Goal: Task Accomplishment & Management: Manage account settings

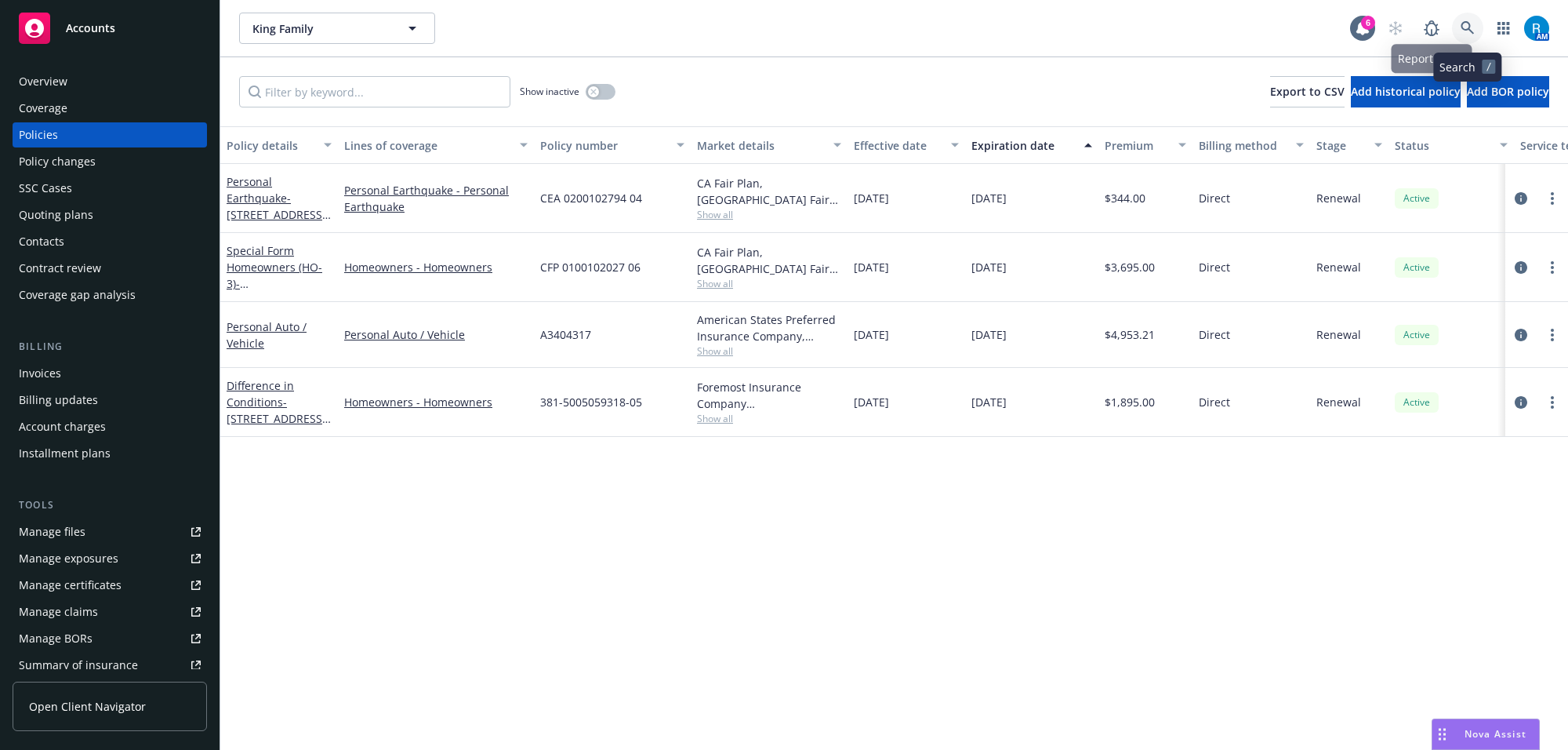
click at [1464, 21] on icon at bounding box center [1467, 28] width 14 height 14
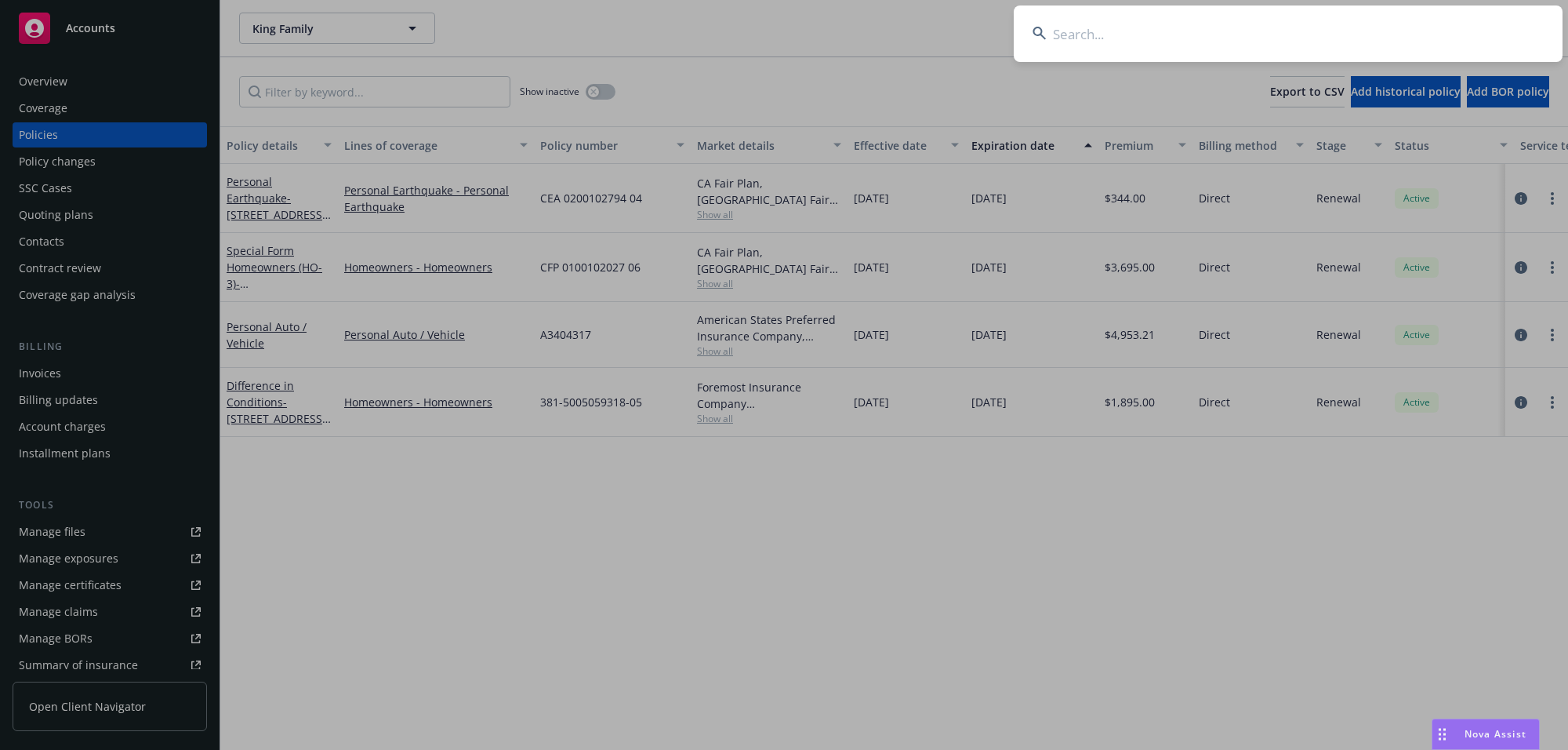
type input "Reinhardt, Steven R Renick & Jeanne L"
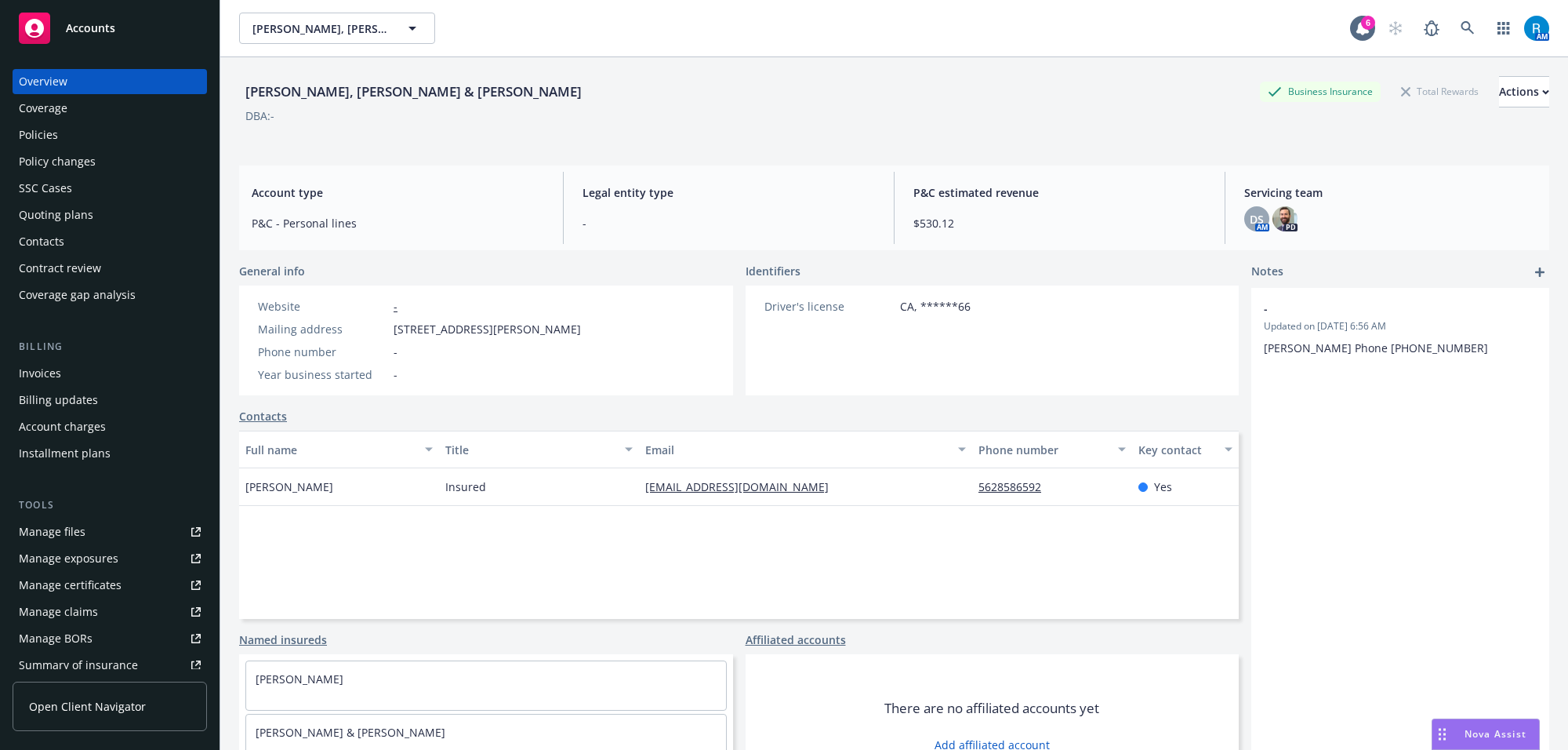
click at [53, 135] on div "Policies" at bounding box center [38, 135] width 39 height 25
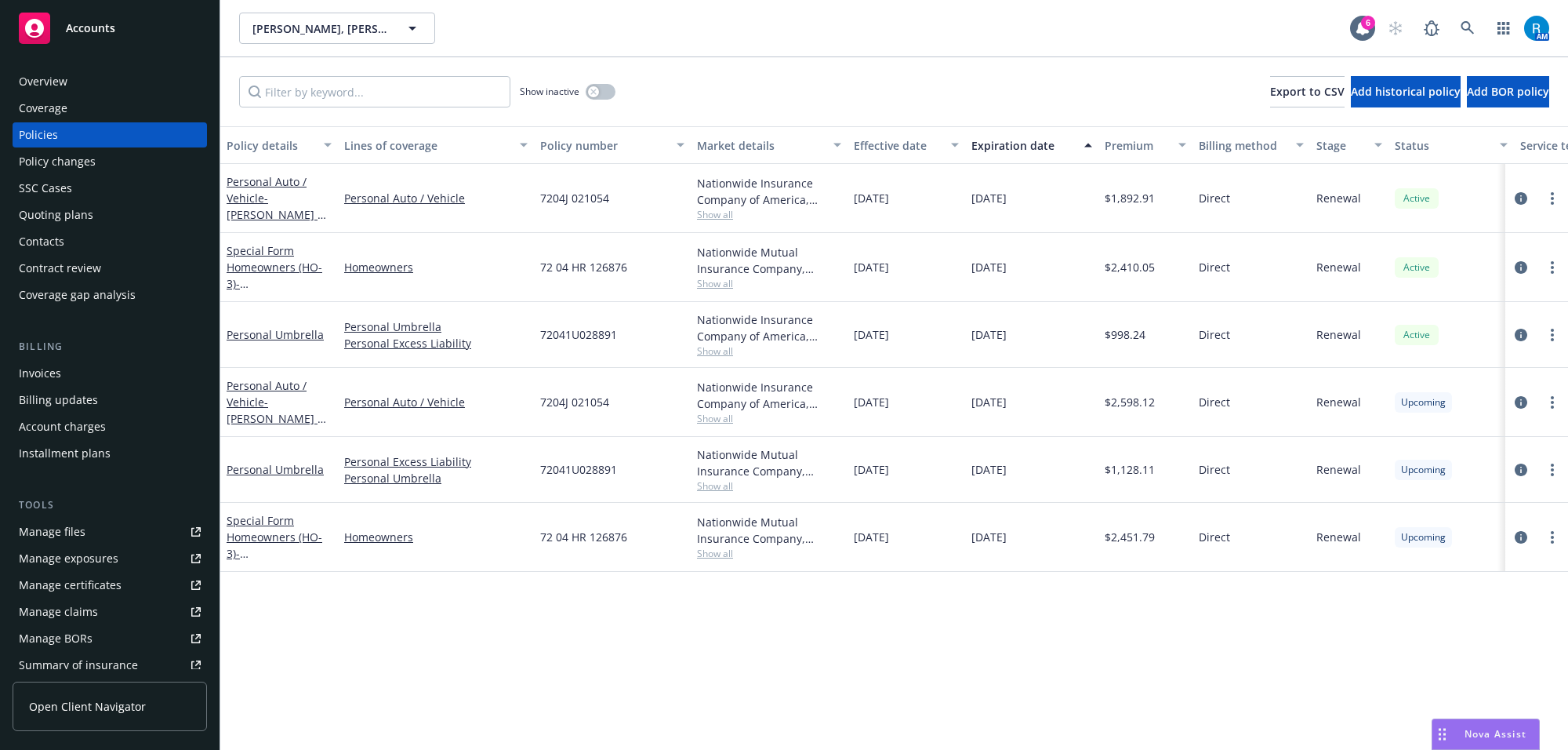
click at [93, 87] on div "Overview" at bounding box center [110, 81] width 181 height 25
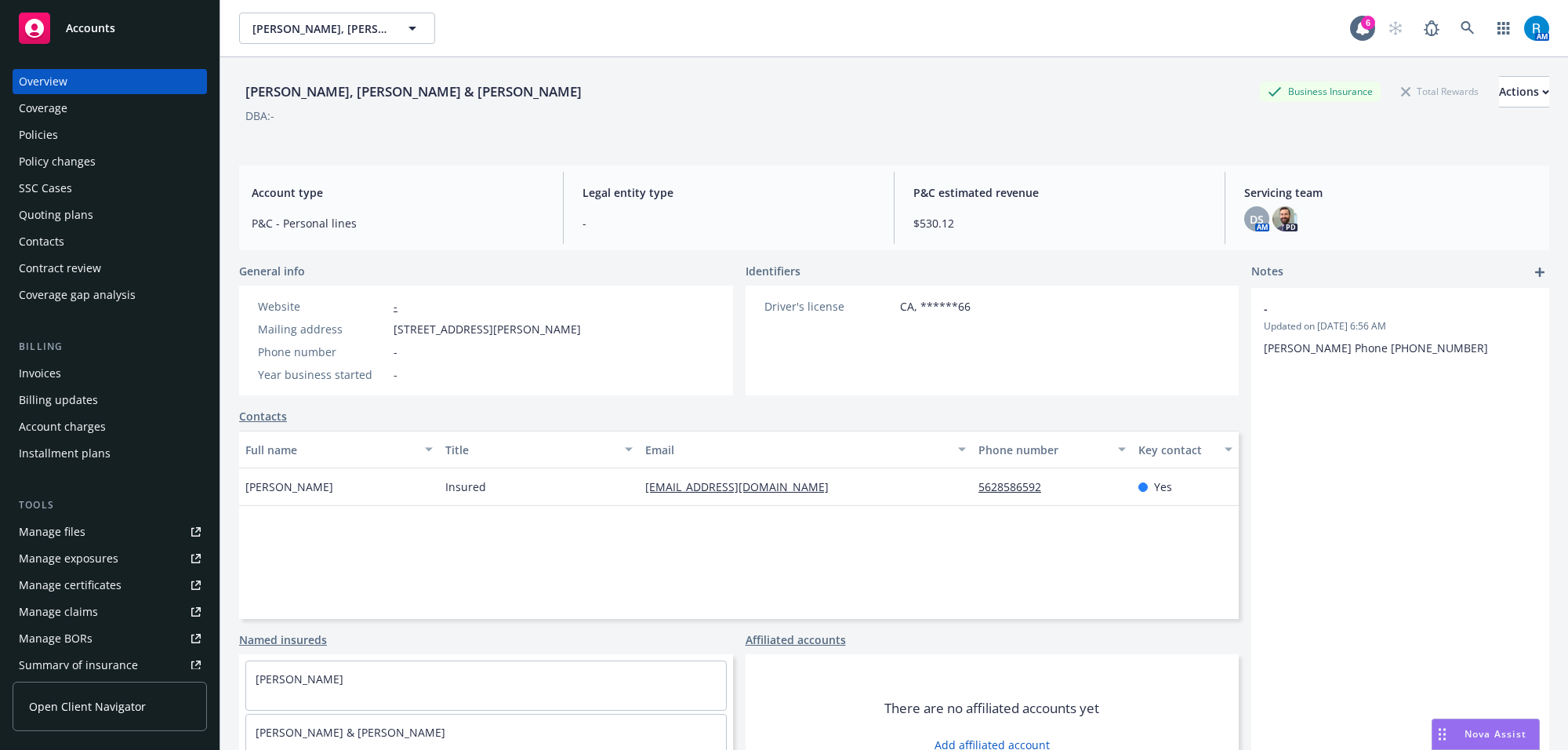
click at [35, 138] on div "Policies" at bounding box center [38, 135] width 39 height 25
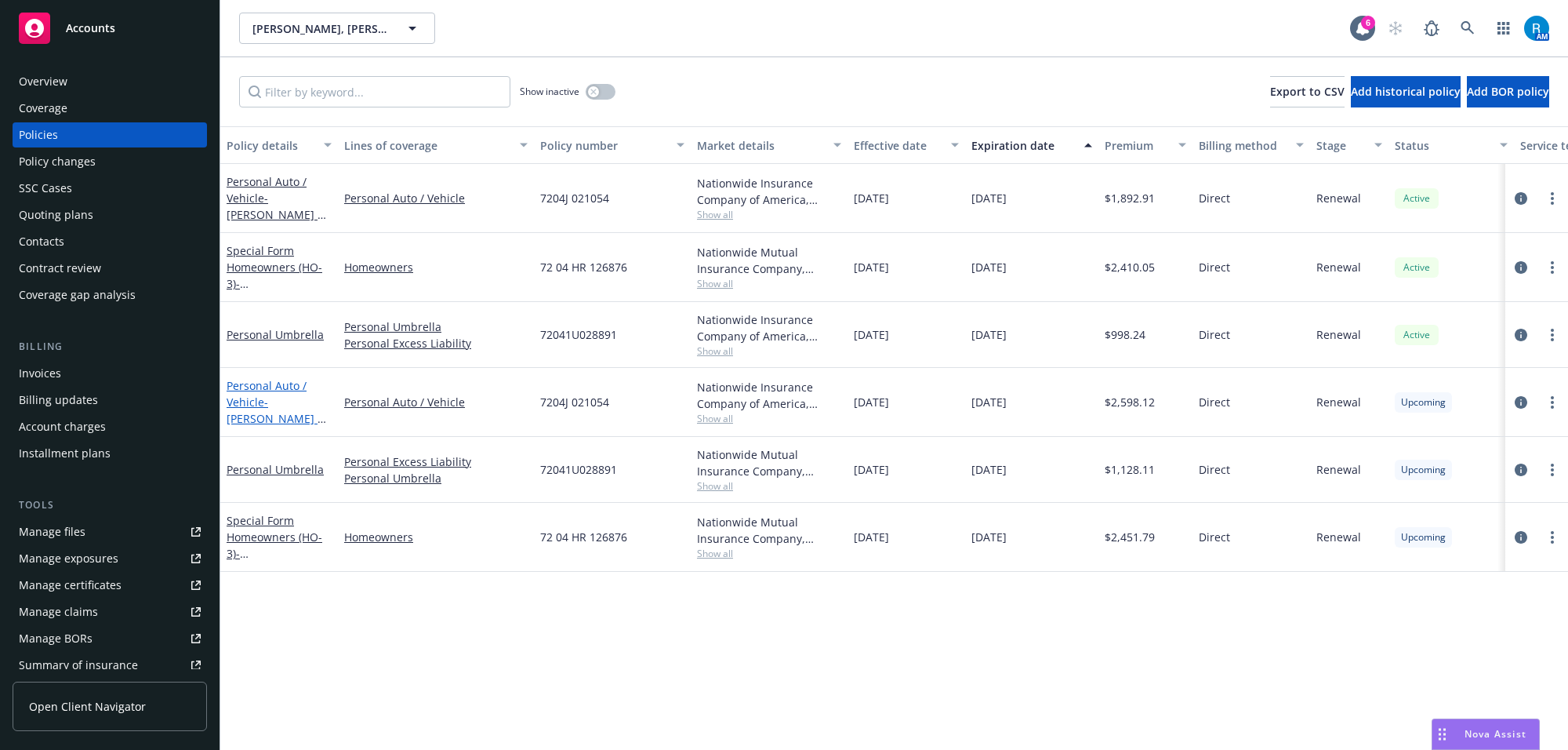
click at [253, 398] on link "Personal Auto / Vehicle - Jeanne Reinhardt & Steven Renick" at bounding box center [275, 410] width 99 height 64
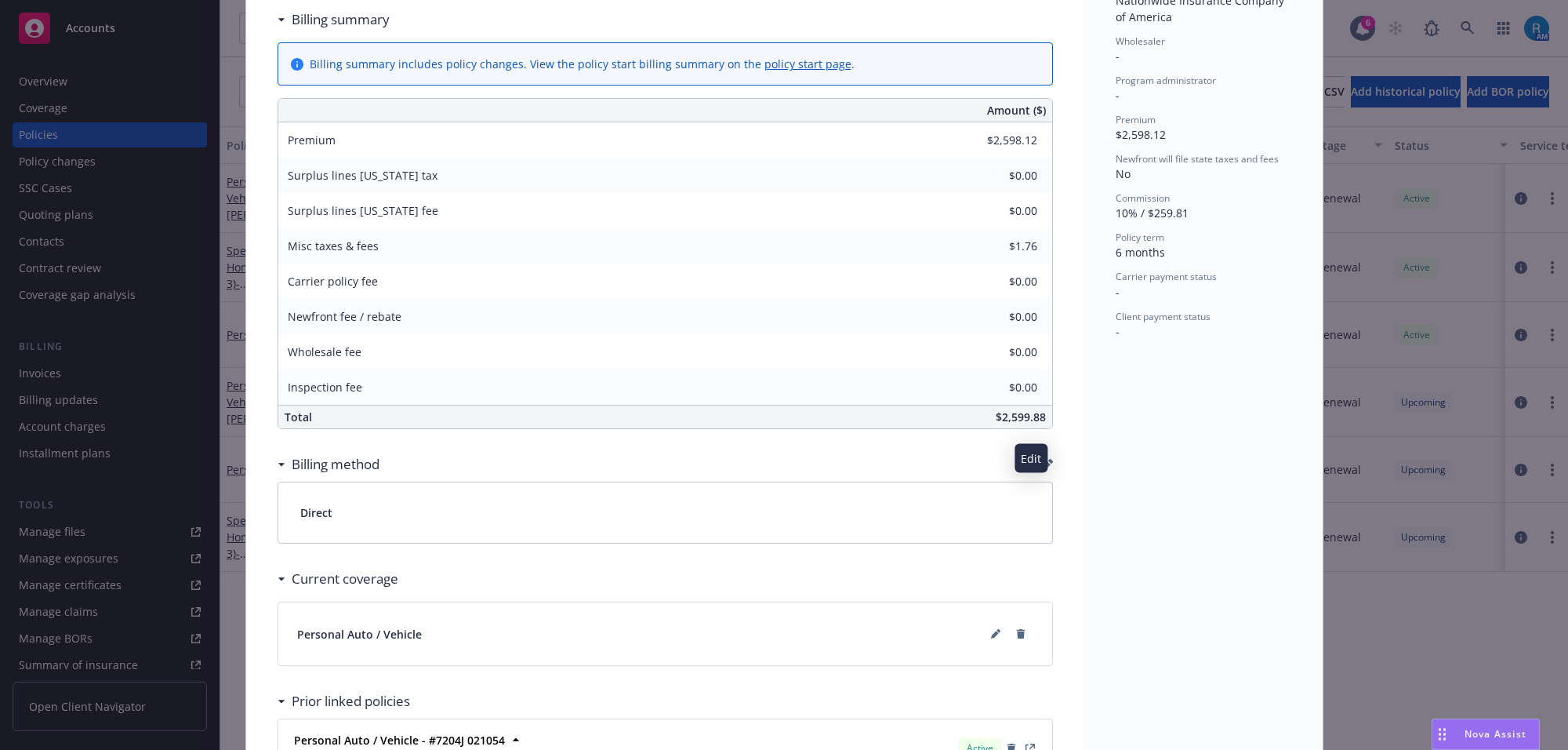
scroll to position [52, 0]
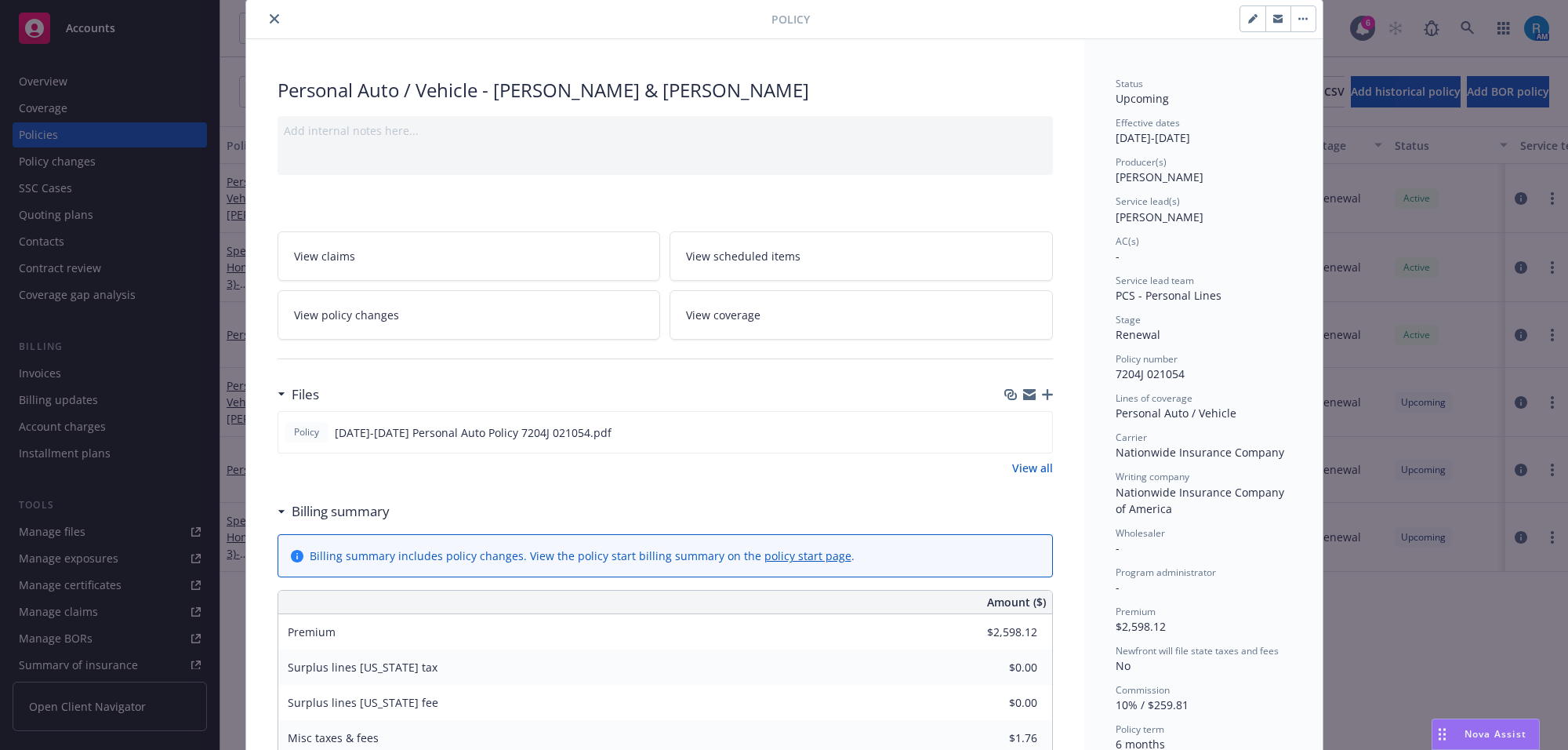
click at [807, 244] on link "View scheduled items" at bounding box center [861, 256] width 384 height 50
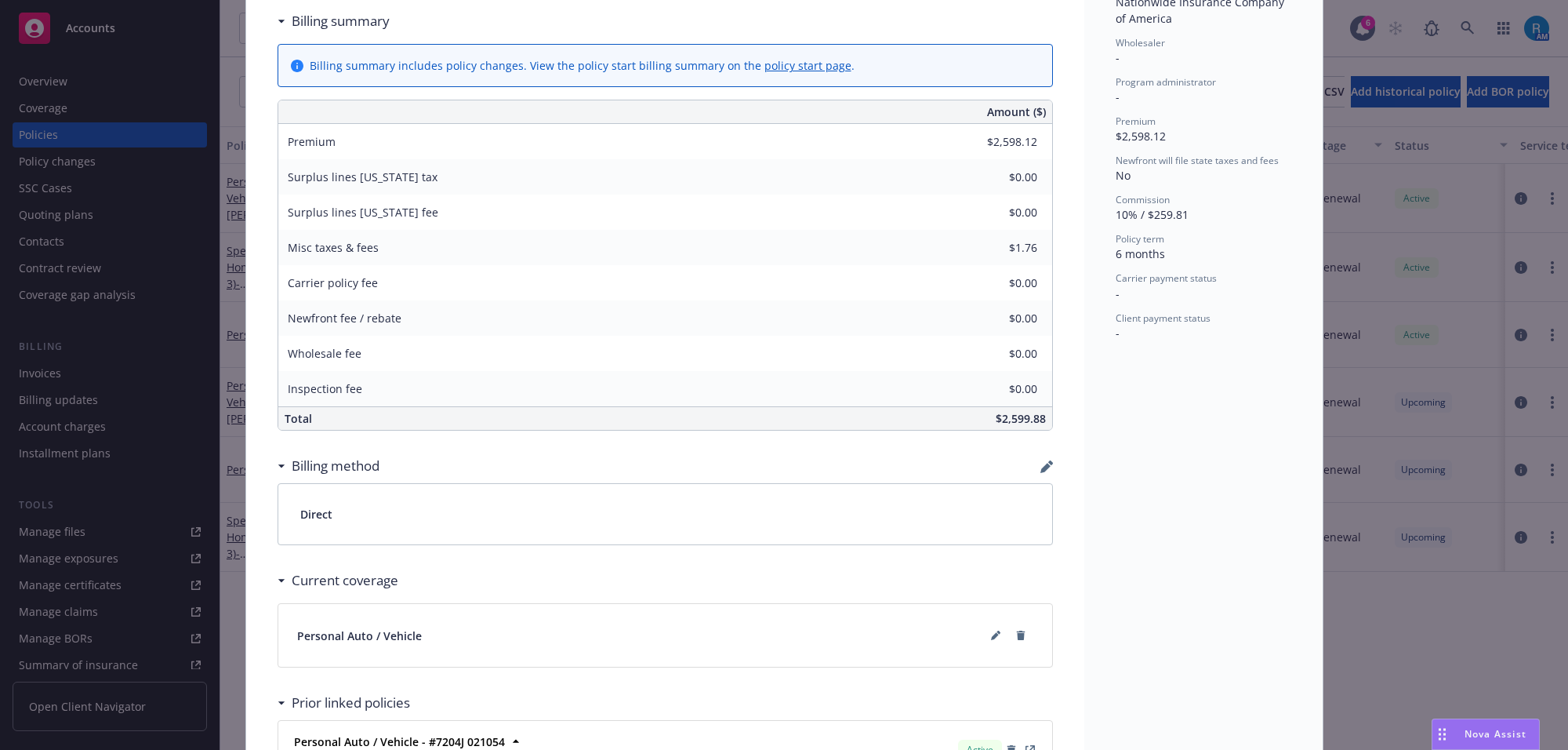
scroll to position [738, 0]
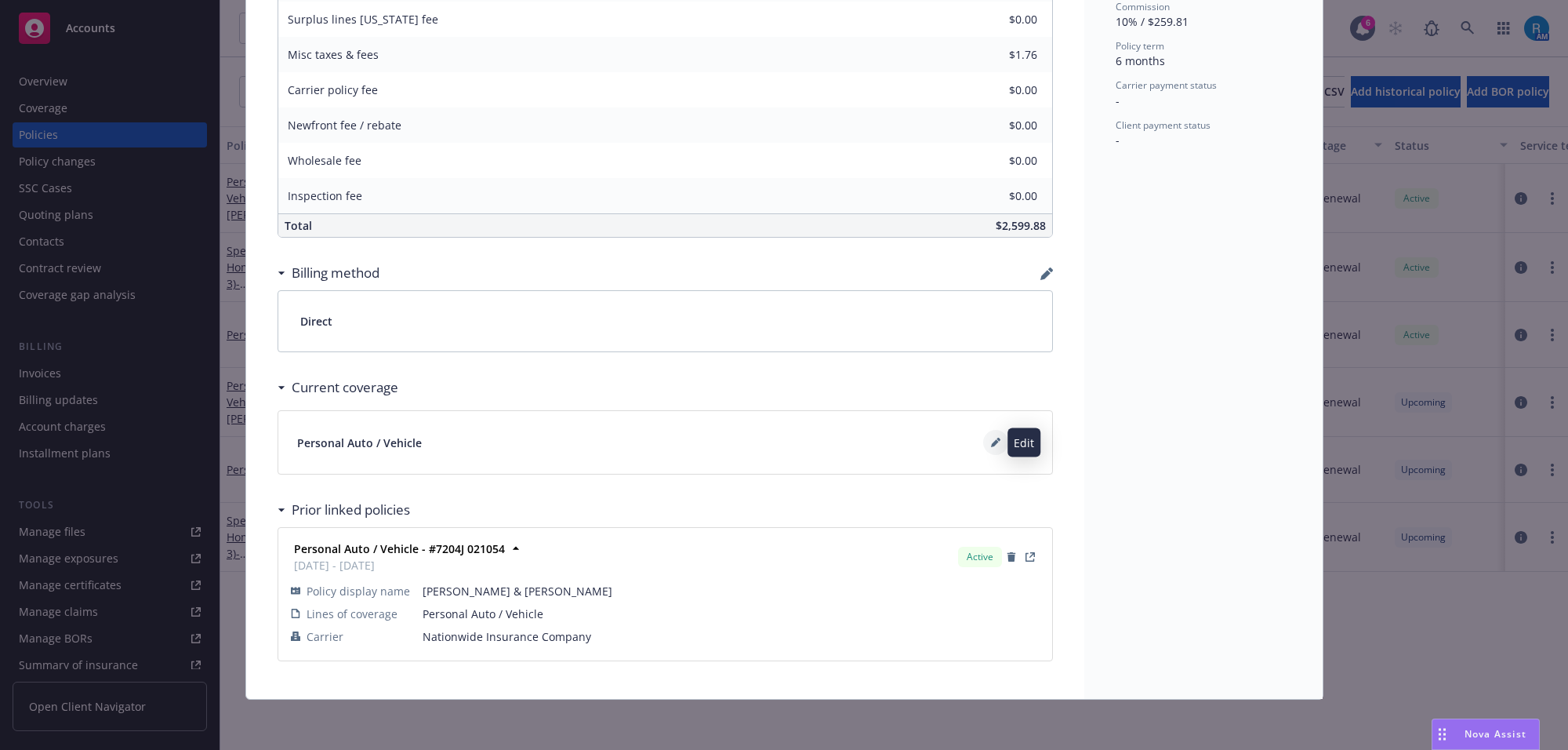
click at [992, 444] on icon at bounding box center [995, 442] width 9 height 9
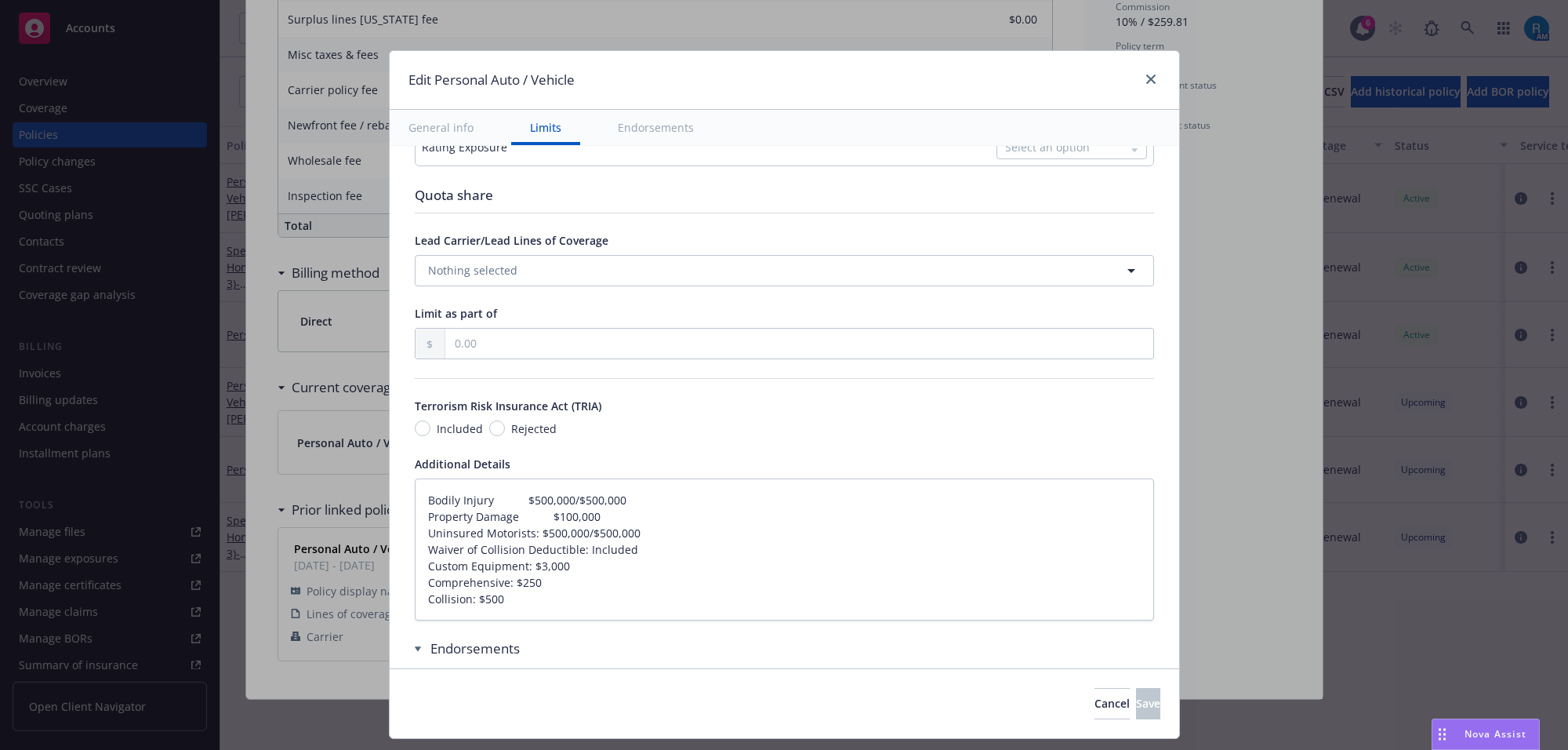
type textarea "x"
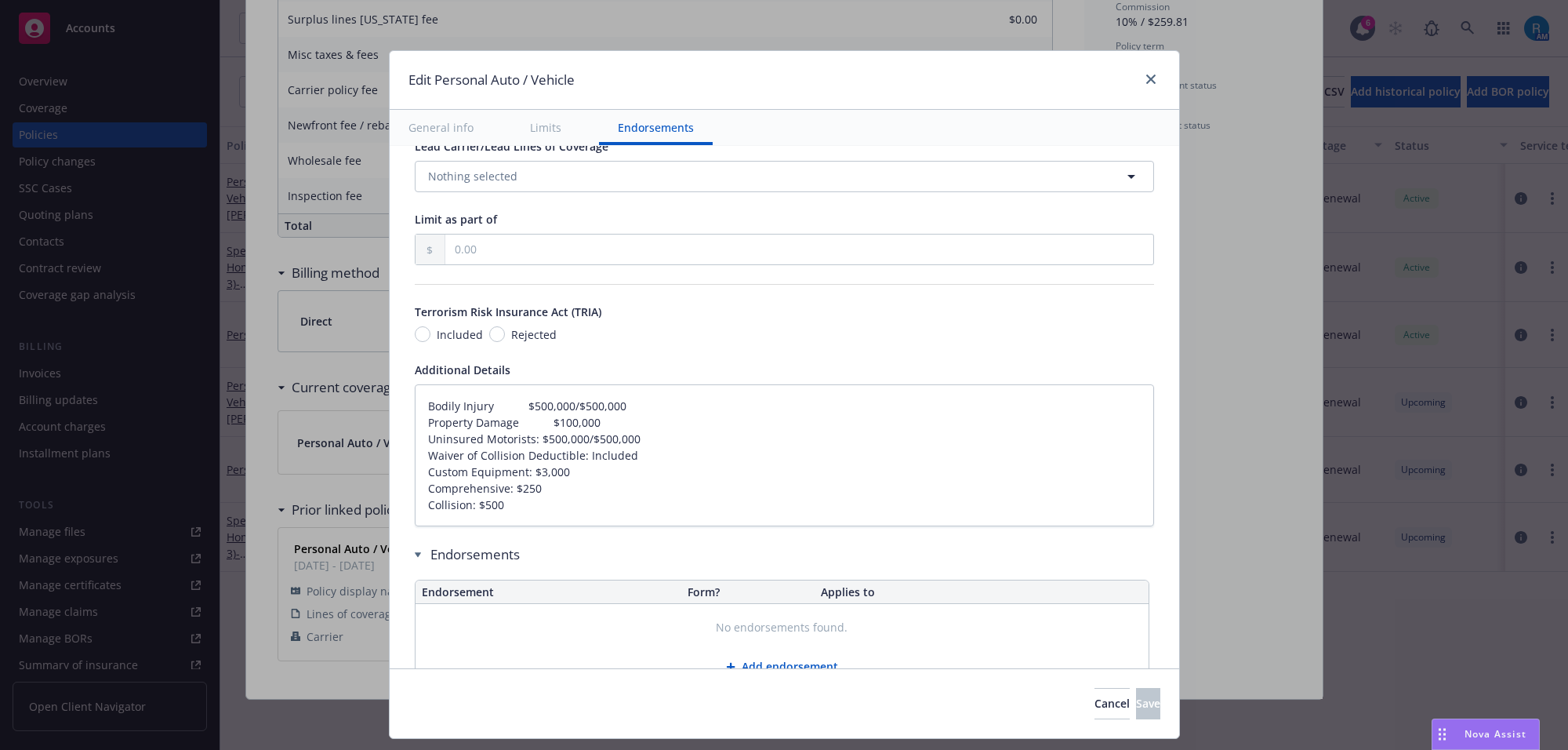
scroll to position [905, 0]
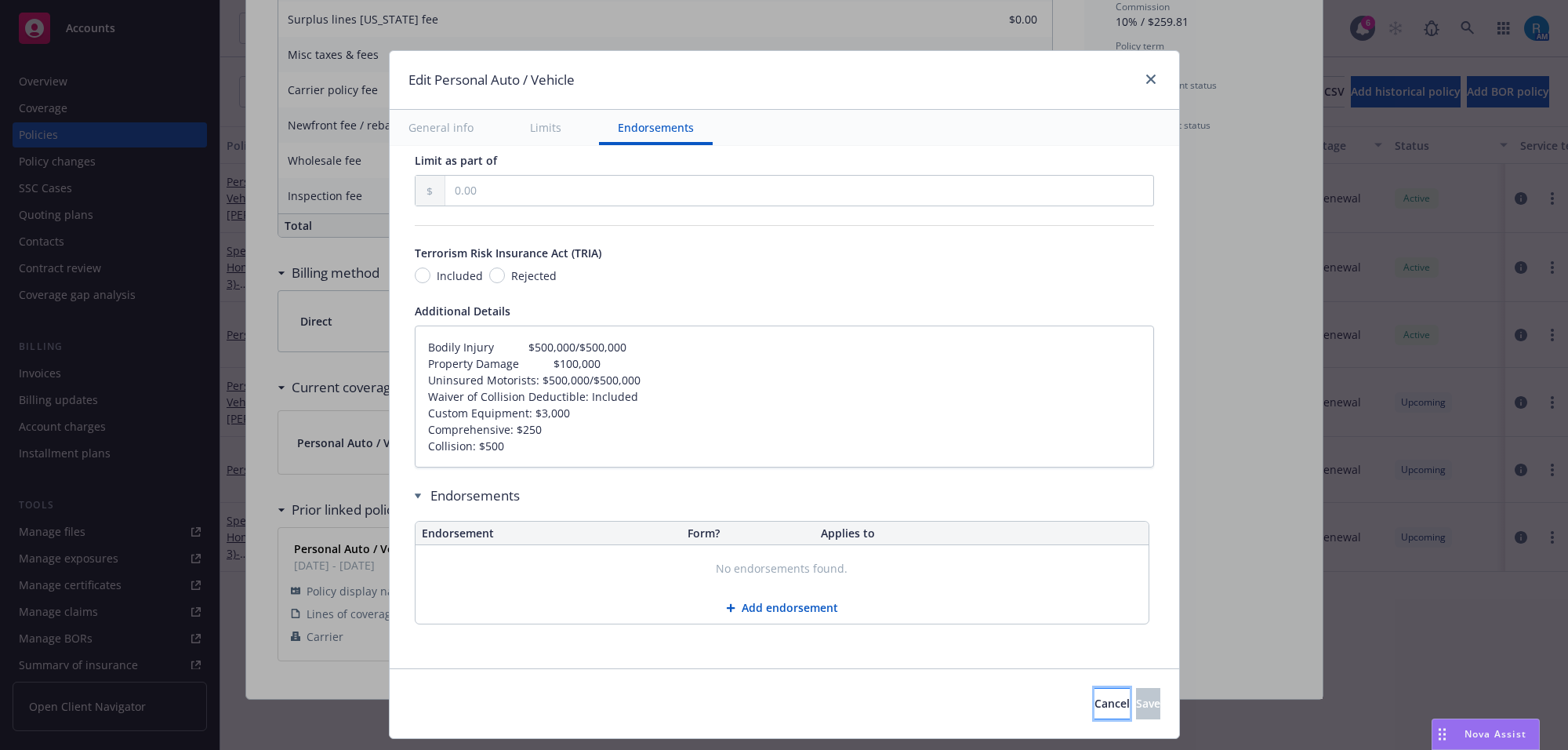
click at [1095, 708] on span "Cancel" at bounding box center [1111, 703] width 35 height 15
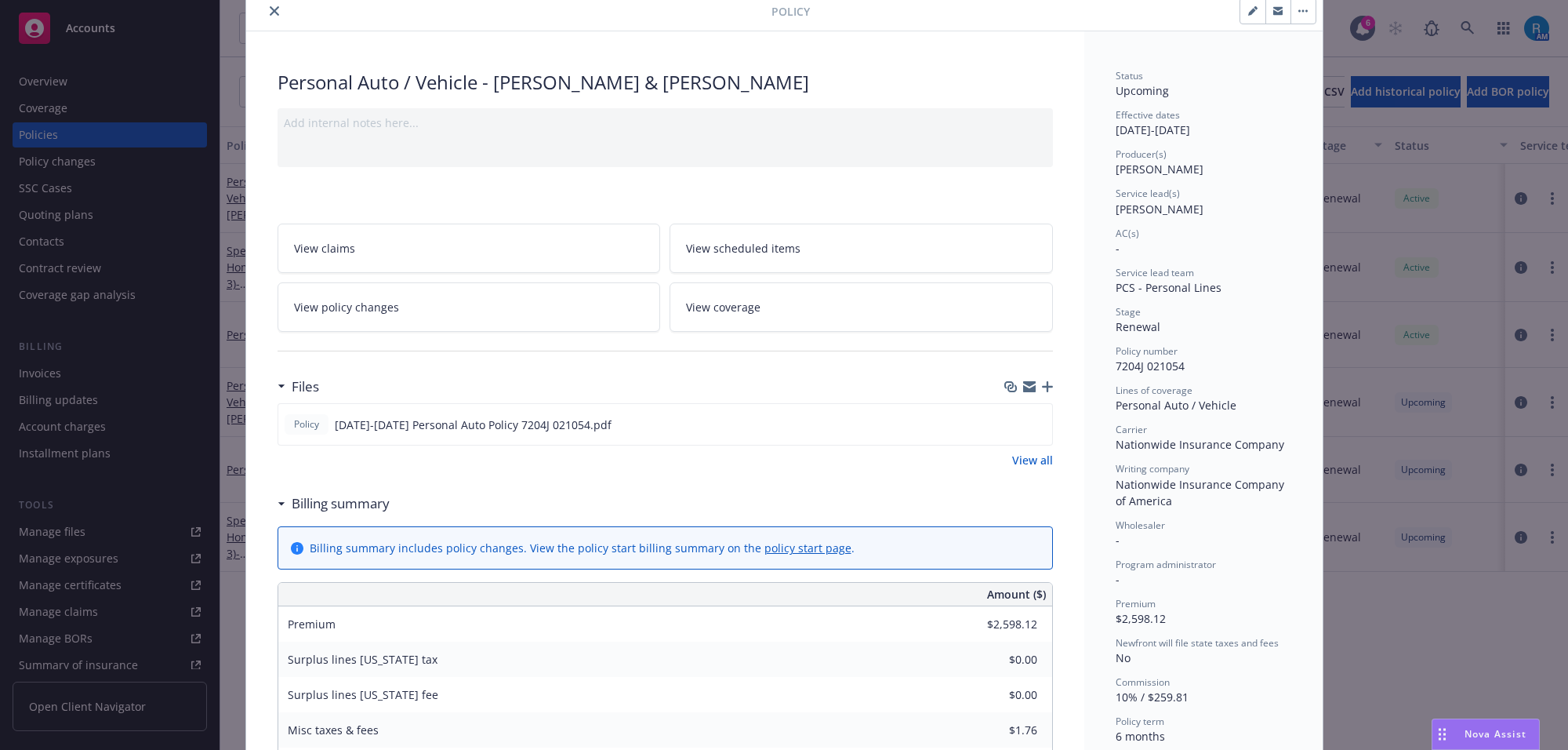
scroll to position [0, 0]
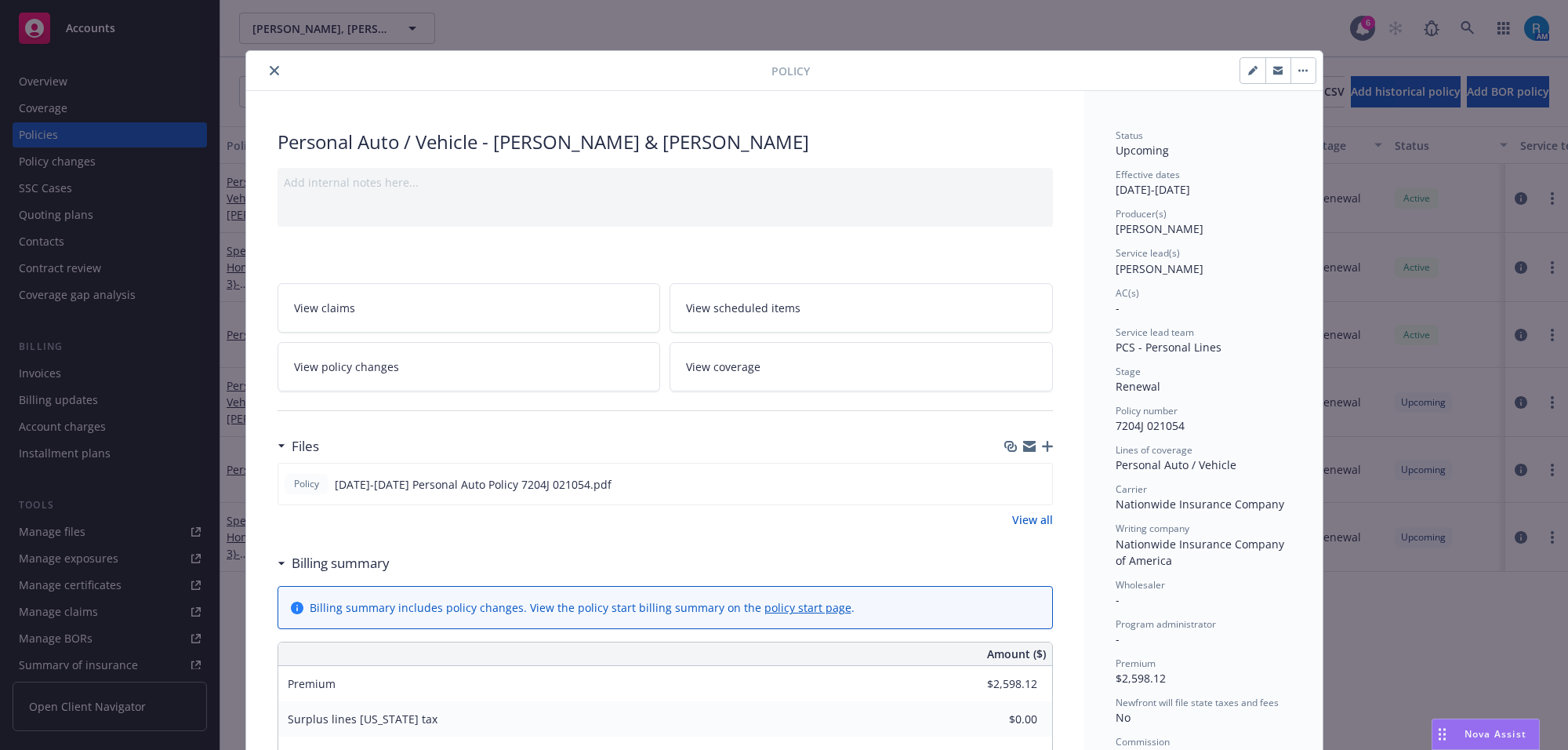
click at [270, 72] on icon "close" at bounding box center [274, 70] width 9 height 9
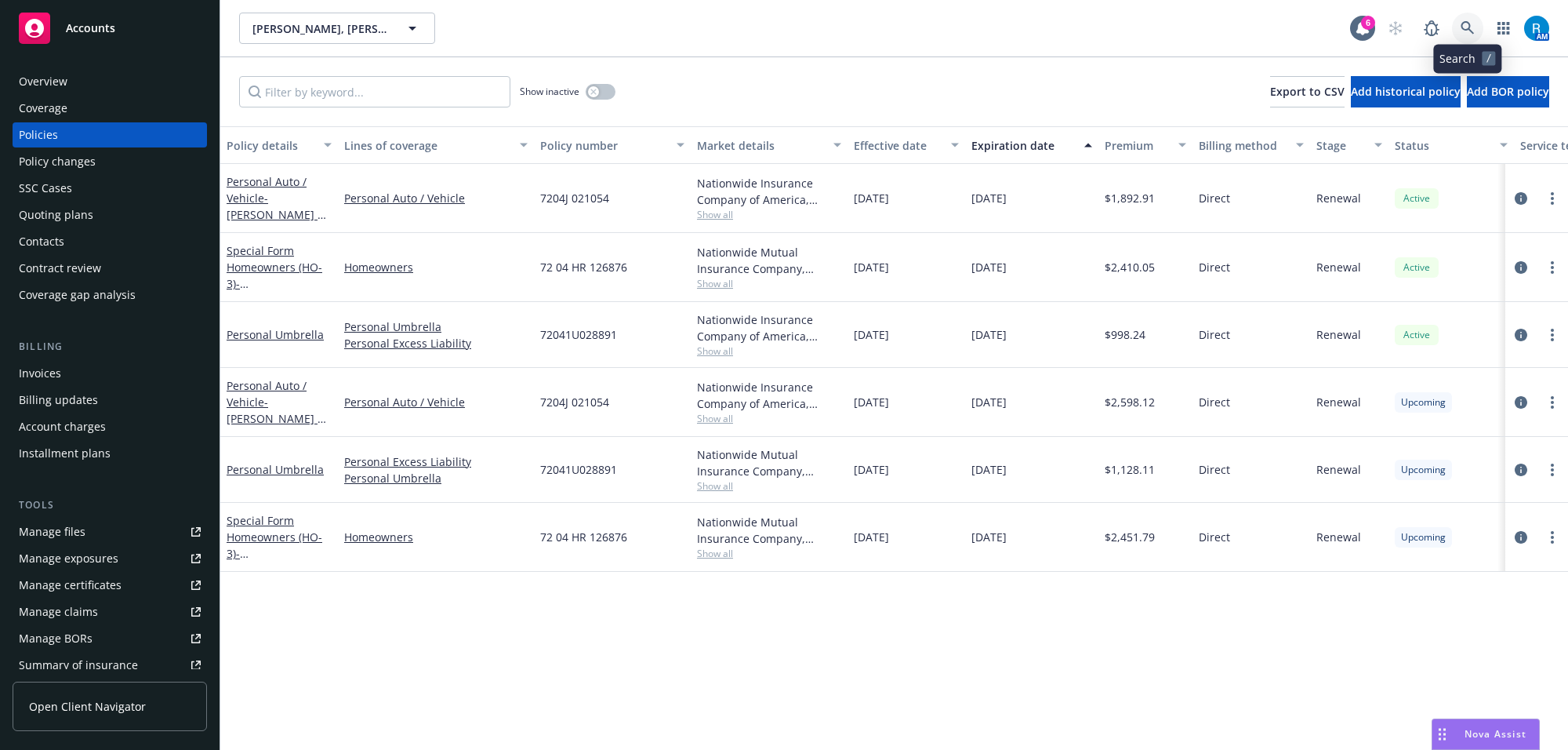
click at [1470, 26] on icon at bounding box center [1467, 28] width 14 height 14
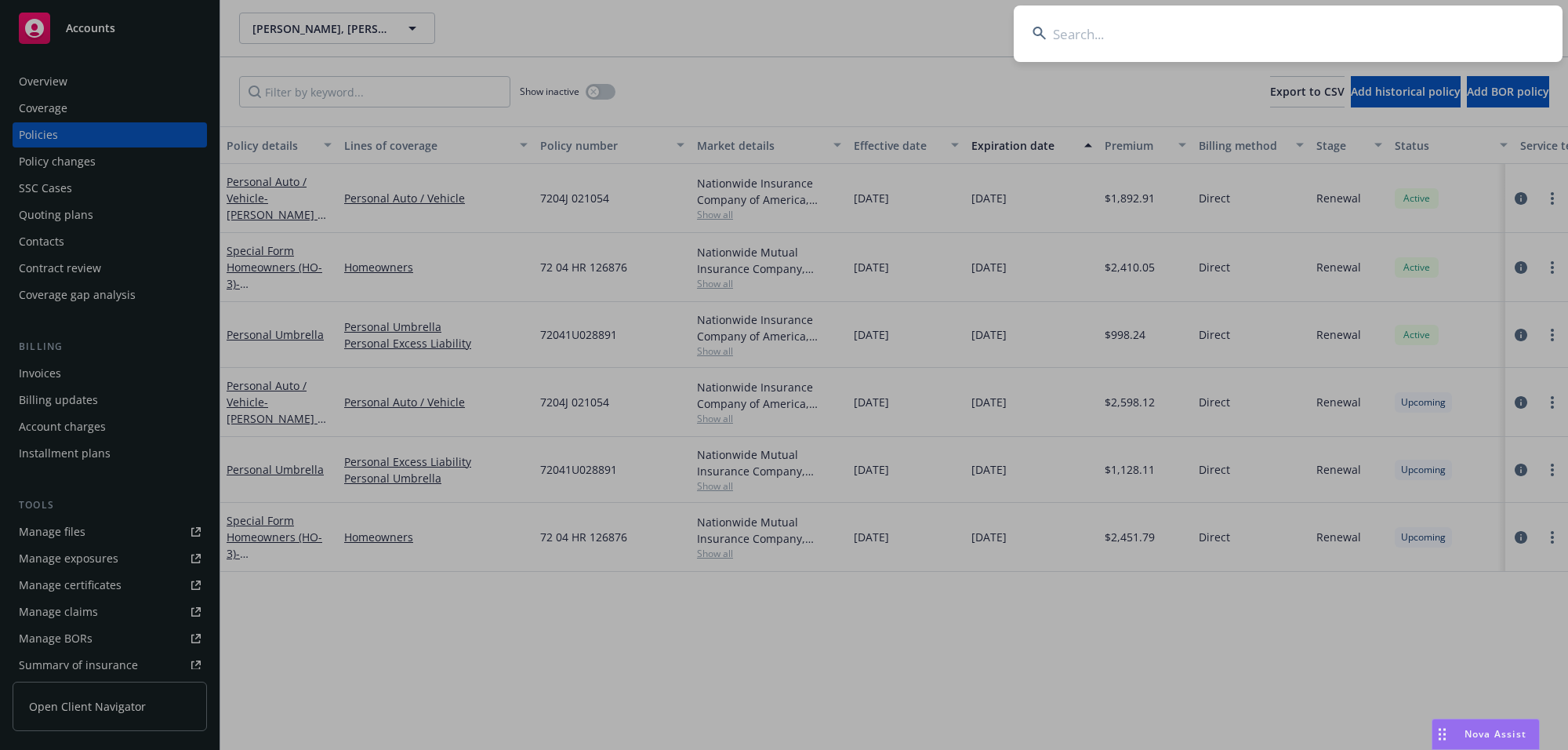
type input "Dawson, Dorothy"
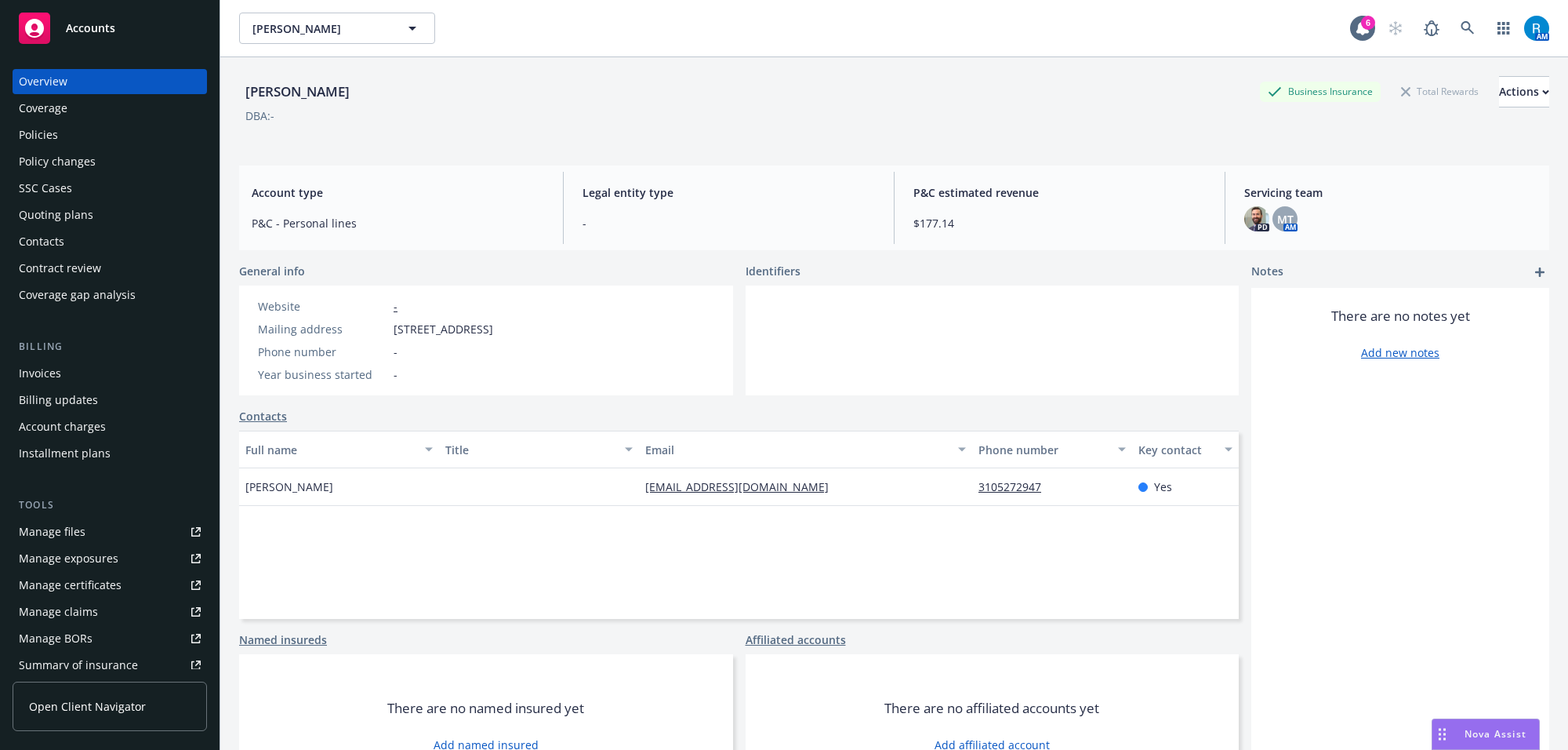
click at [33, 142] on div "Policies" at bounding box center [38, 135] width 39 height 25
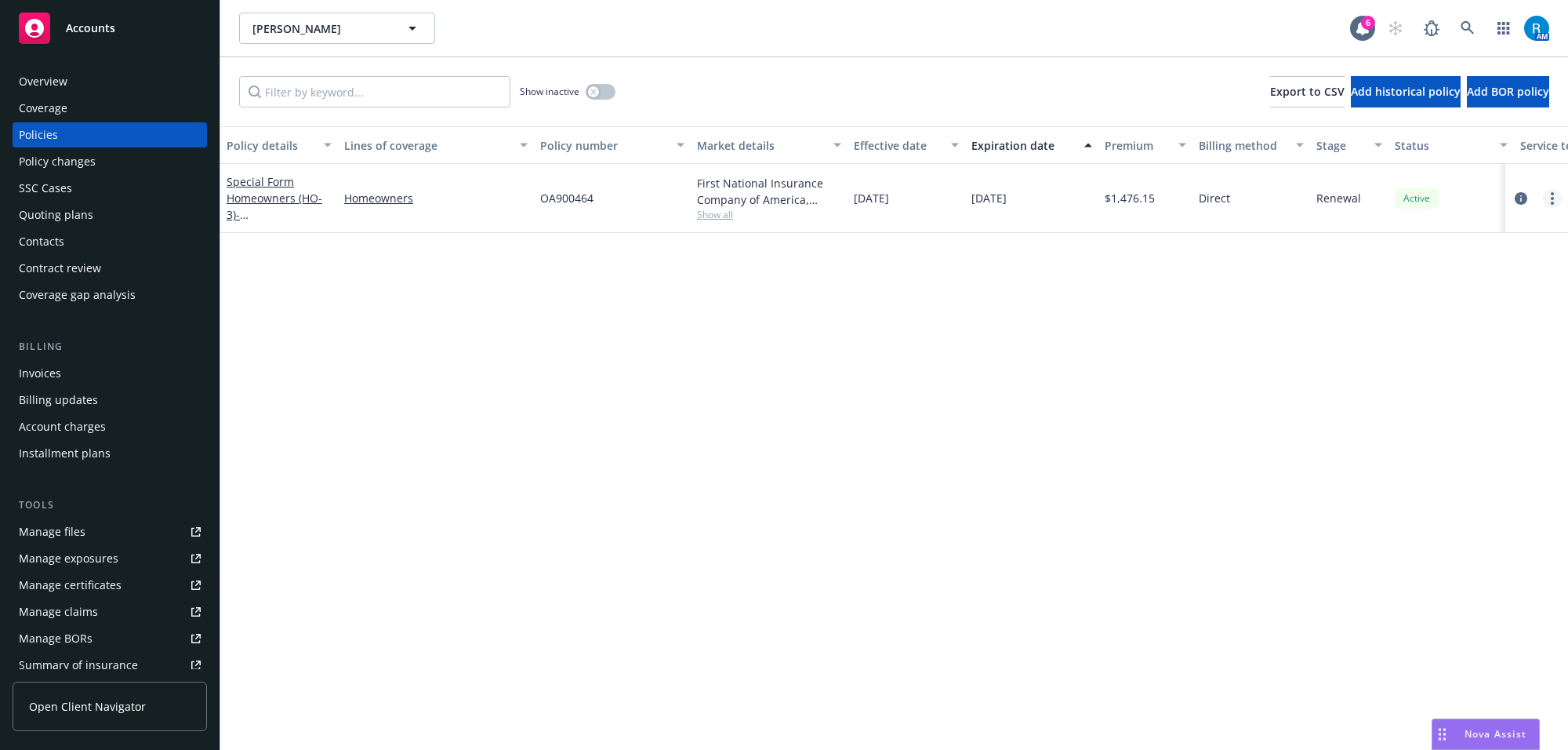
click at [1552, 196] on circle "more" at bounding box center [1552, 197] width 3 height 3
click at [1447, 261] on link "Renew with incumbent" at bounding box center [1469, 261] width 184 height 31
select select "12"
select select "CA"
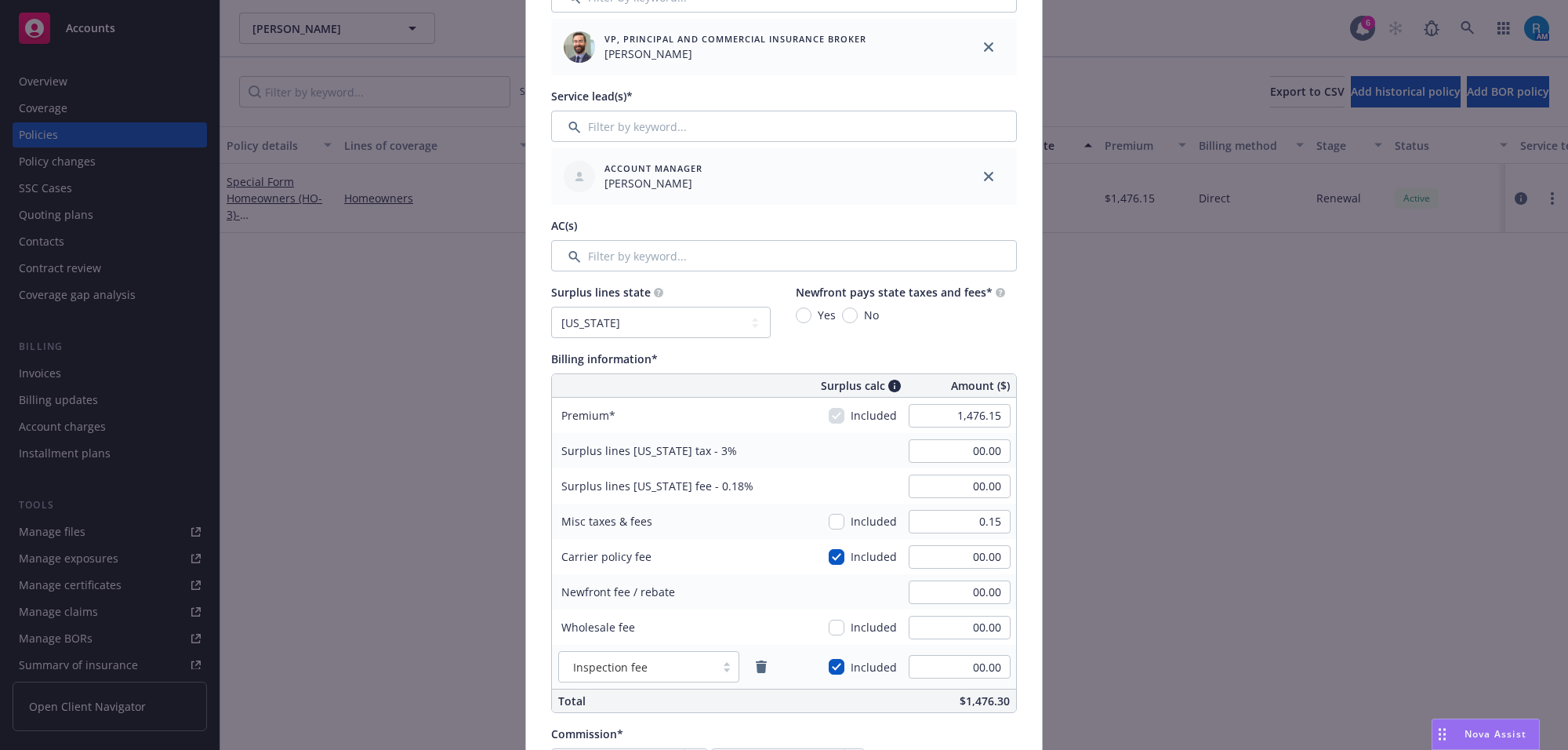
scroll to position [784, 0]
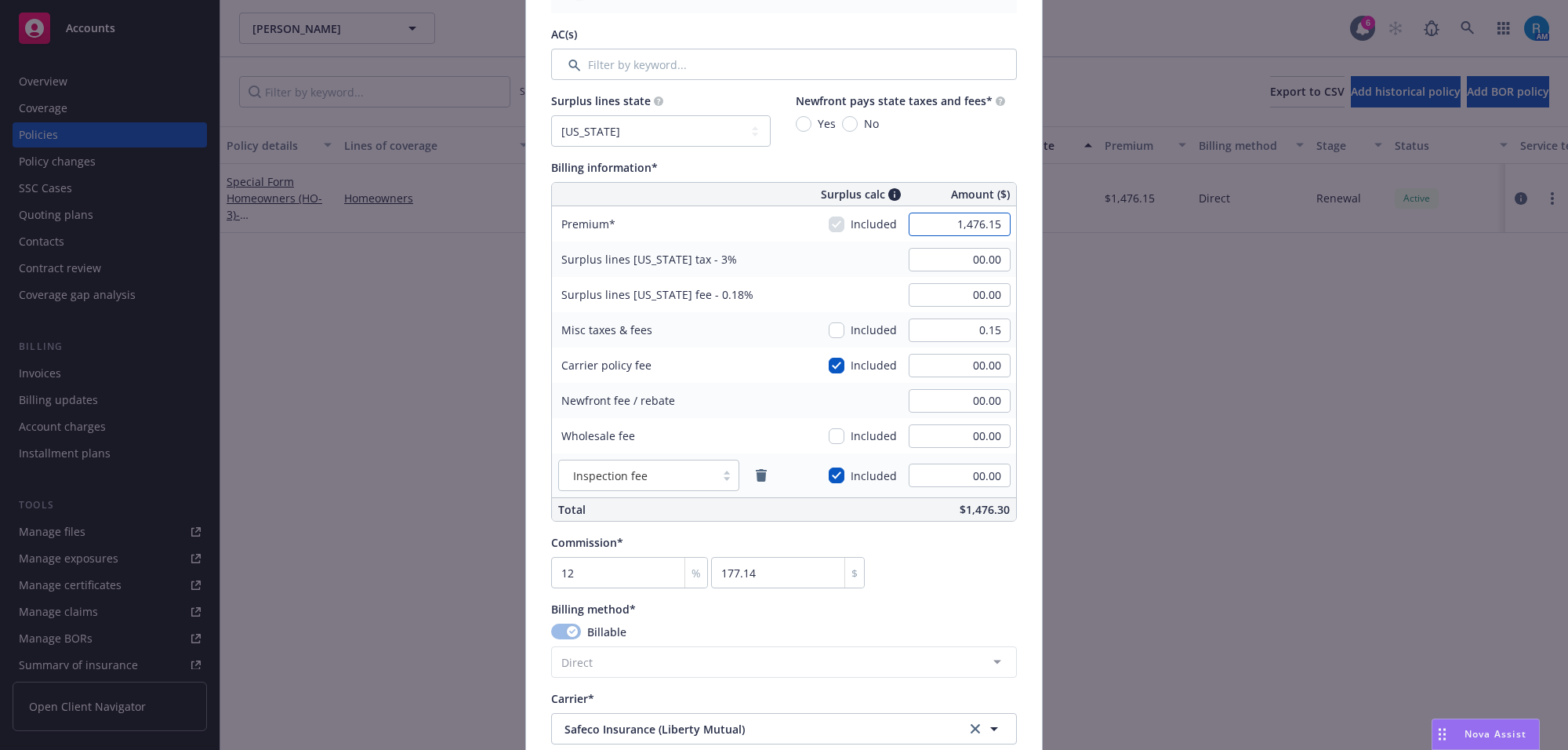
click at [958, 233] on input "1,476.15" at bounding box center [960, 224] width 102 height 24
type input "1,614.00"
type input "48.42"
type input "2.91"
type input "193.68"
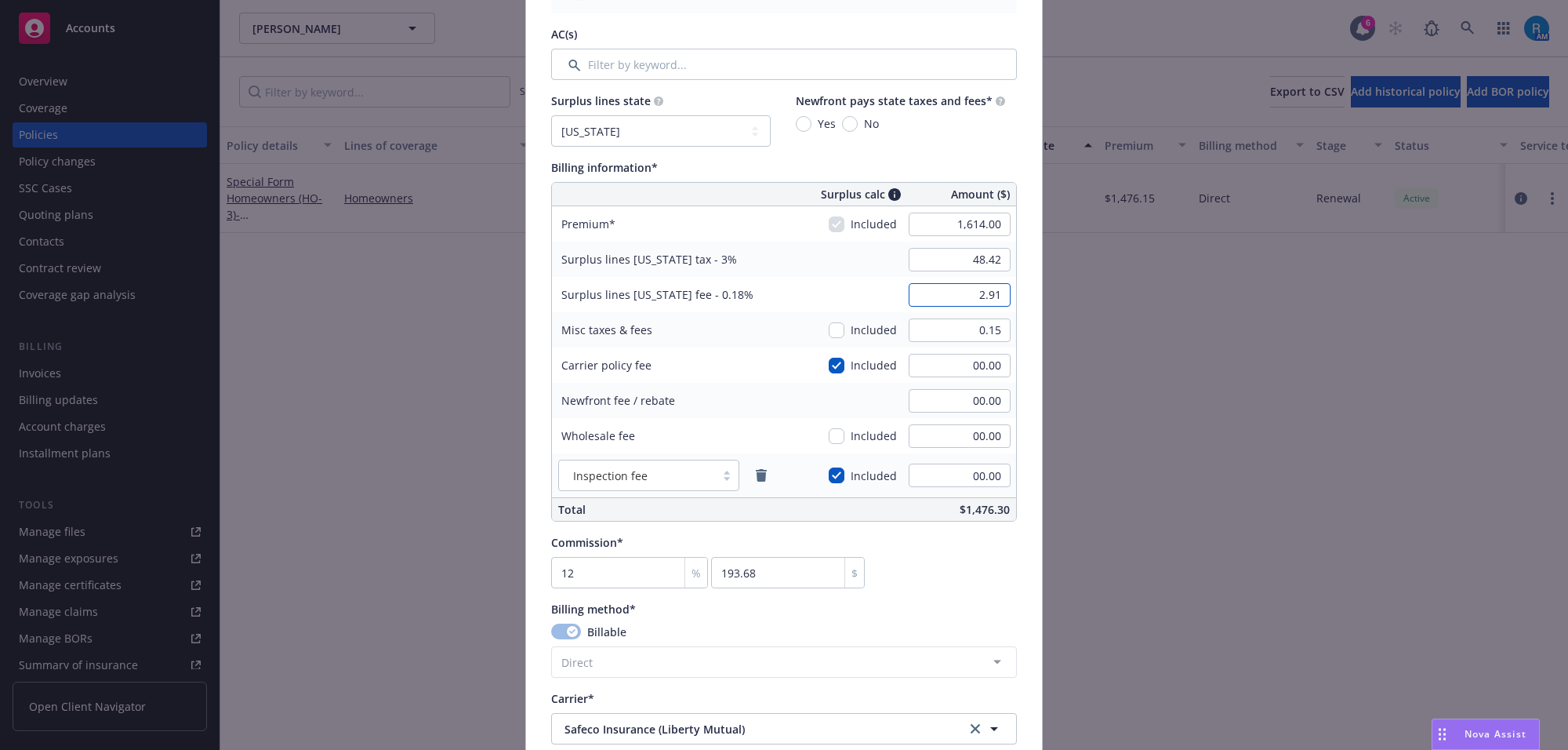
click at [938, 291] on input "2.91" at bounding box center [960, 295] width 102 height 24
click at [933, 264] on input "48.42" at bounding box center [960, 260] width 102 height 24
type input "00.00"
click at [946, 286] on input "2.91" at bounding box center [960, 295] width 102 height 24
type input "00.00"
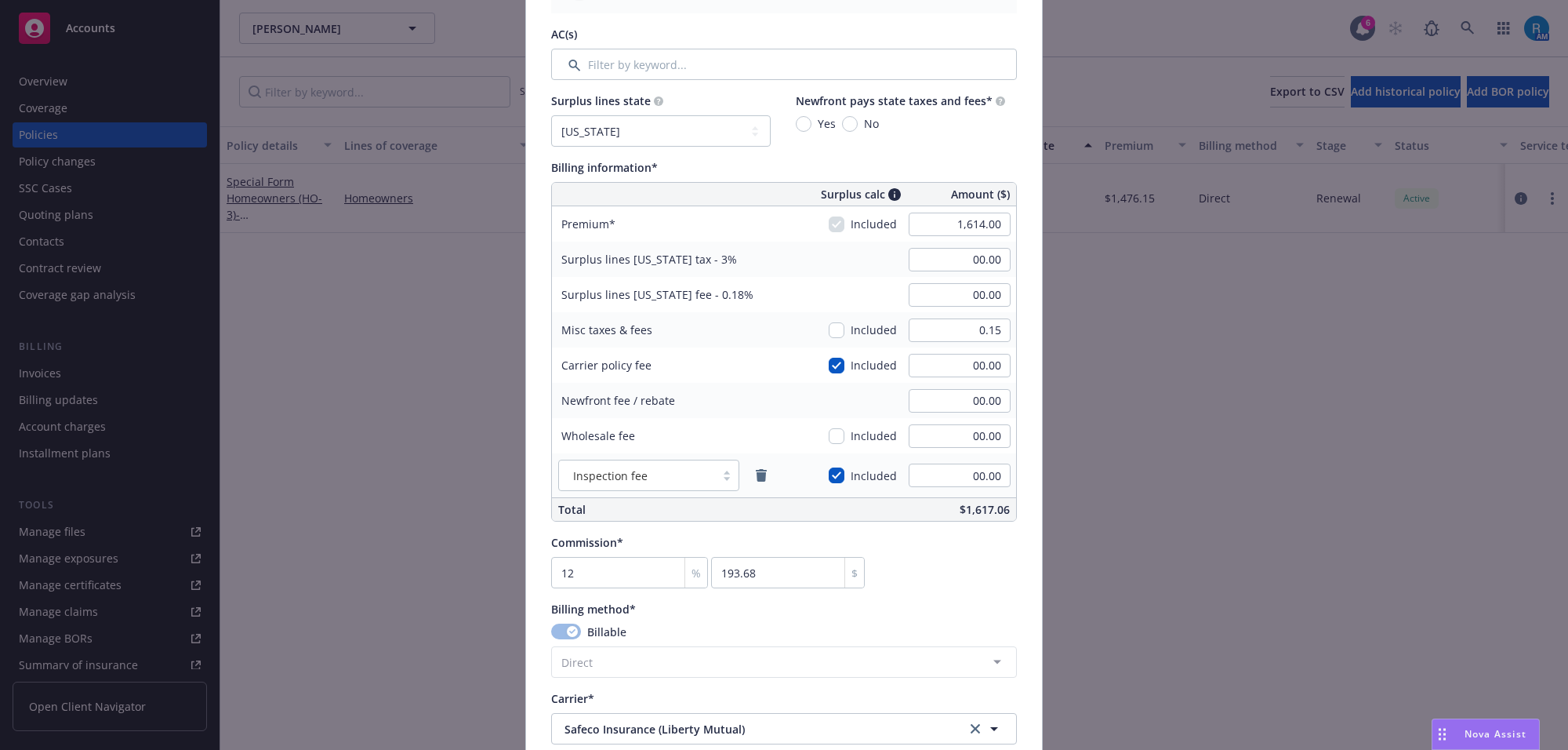
click at [856, 270] on div "Surplus lines California tax - 3% 00.00" at bounding box center [784, 258] width 465 height 35
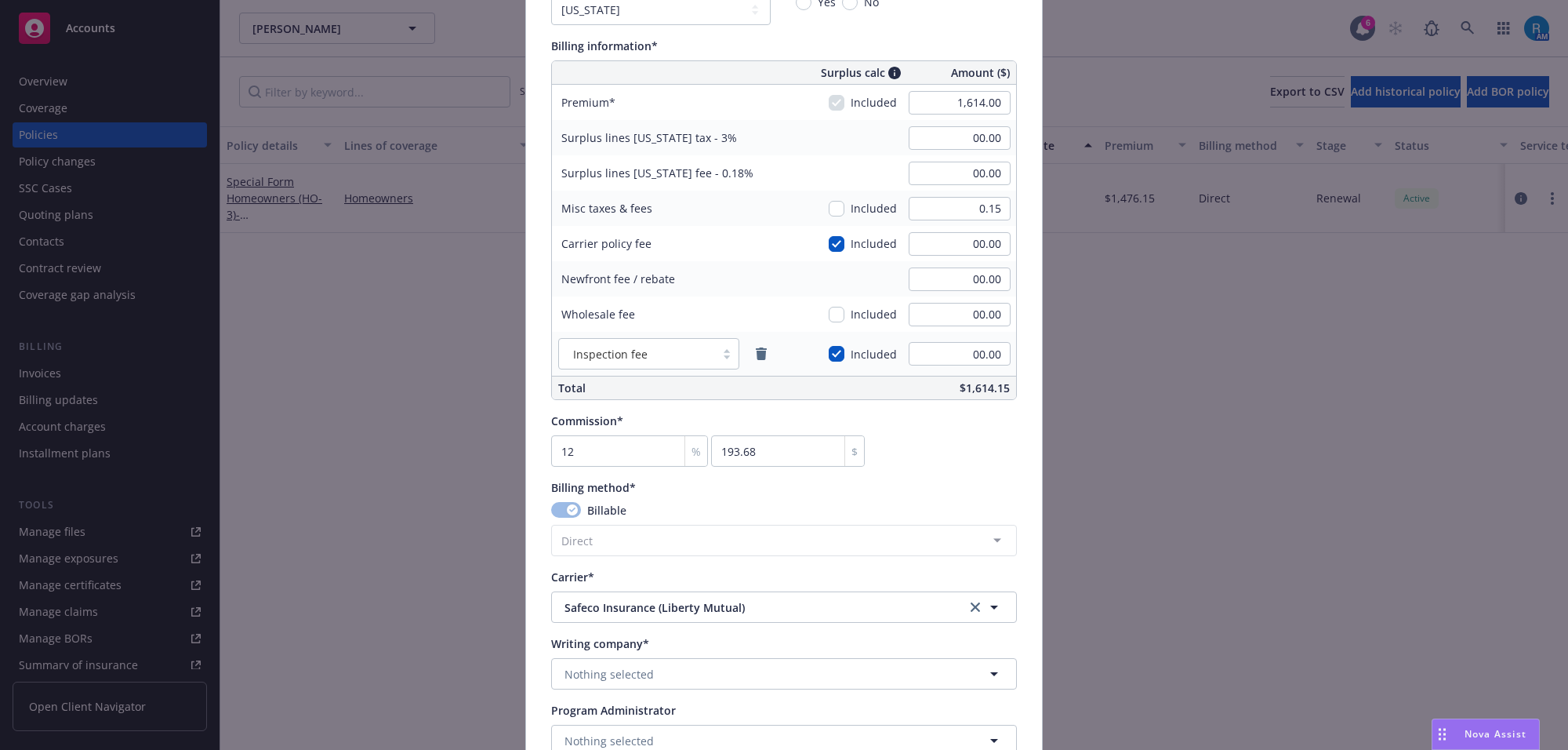
scroll to position [1078, 0]
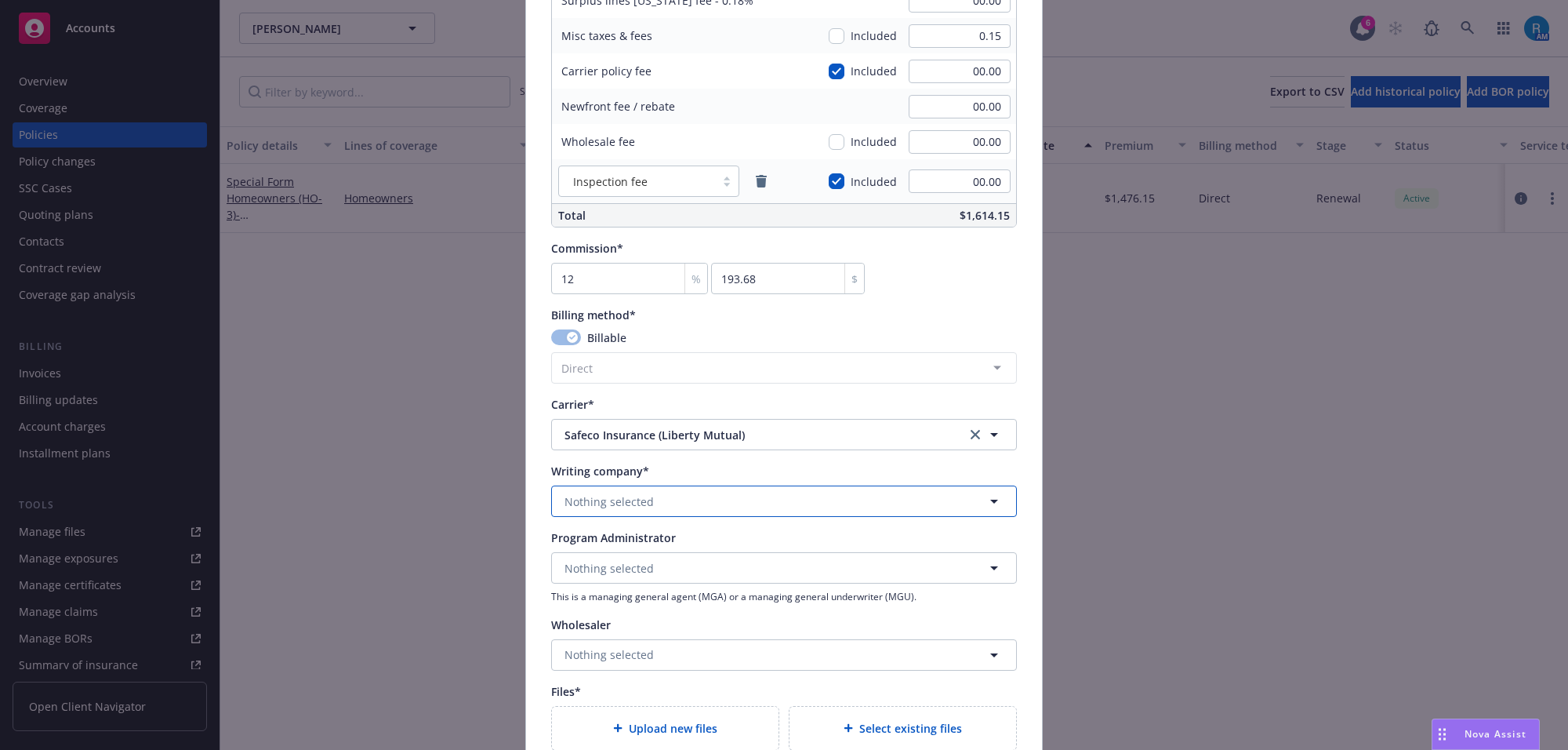
click at [585, 495] on span "Nothing selected" at bounding box center [609, 502] width 90 height 17
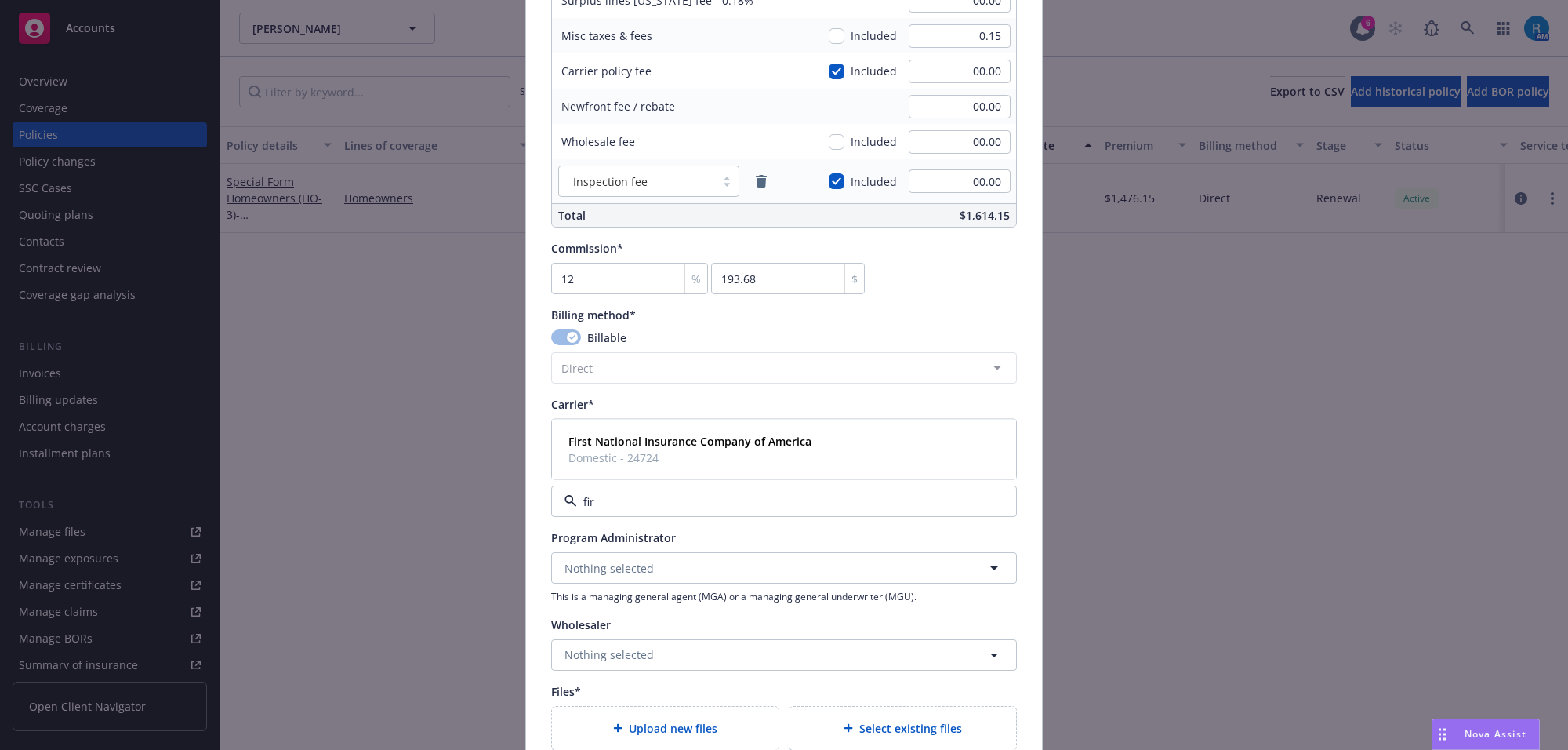
type input "firs"
click at [616, 443] on strong "First National Insurance Company of America" at bounding box center [690, 441] width 243 height 15
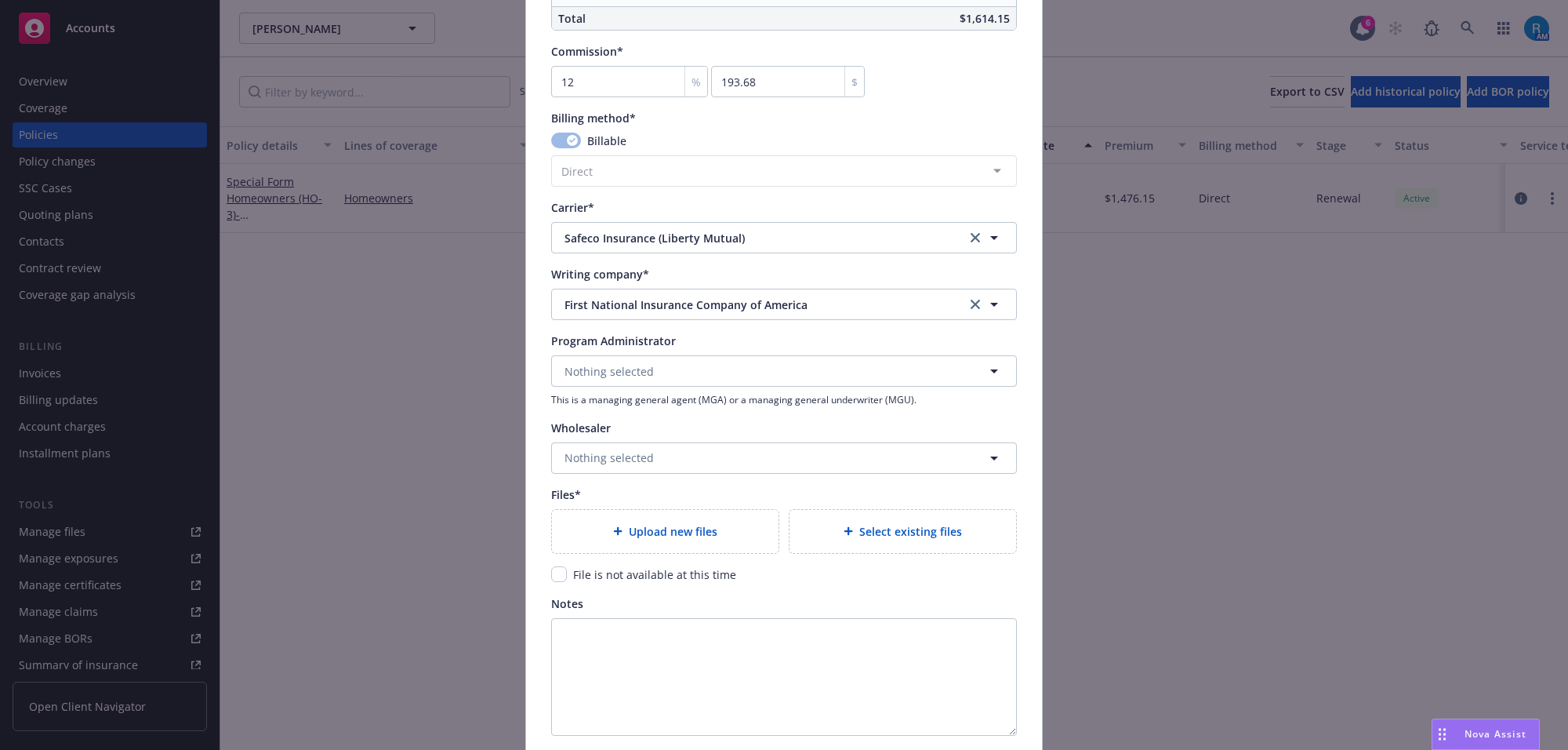
scroll to position [1372, 0]
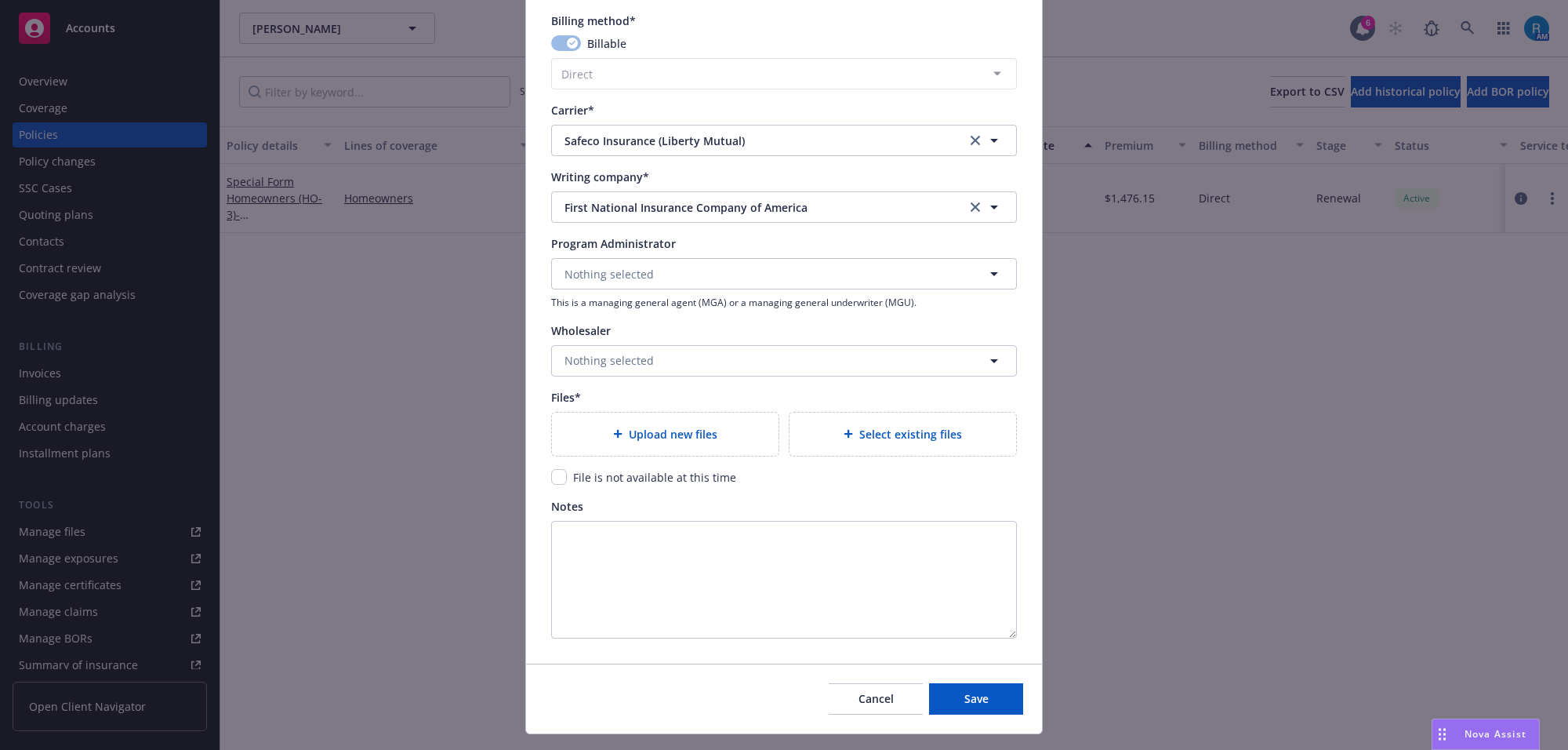
click at [629, 426] on span "Upload new files" at bounding box center [673, 434] width 89 height 17
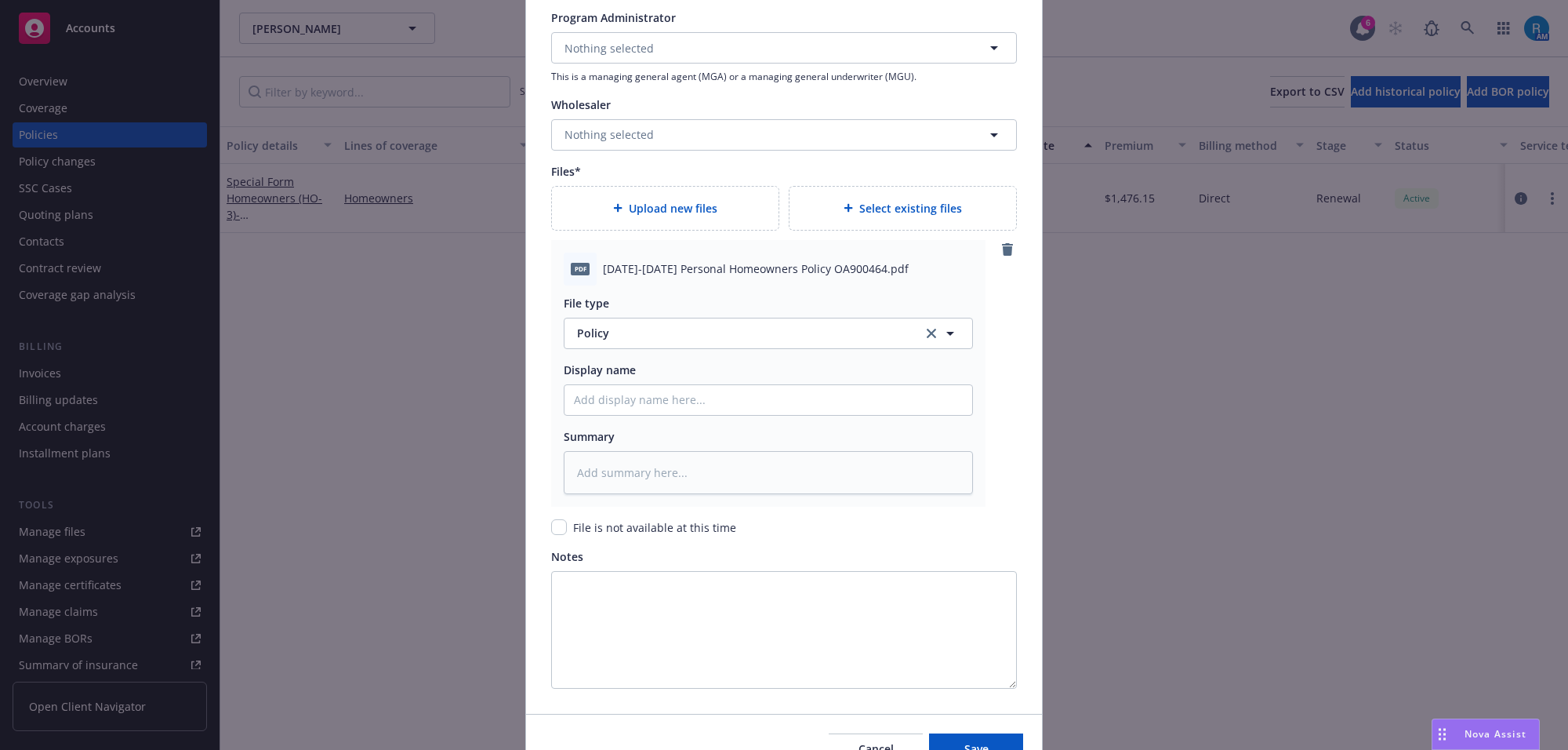
scroll to position [1604, 0]
click at [612, 402] on input "Policy display name" at bounding box center [768, 395] width 408 height 30
paste input "2025-2026 Personal Homeowners Policy OA900464"
type textarea "x"
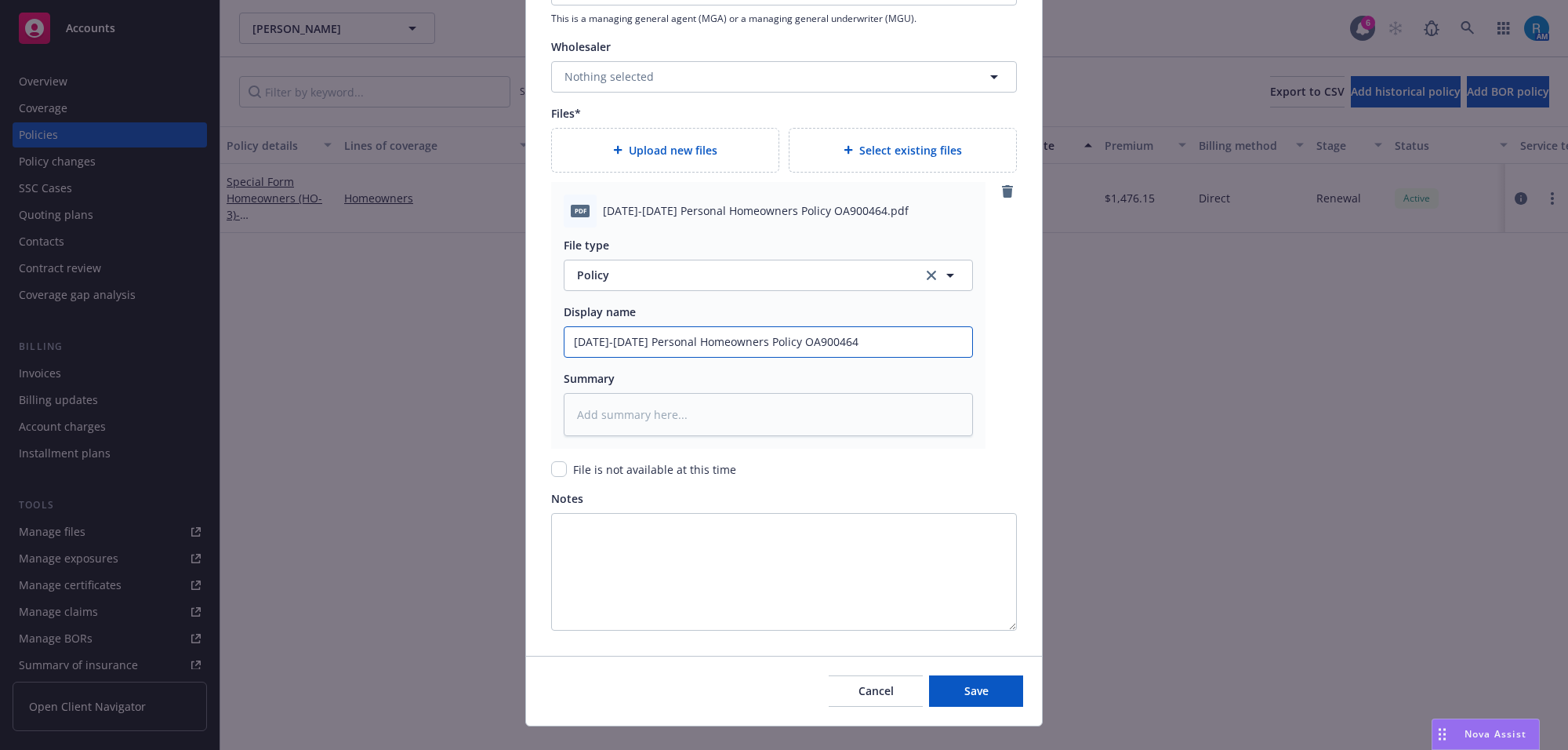
scroll to position [1685, 0]
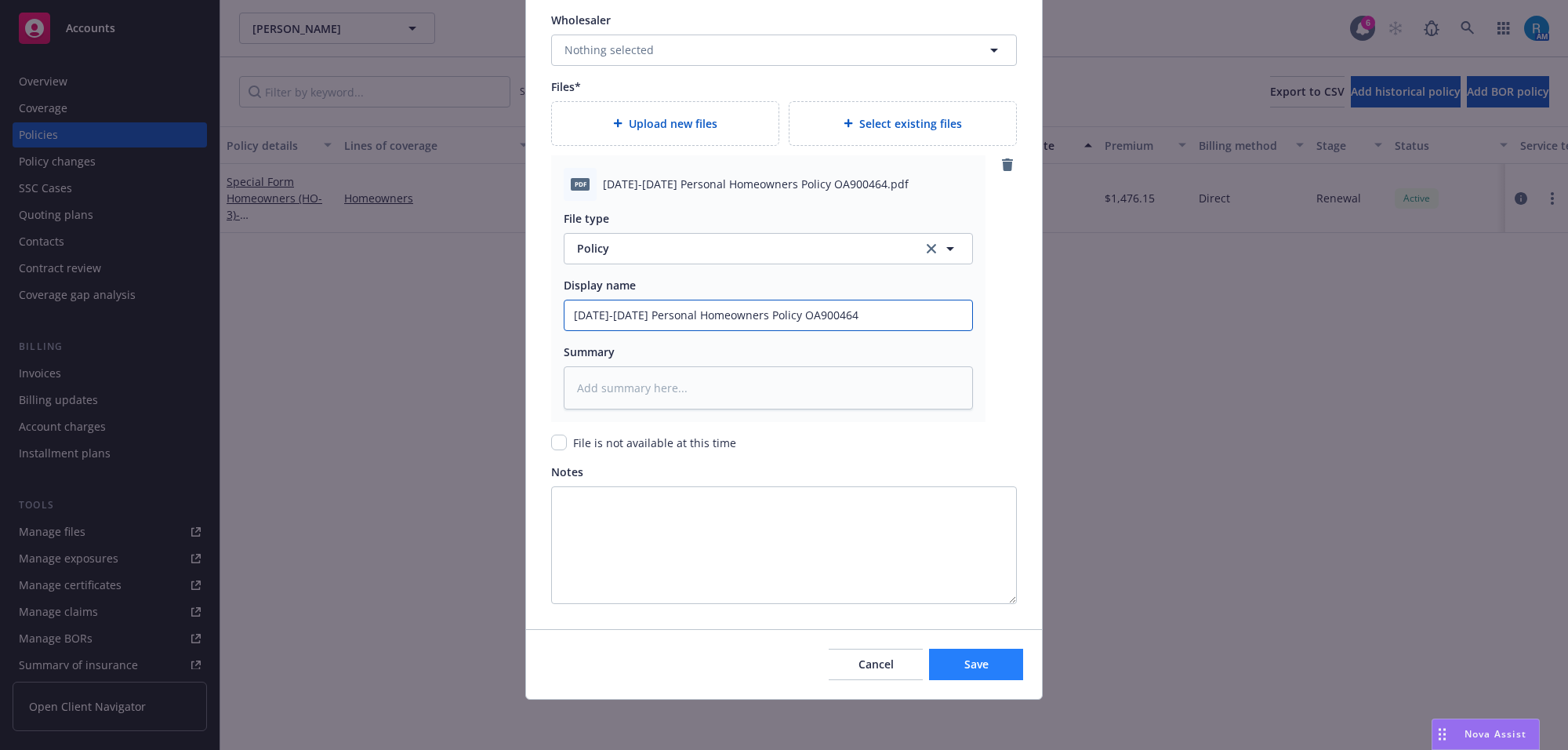
type input "2025-2026 Personal Homeowners Policy OA900464"
click at [964, 670] on span "Save" at bounding box center [976, 663] width 24 height 15
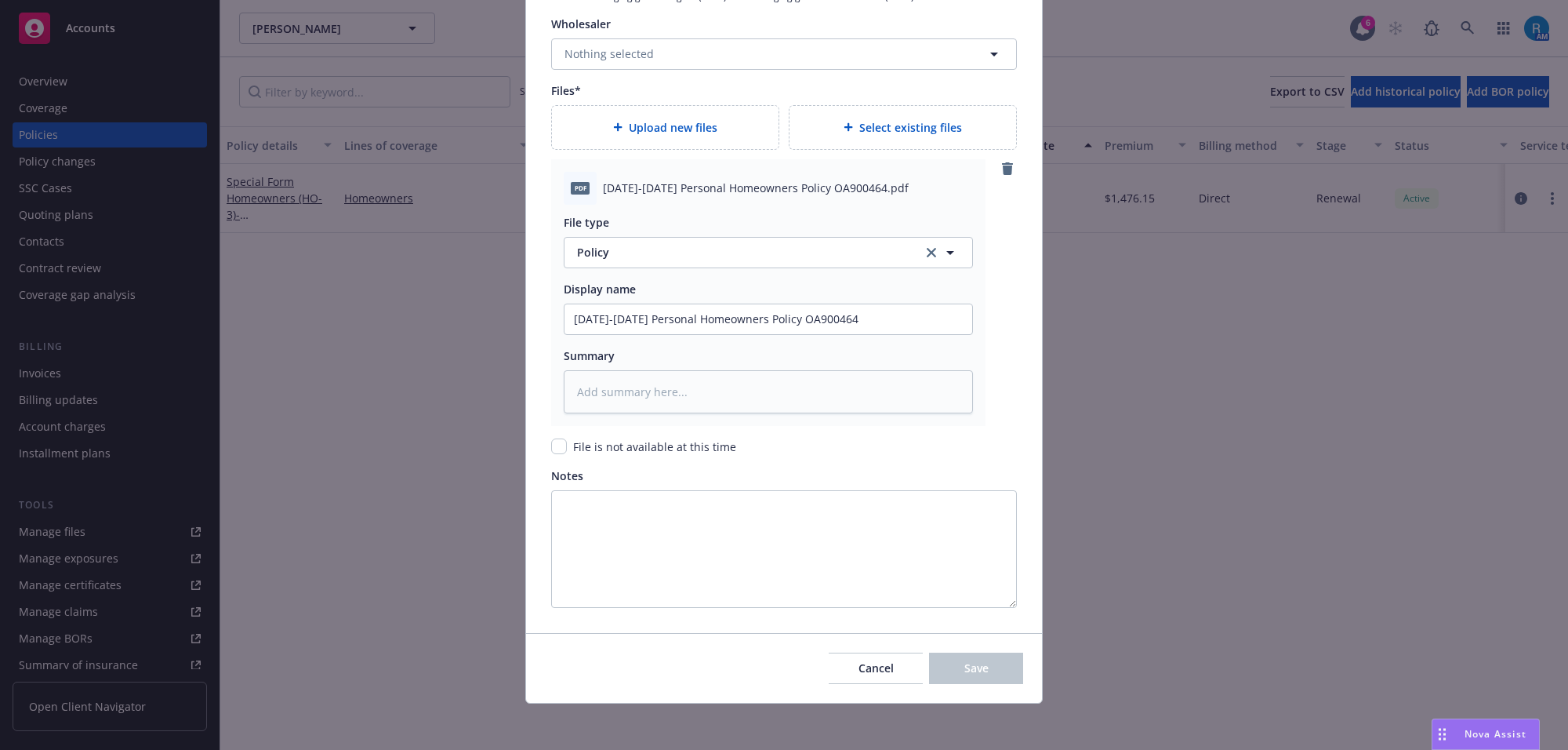
type textarea "x"
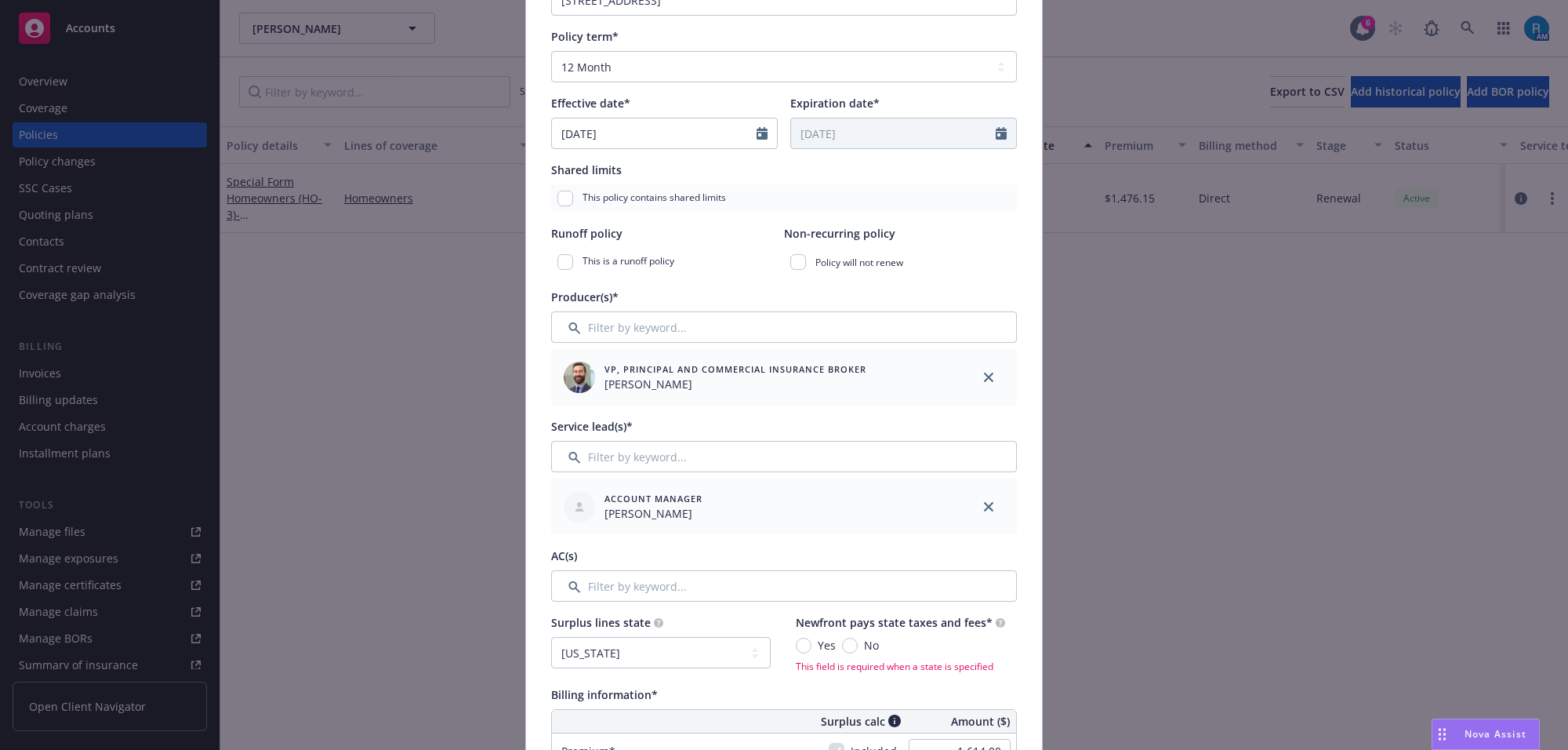
scroll to position [316, 0]
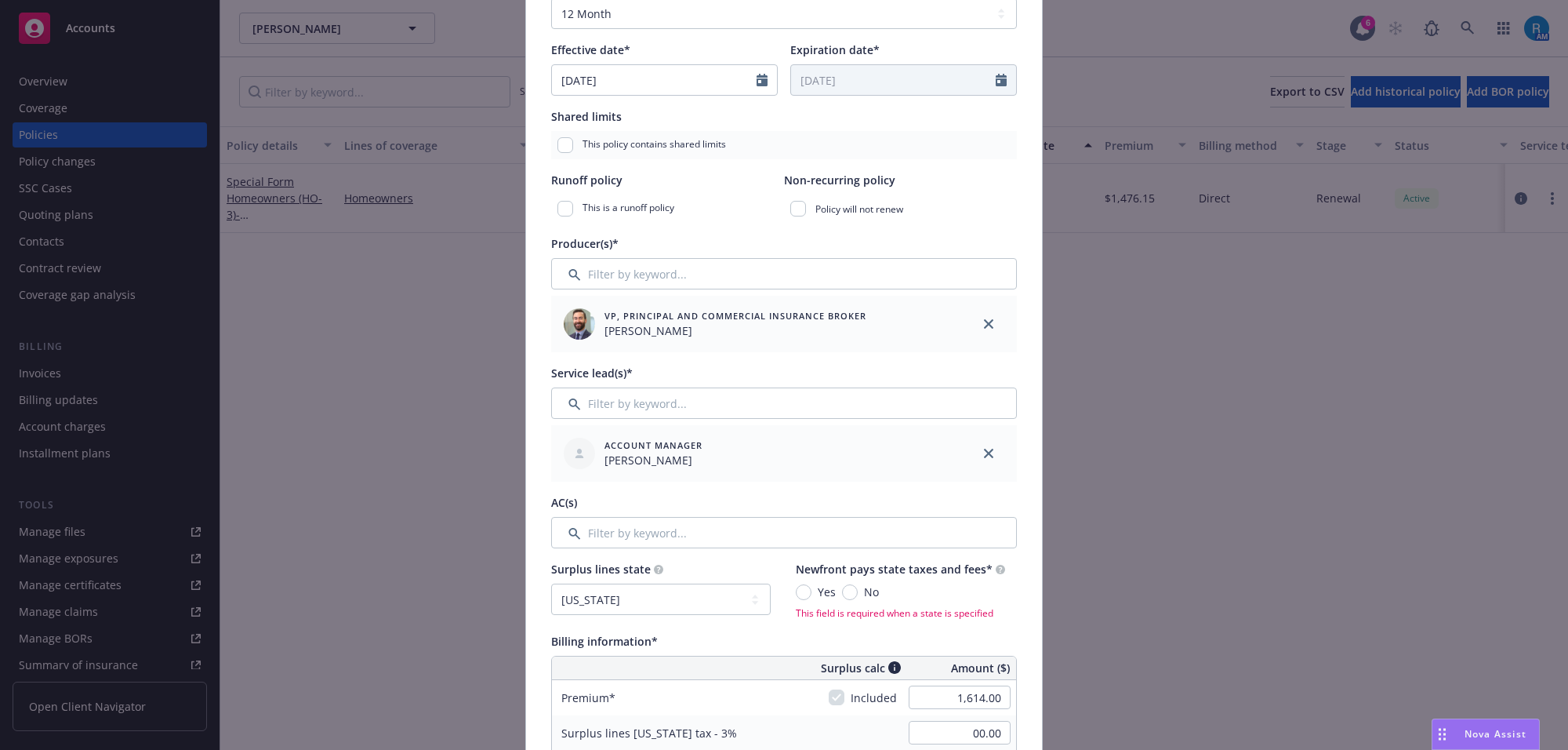
click at [857, 586] on span "No" at bounding box center [867, 591] width 21 height 17
click at [849, 586] on input "No" at bounding box center [850, 592] width 16 height 16
radio input "true"
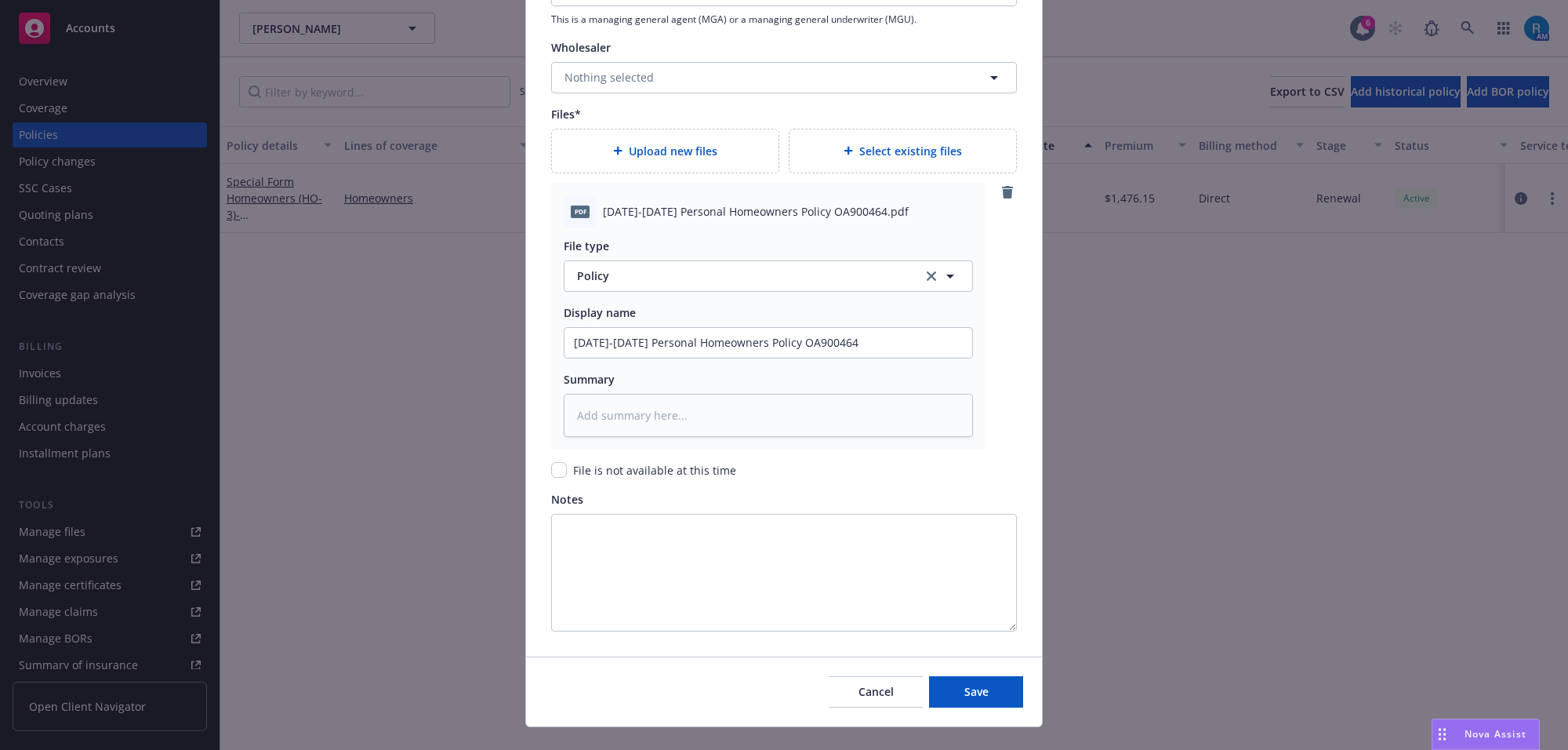
scroll to position [1685, 0]
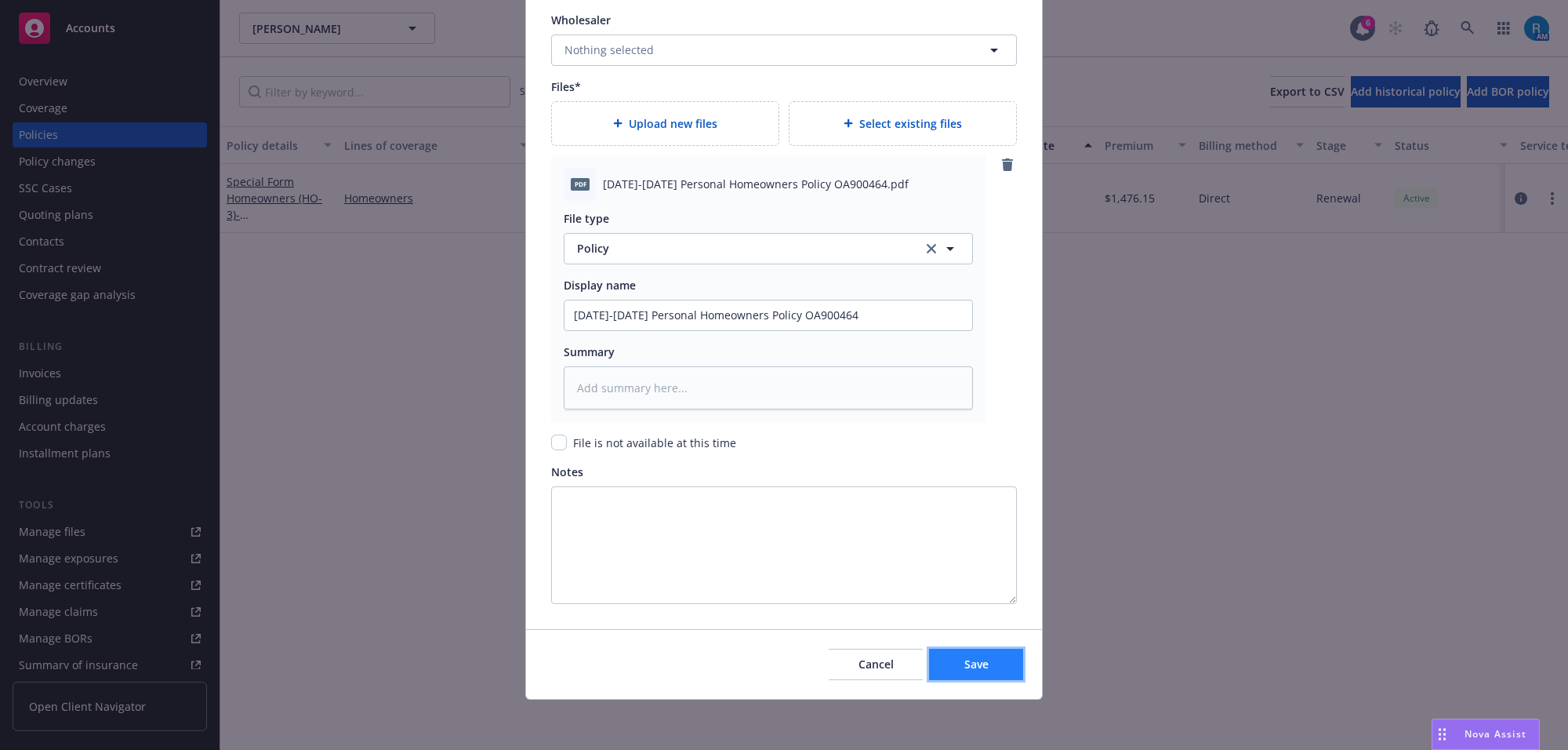
click at [955, 672] on button "Save" at bounding box center [976, 663] width 94 height 31
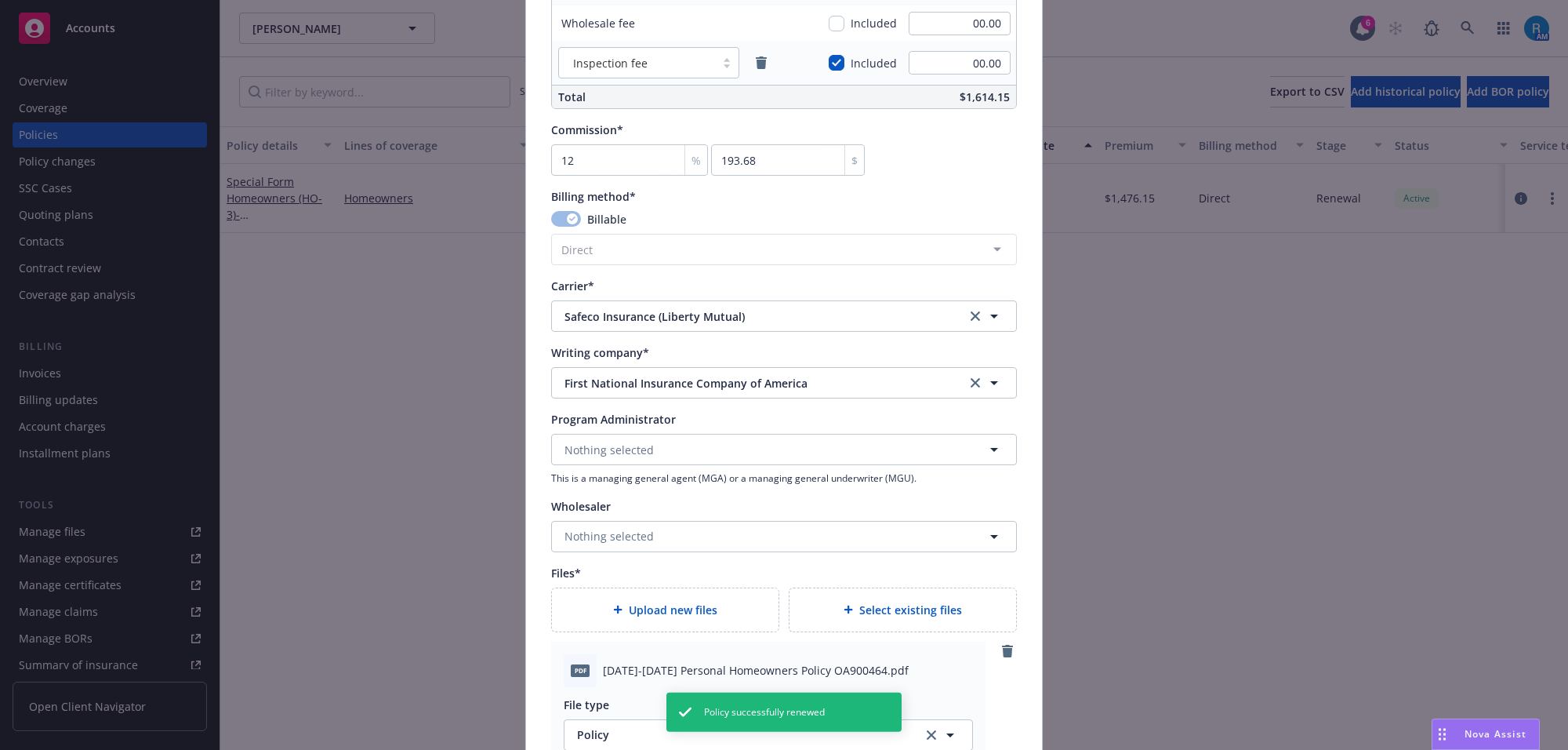
scroll to position [1194, 0]
type textarea "x"
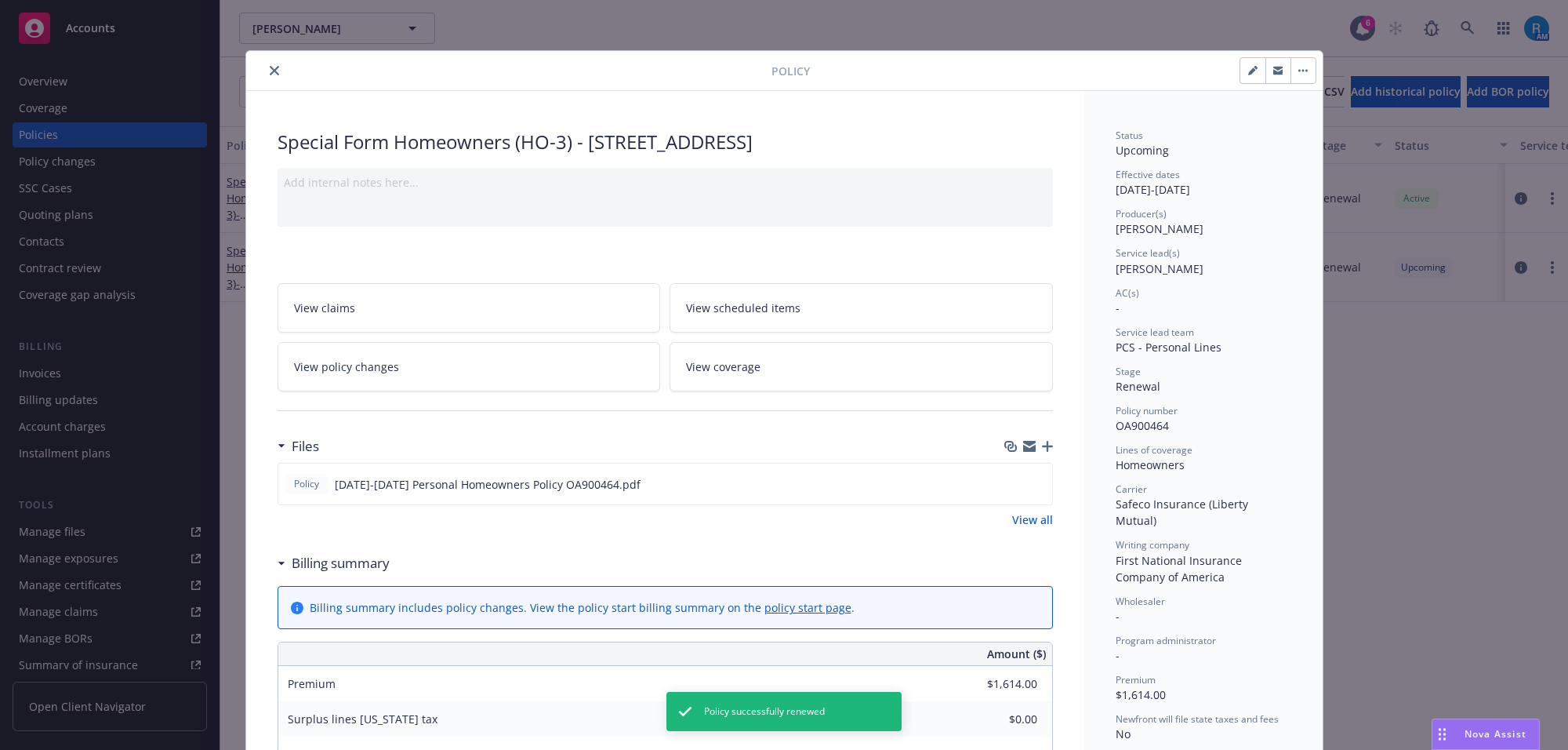
click at [265, 68] on button "close" at bounding box center [274, 70] width 19 height 19
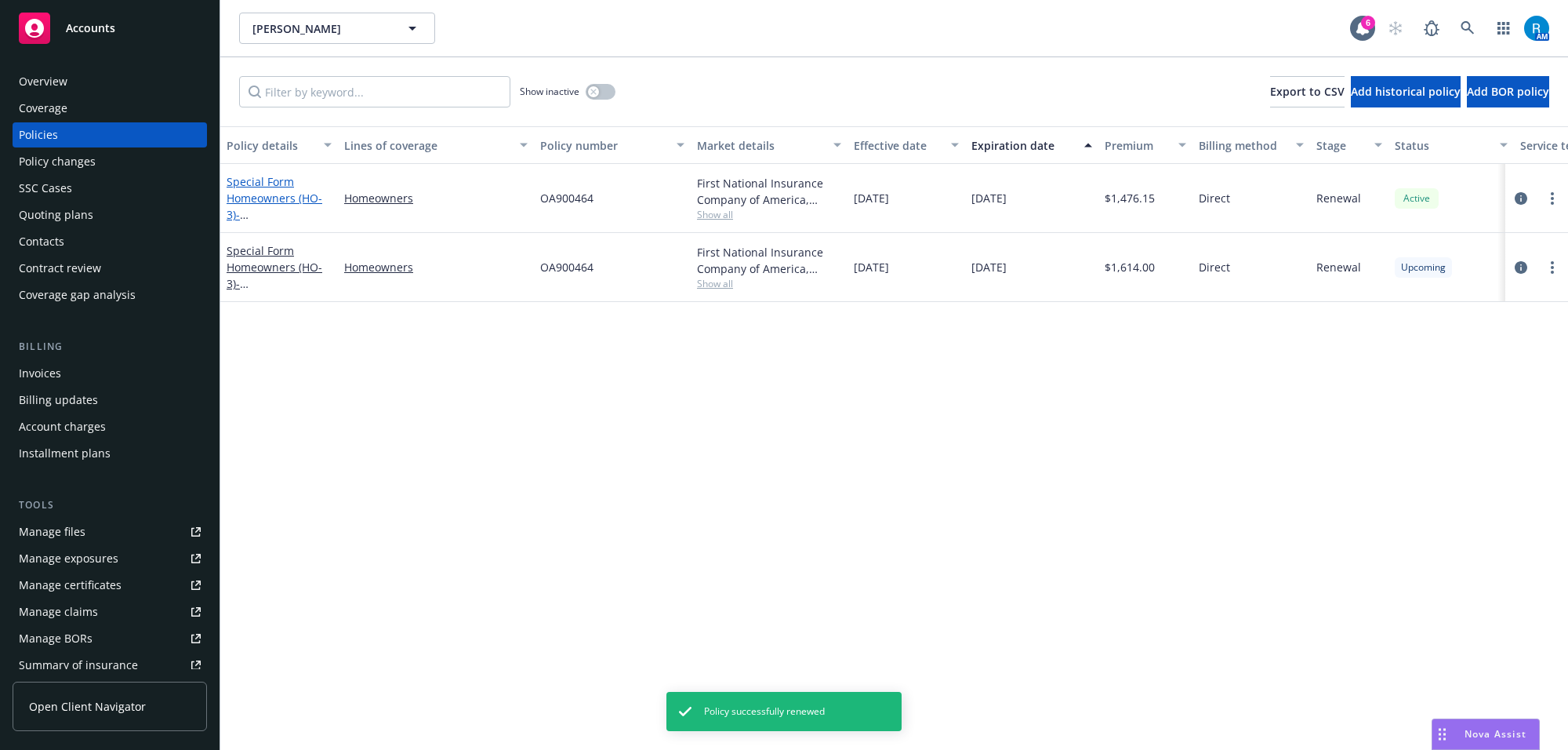
click at [259, 187] on link "Special Form Homeowners (HO-3) - 2904 W 137TH ST GARDENA, CA 90249-2305" at bounding box center [276, 206] width 100 height 64
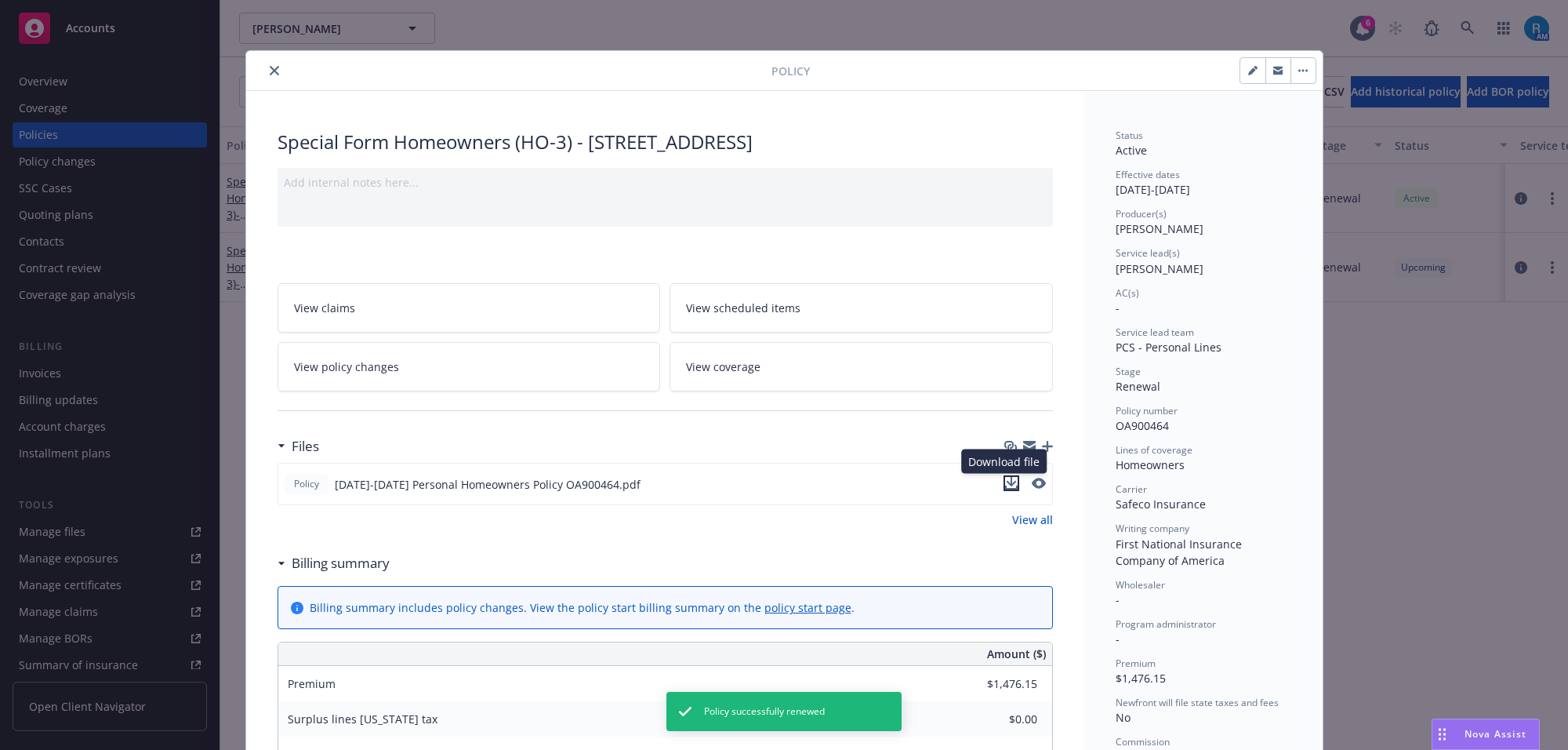
click at [1005, 487] on icon "download file" at bounding box center [1011, 483] width 13 height 13
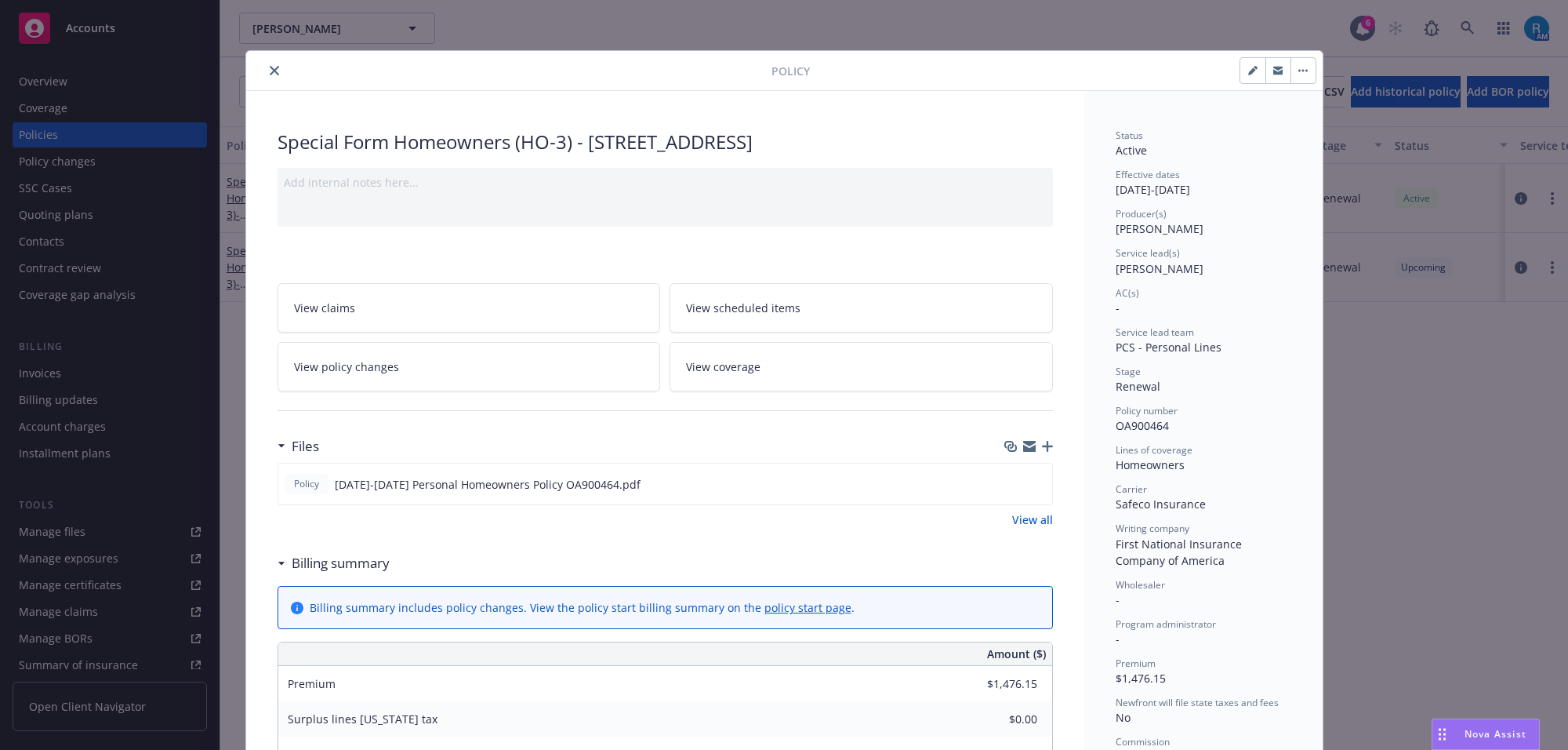
drag, startPoint x: 269, startPoint y: 69, endPoint x: 390, endPoint y: 165, distance: 154.5
click at [270, 69] on icon "close" at bounding box center [274, 70] width 9 height 9
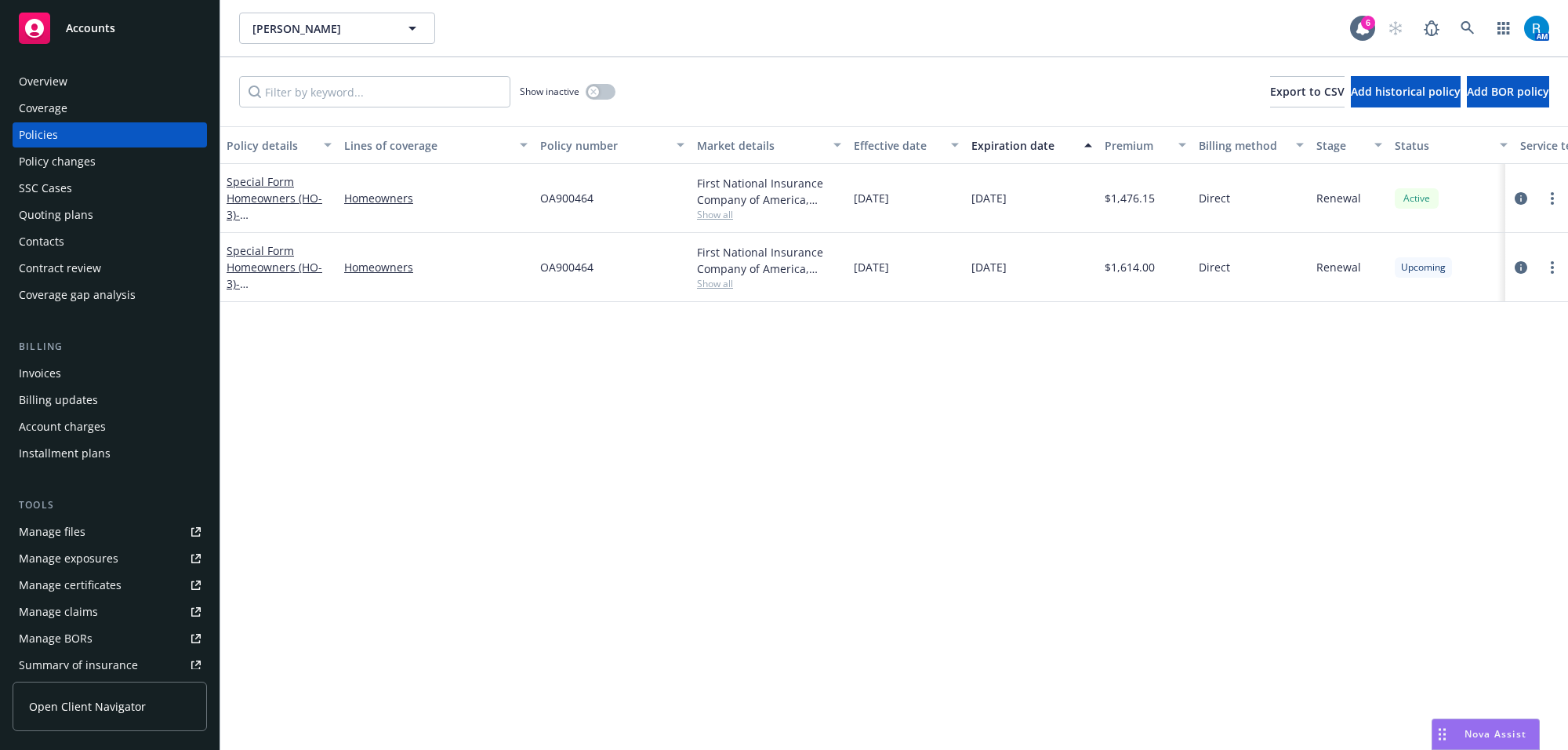
click at [828, 357] on div "Policy details Lines of coverage Policy number Market details Effective date Ex…" at bounding box center [894, 438] width 1348 height 623
click at [1456, 28] on link at bounding box center [1467, 28] width 31 height 31
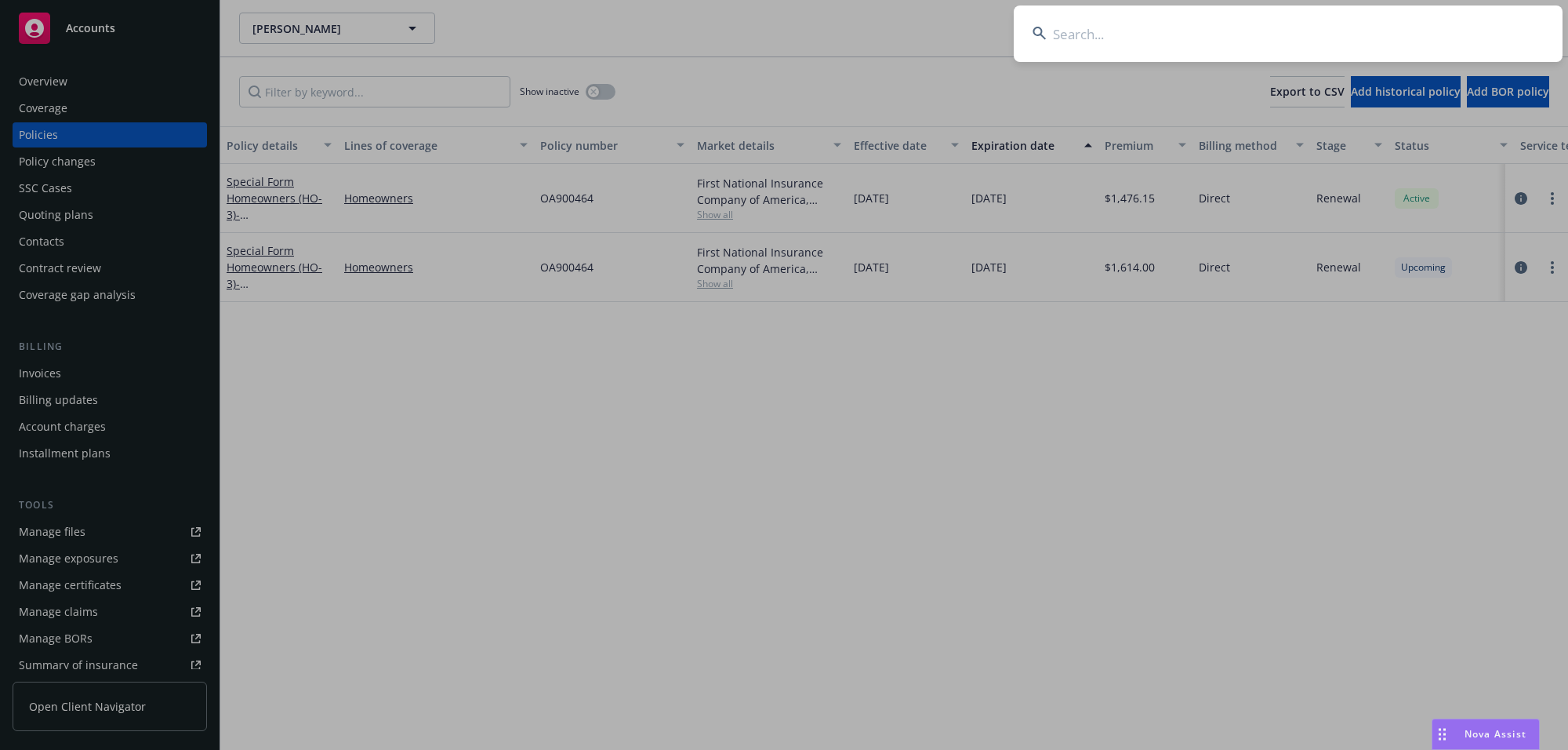
type input "[PERSON_NAME] & [PERSON_NAME]"
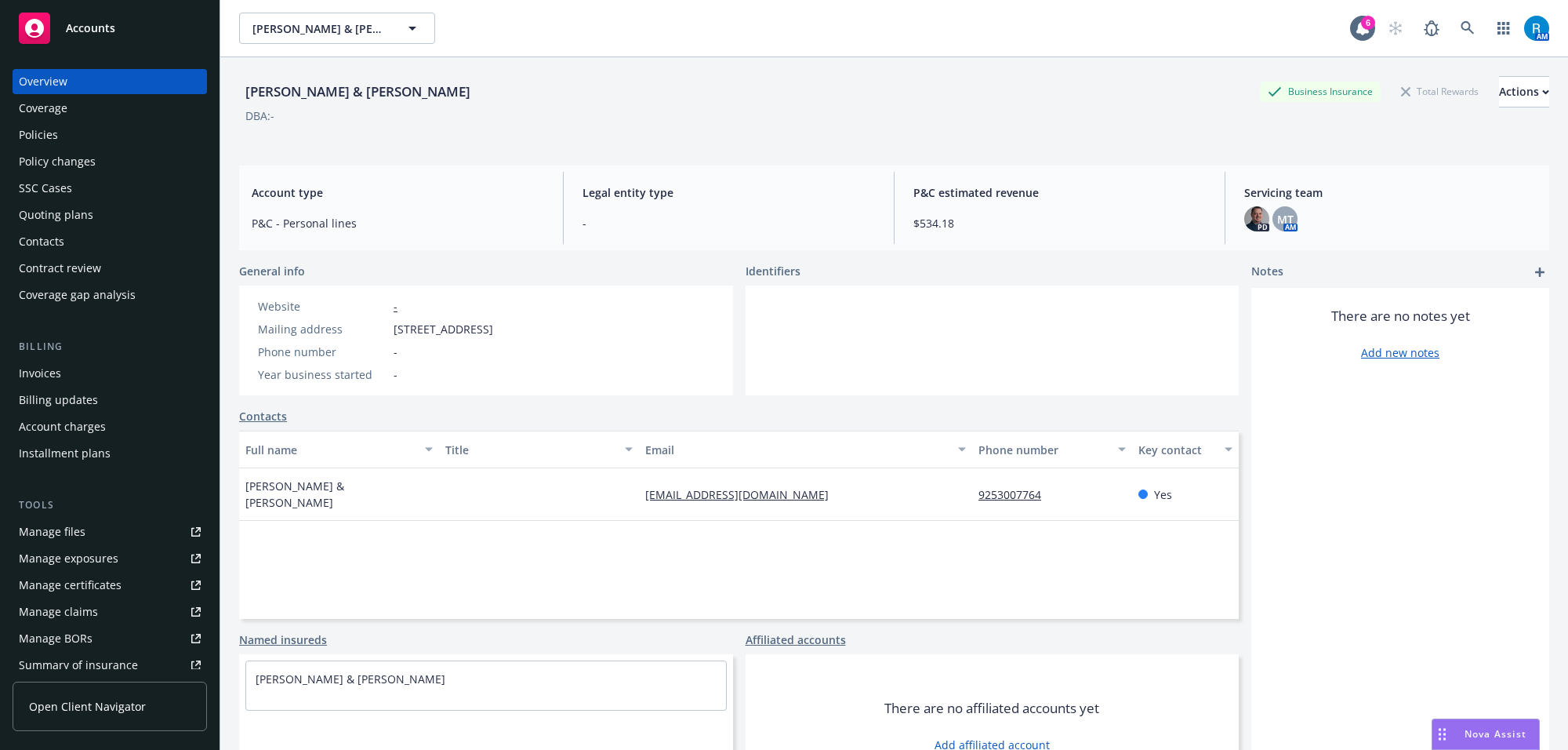
click at [67, 131] on div "Policies" at bounding box center [110, 135] width 181 height 25
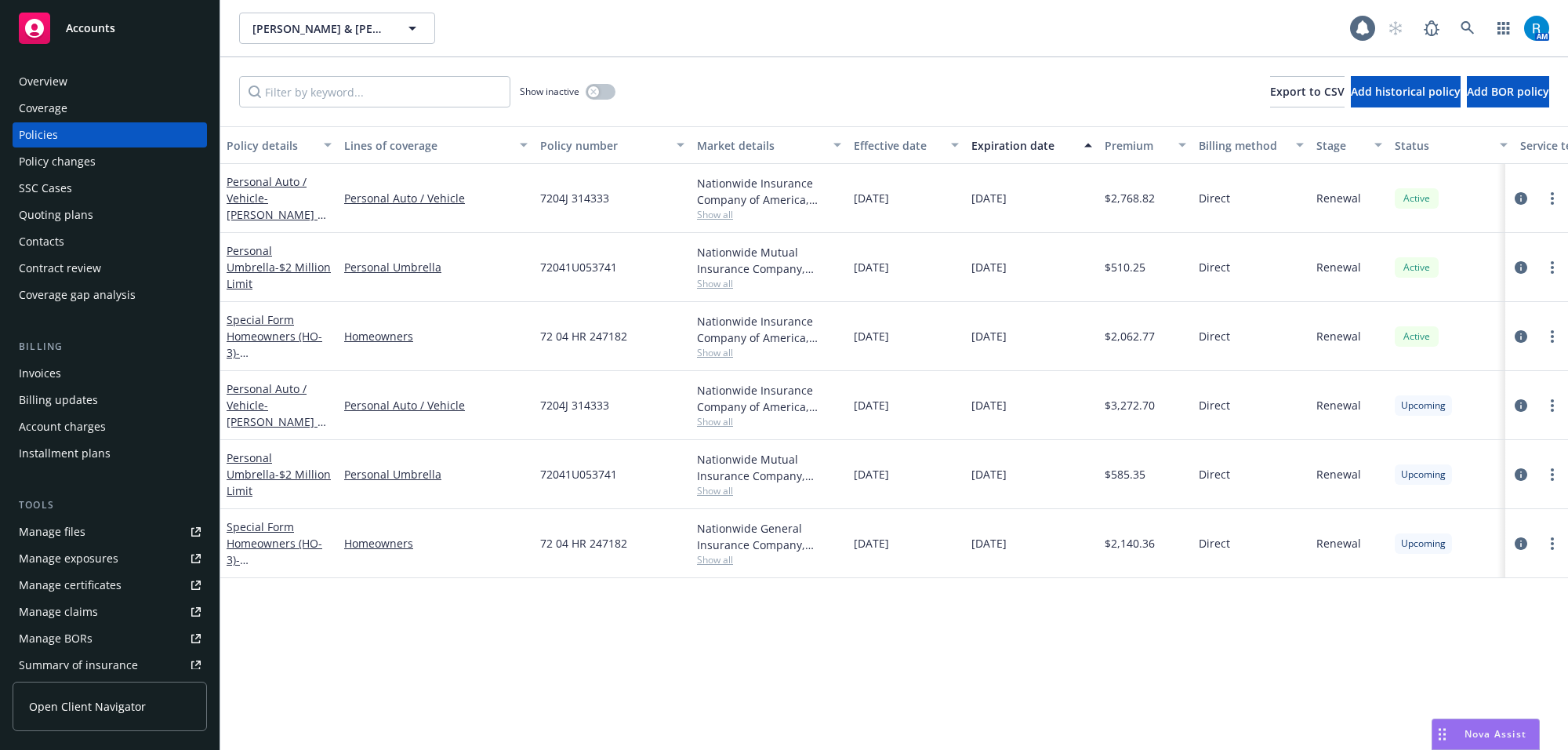
click at [109, 87] on div "Overview" at bounding box center [110, 81] width 181 height 25
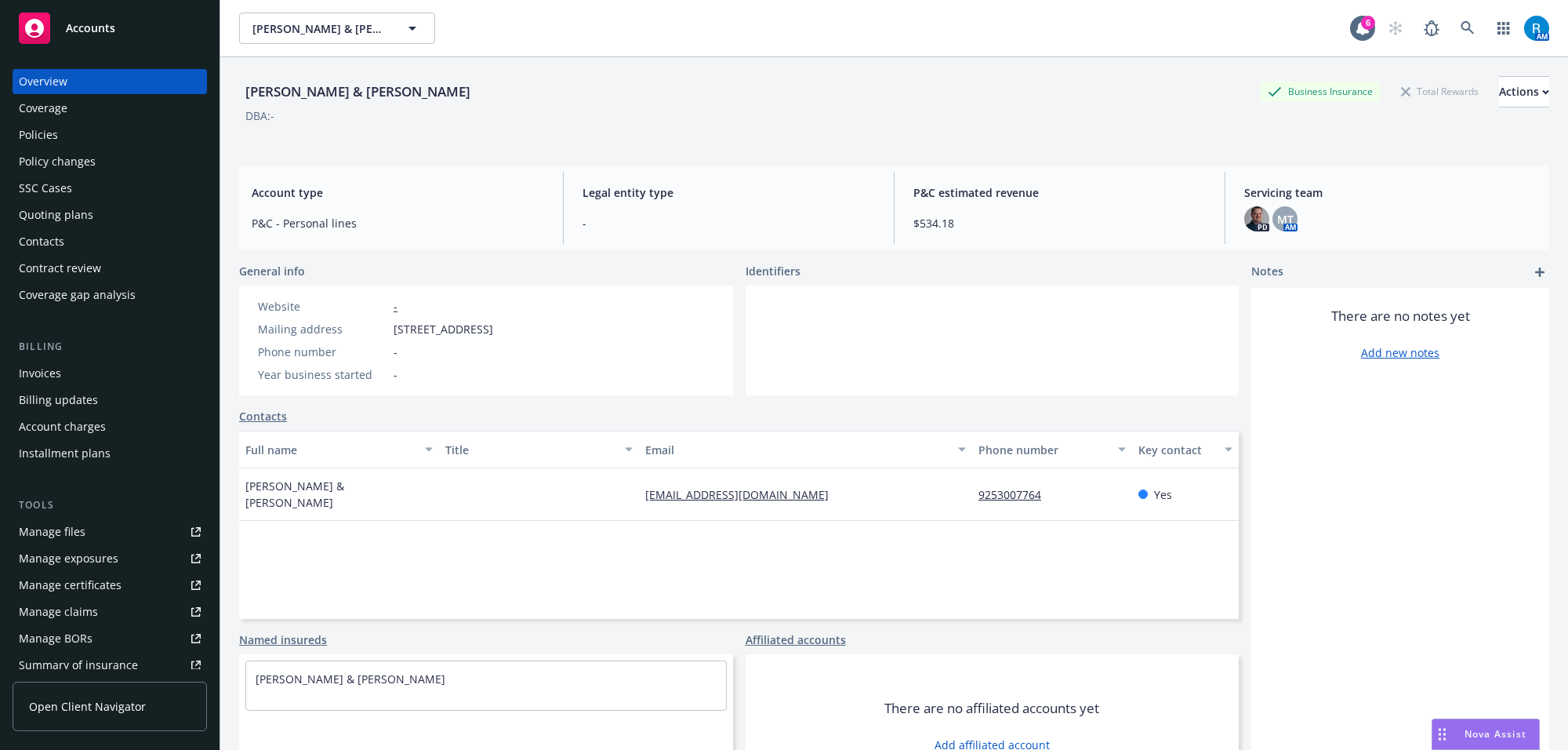
click at [50, 135] on div "Policies" at bounding box center [38, 135] width 39 height 25
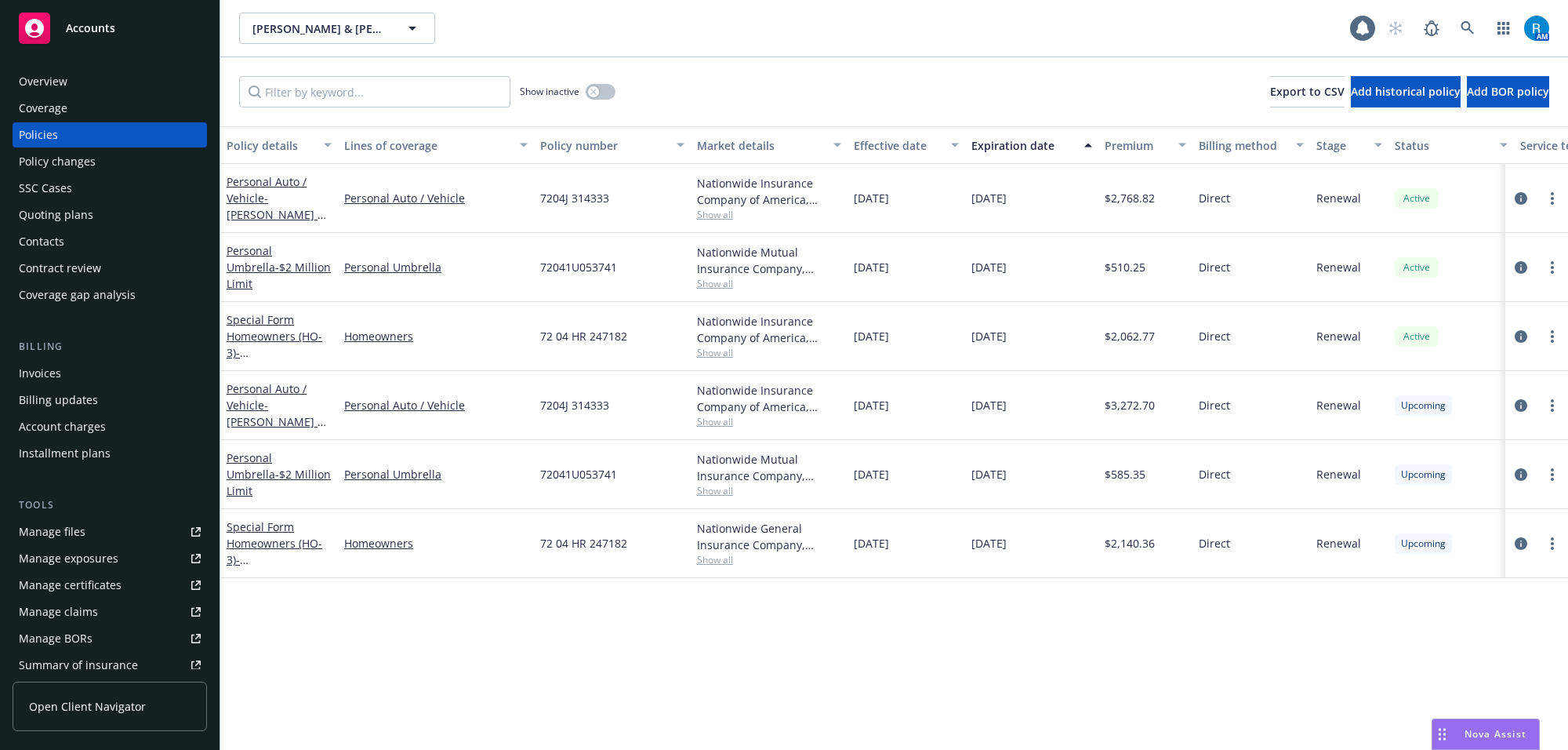
click at [94, 88] on div "Overview" at bounding box center [110, 81] width 181 height 25
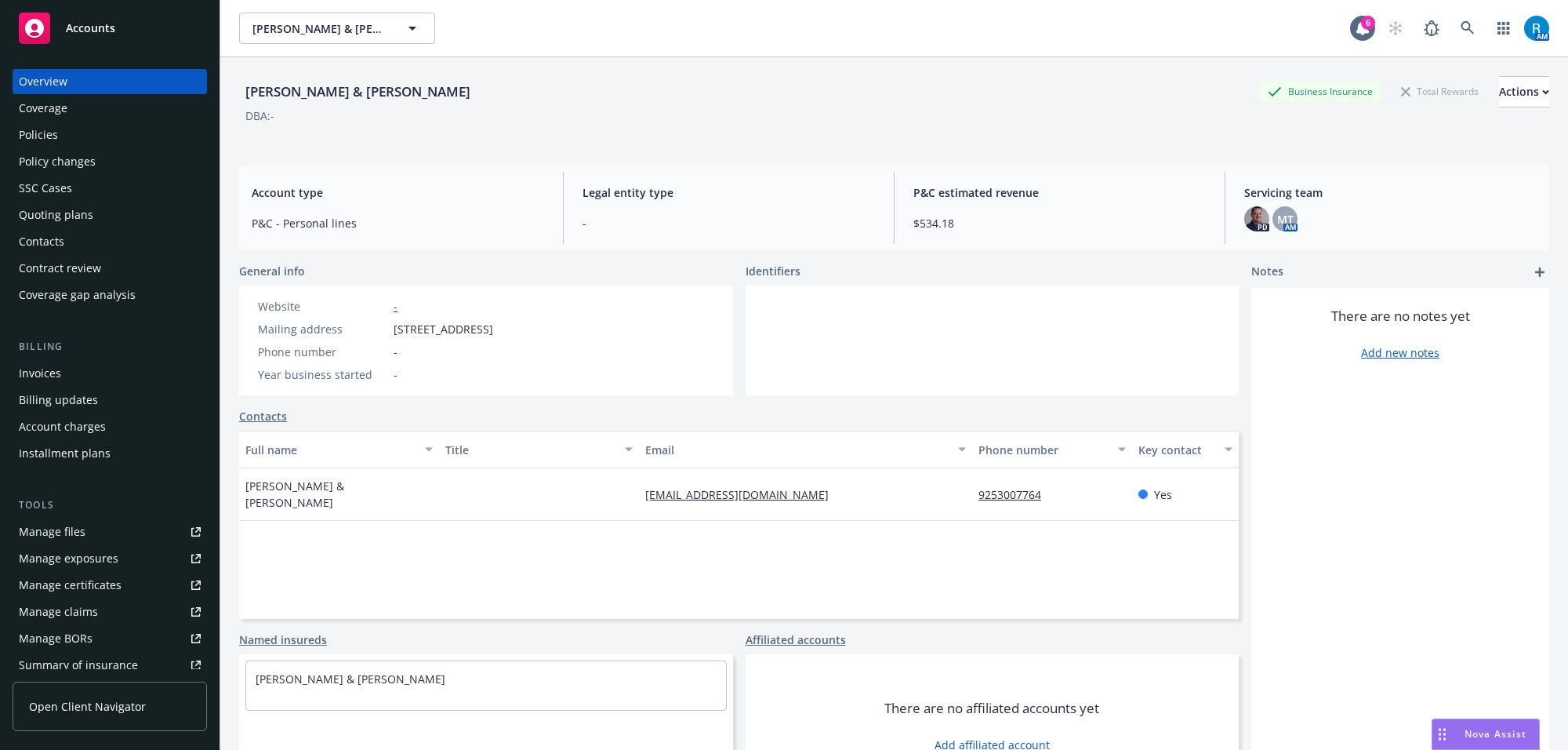
click at [57, 147] on div "Policies" at bounding box center [110, 135] width 181 height 25
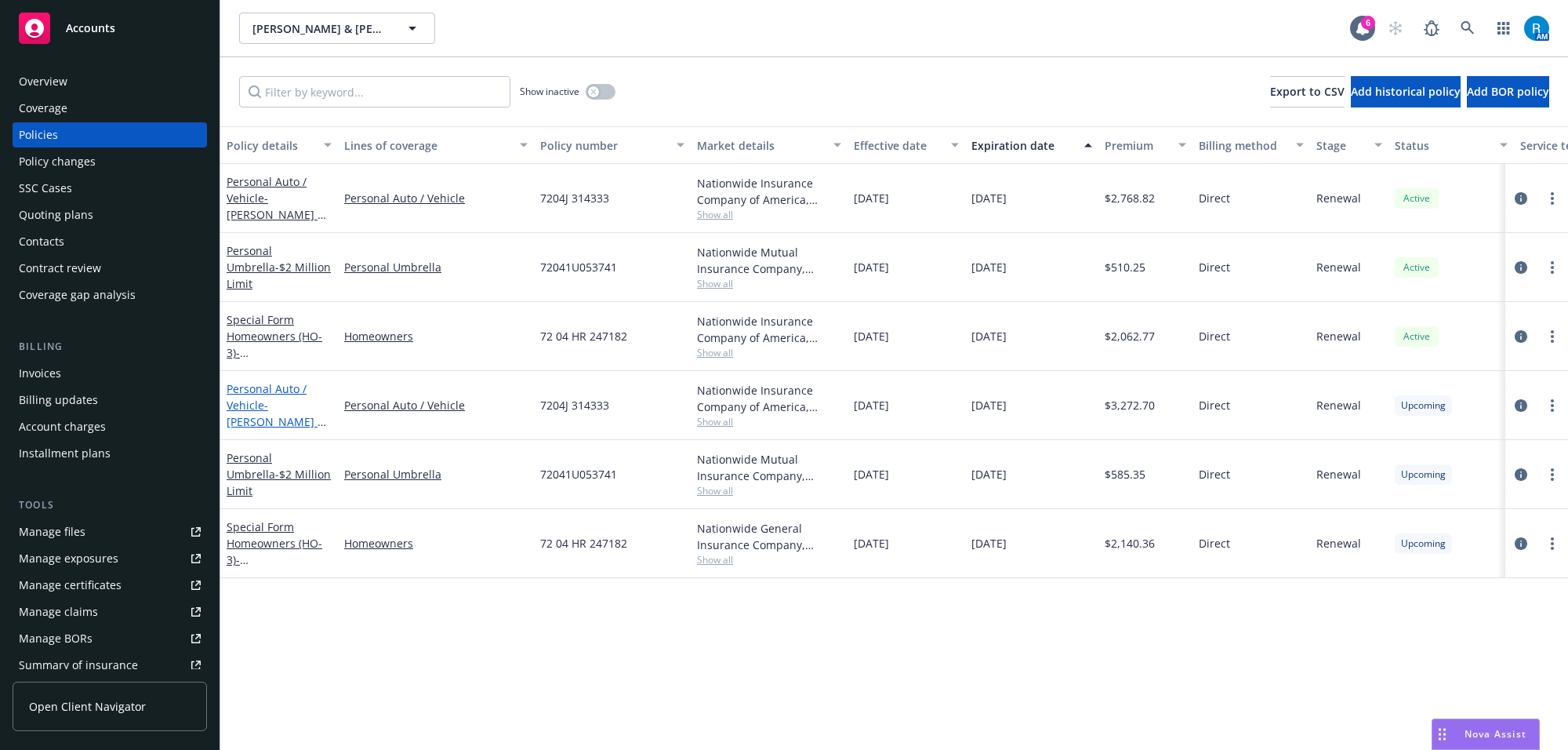
click at [273, 405] on span "- Mr. Benn Dickson & Sabrina Axt" at bounding box center [276, 422] width 100 height 48
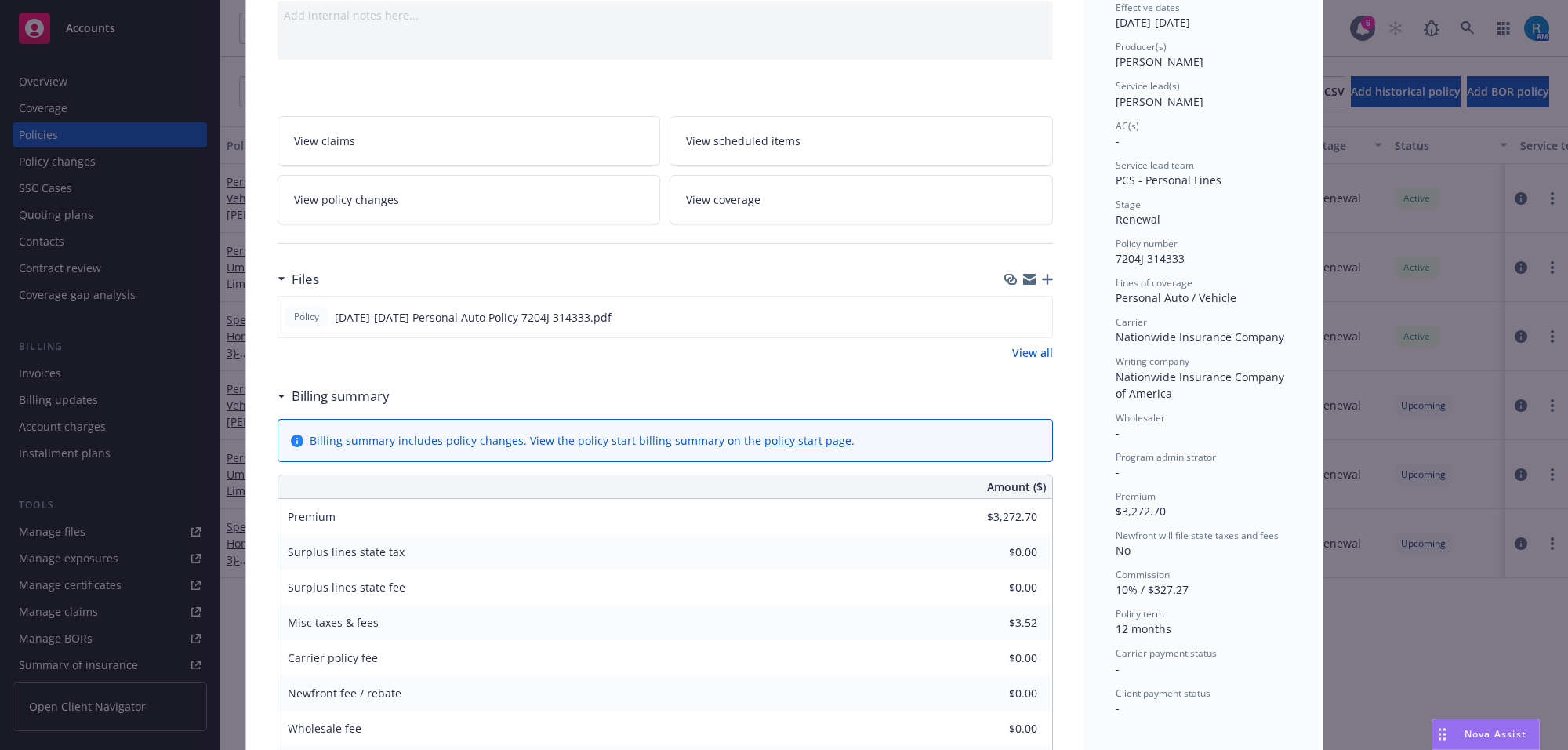
scroll to position [150, 0]
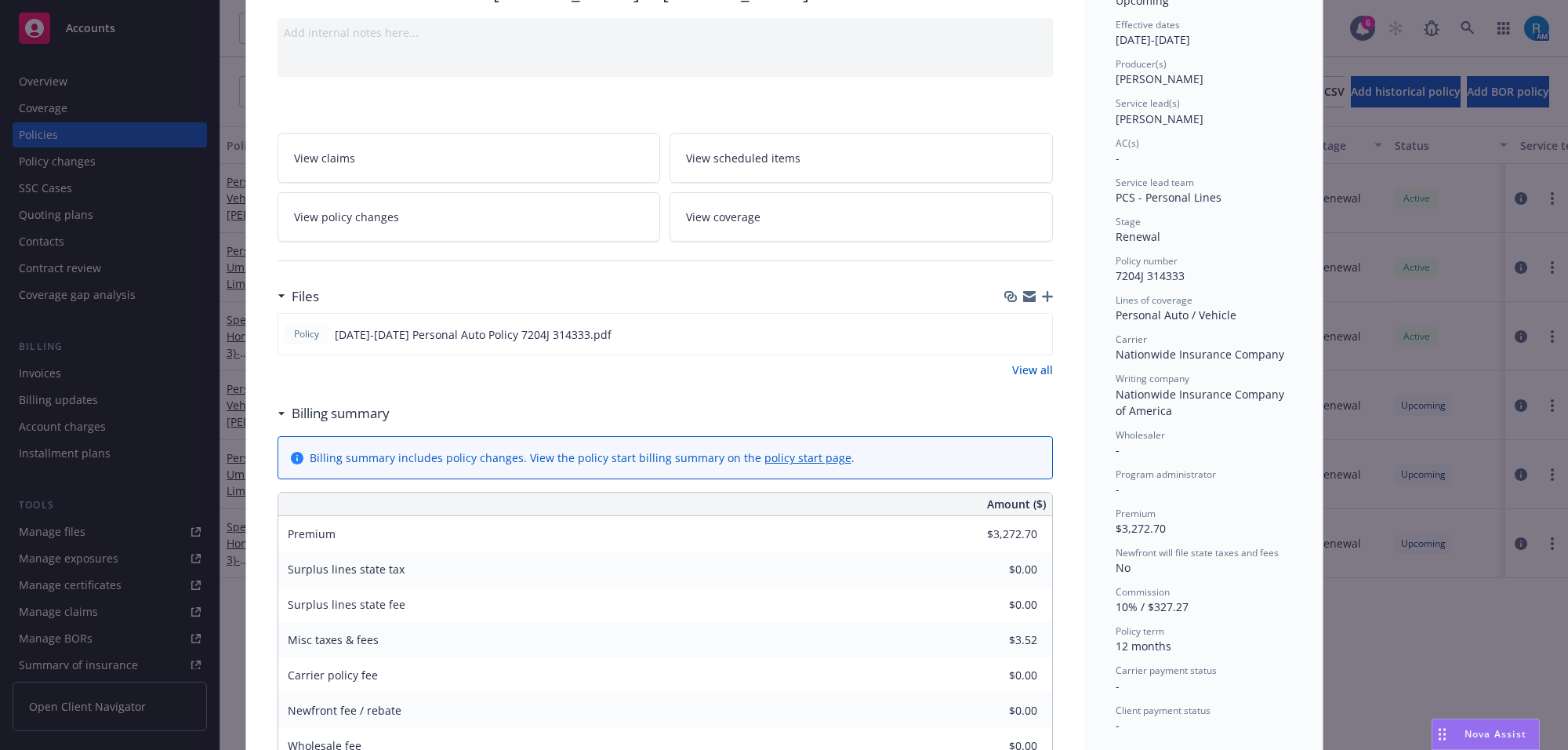
click at [703, 150] on span "View scheduled items" at bounding box center [743, 158] width 115 height 17
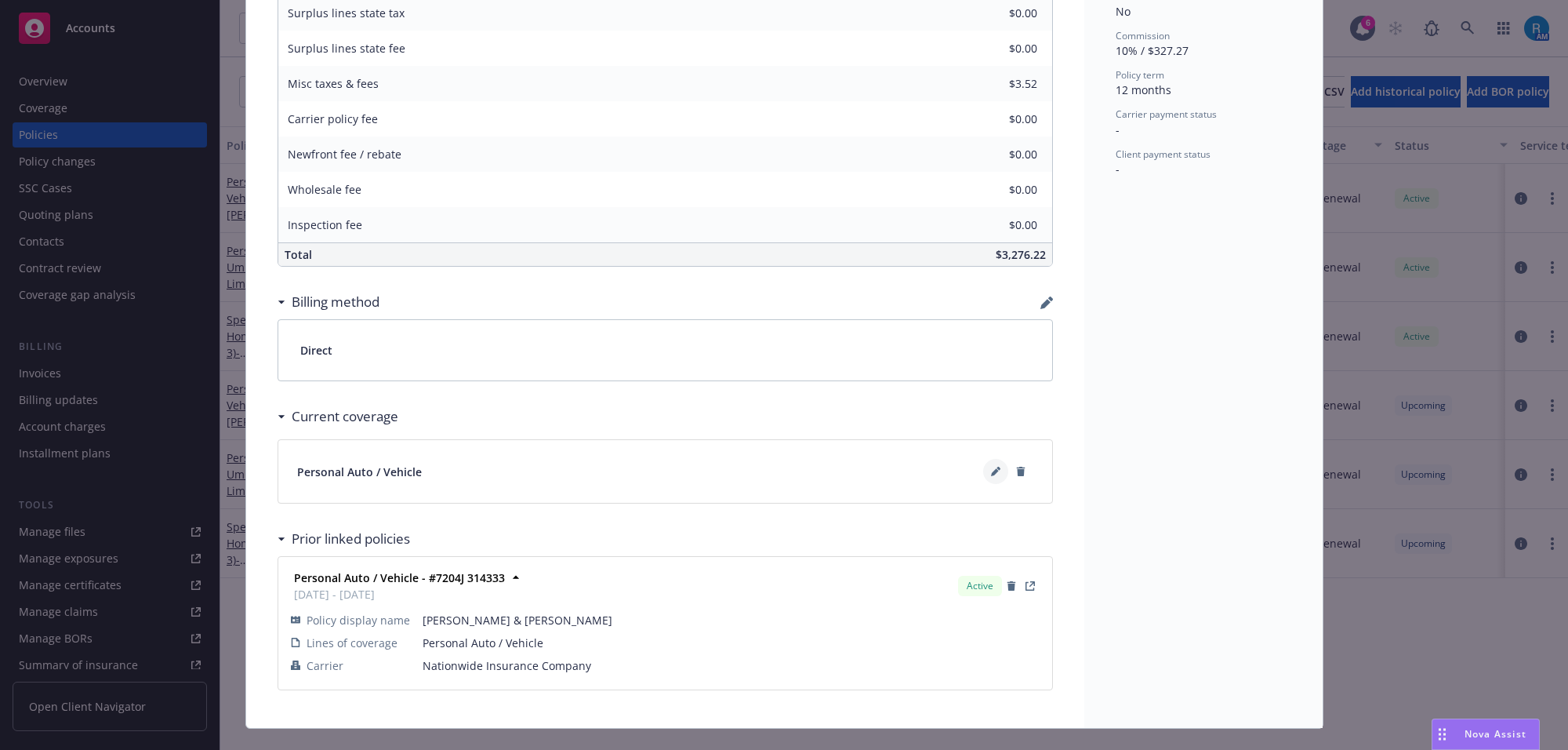
scroll to position [738, 0]
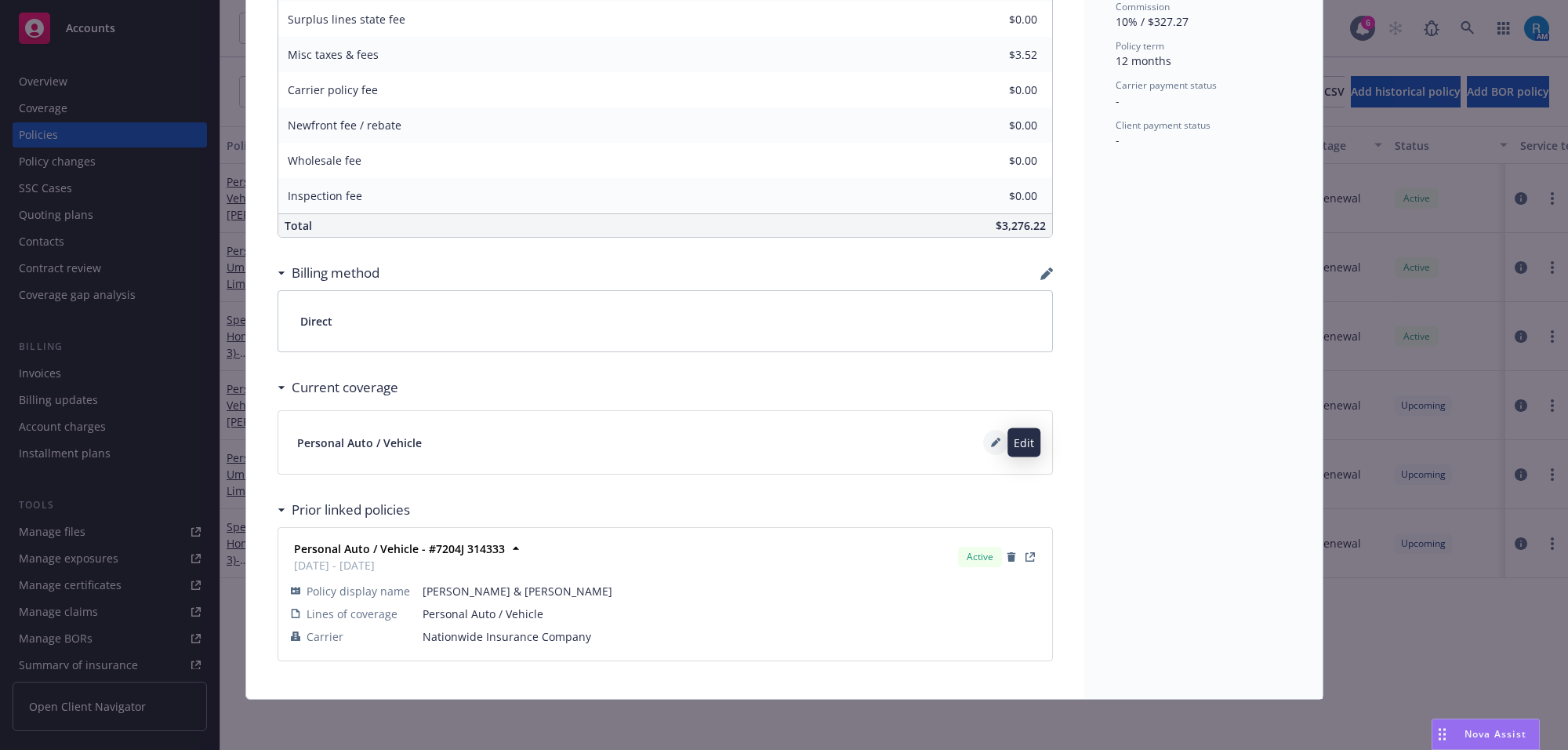
click at [986, 434] on button at bounding box center [995, 442] width 25 height 25
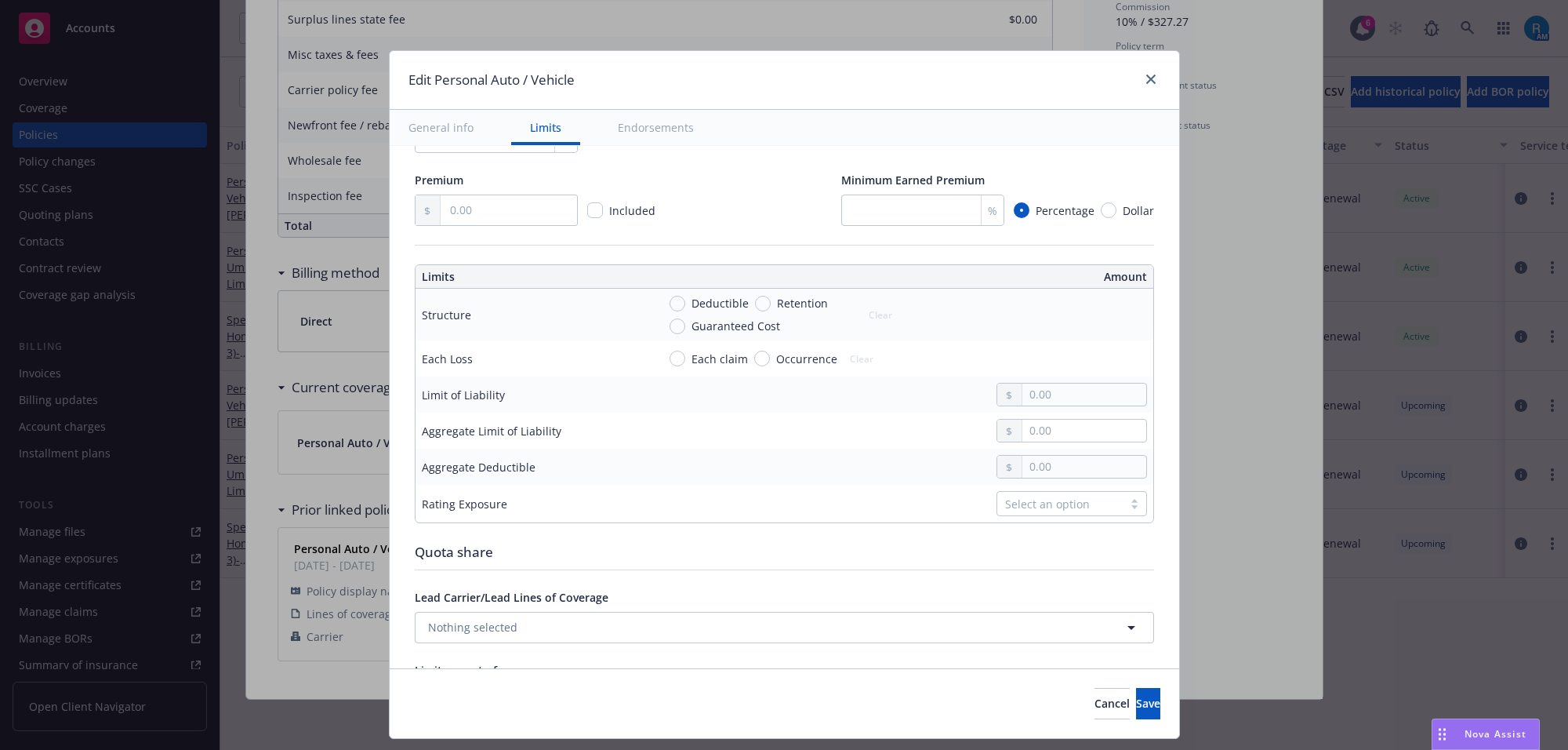
scroll to position [784, 0]
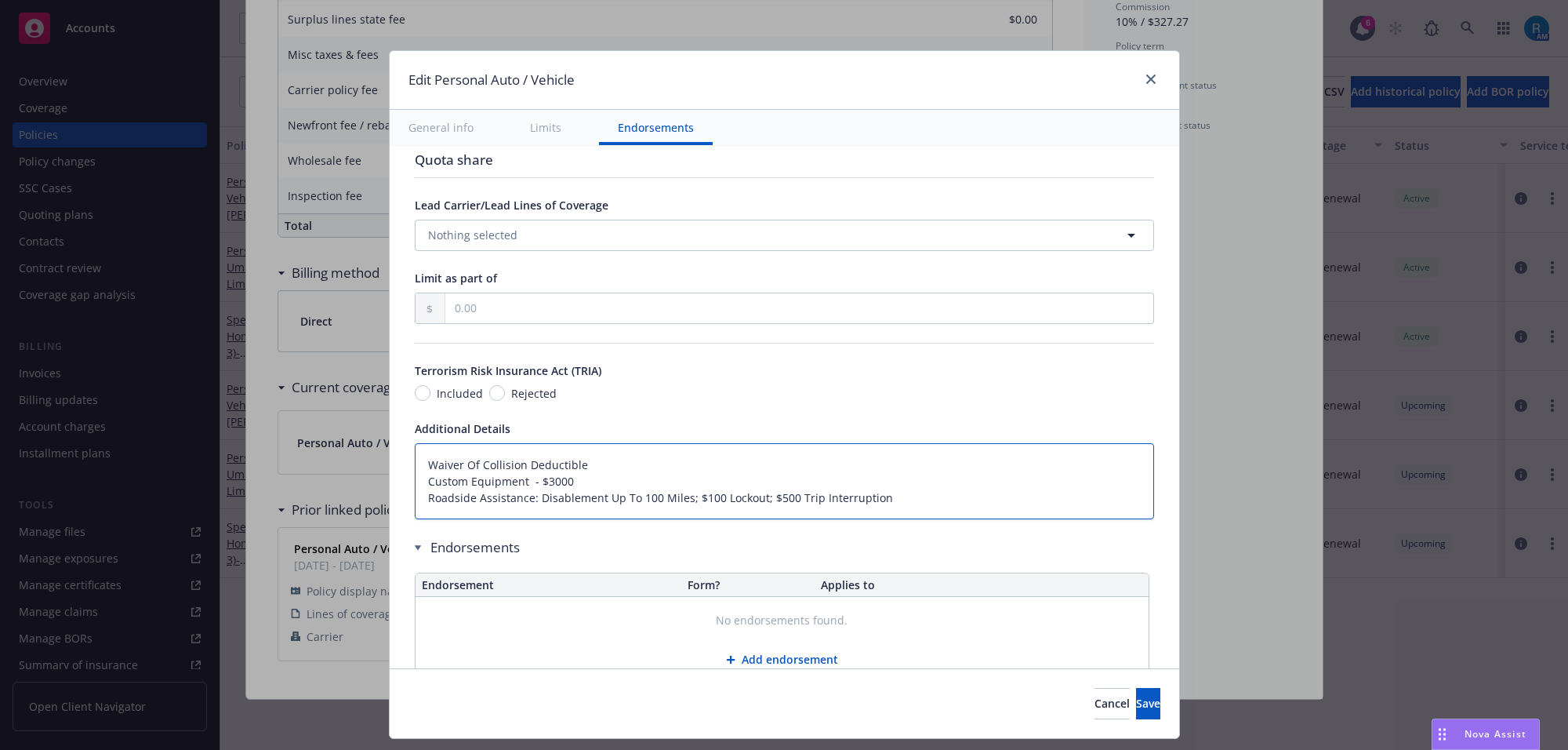
click at [415, 464] on textarea "Waiver Of Collision Deductible Custom Equipment - $3000 Roadside Assistance: Di…" at bounding box center [784, 481] width 740 height 77
type textarea "x"
type textarea "Waiver Of Collision Deductible Custom Equipment - $3000 Roadside Assistance: Di…"
type textarea "x"
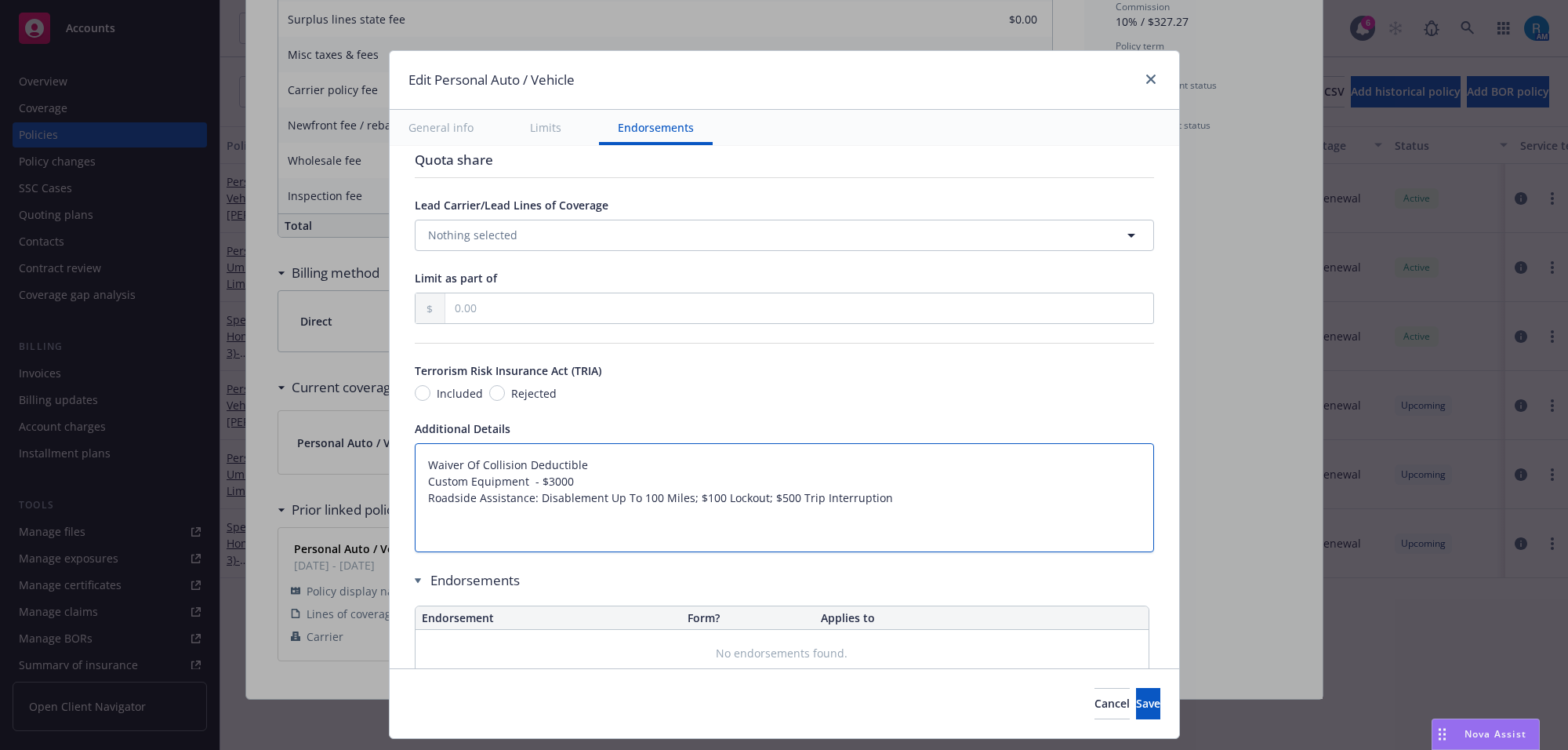
click at [422, 465] on textarea "Waiver Of Collision Deductible Custom Equipment - $3000 Roadside Assistance: Di…" at bounding box center [784, 498] width 740 height 110
type textarea "Waiver Of Collision Deductible Custom Equipment - $3000 Roadside Assistance: Di…"
click at [425, 467] on textarea "Waiver Of Collision Deductible Custom Equipment - $3000 Roadside Assistance: Di…" at bounding box center [784, 498] width 740 height 110
paste textarea "Bodily Injury $250,000/$500,000 Property Damage $100,000 Medical Payments $5,00…"
type textarea "x"
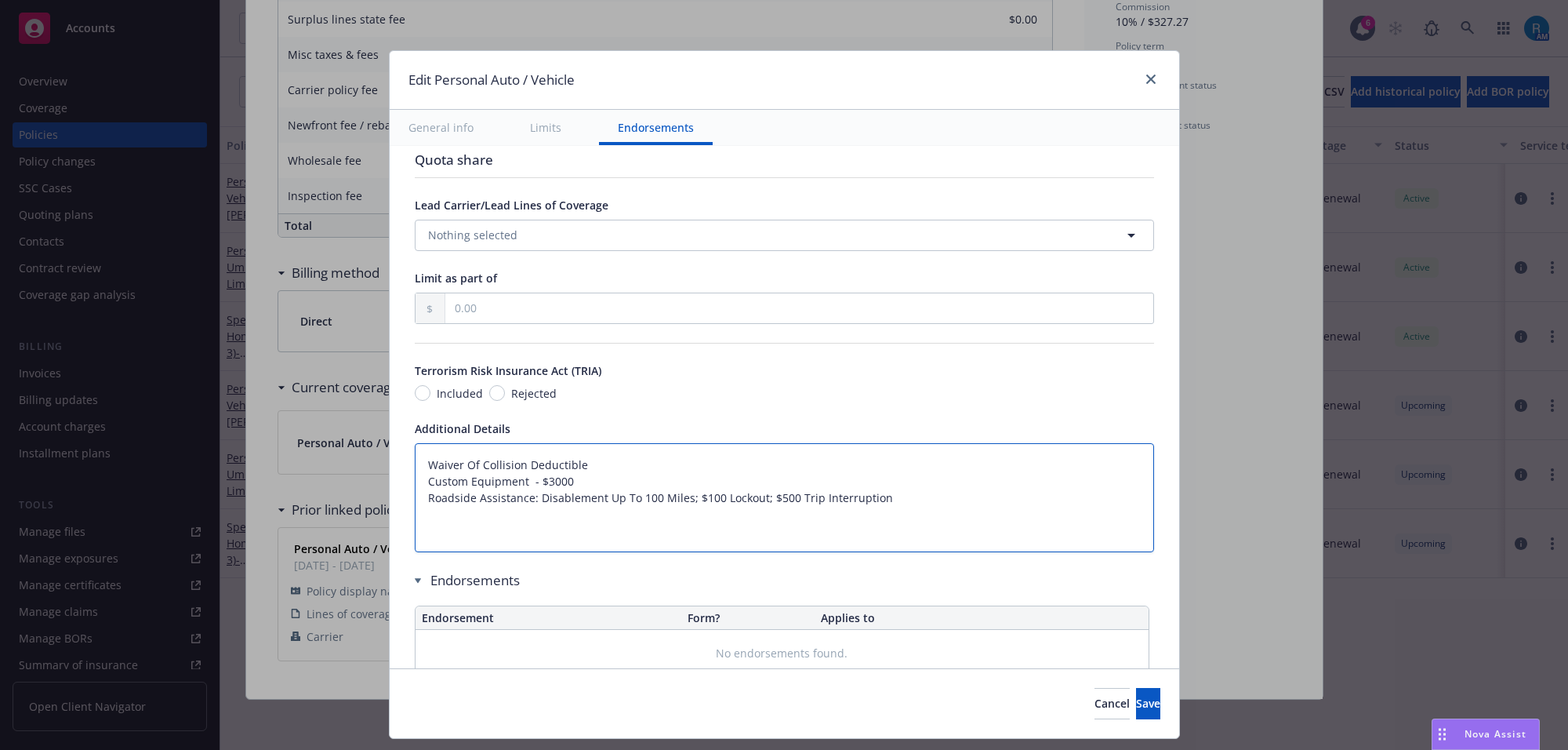
type textarea "Bodily Injury $250,000/$500,000 Property Damage $100,000 Medical Payments $5,00…"
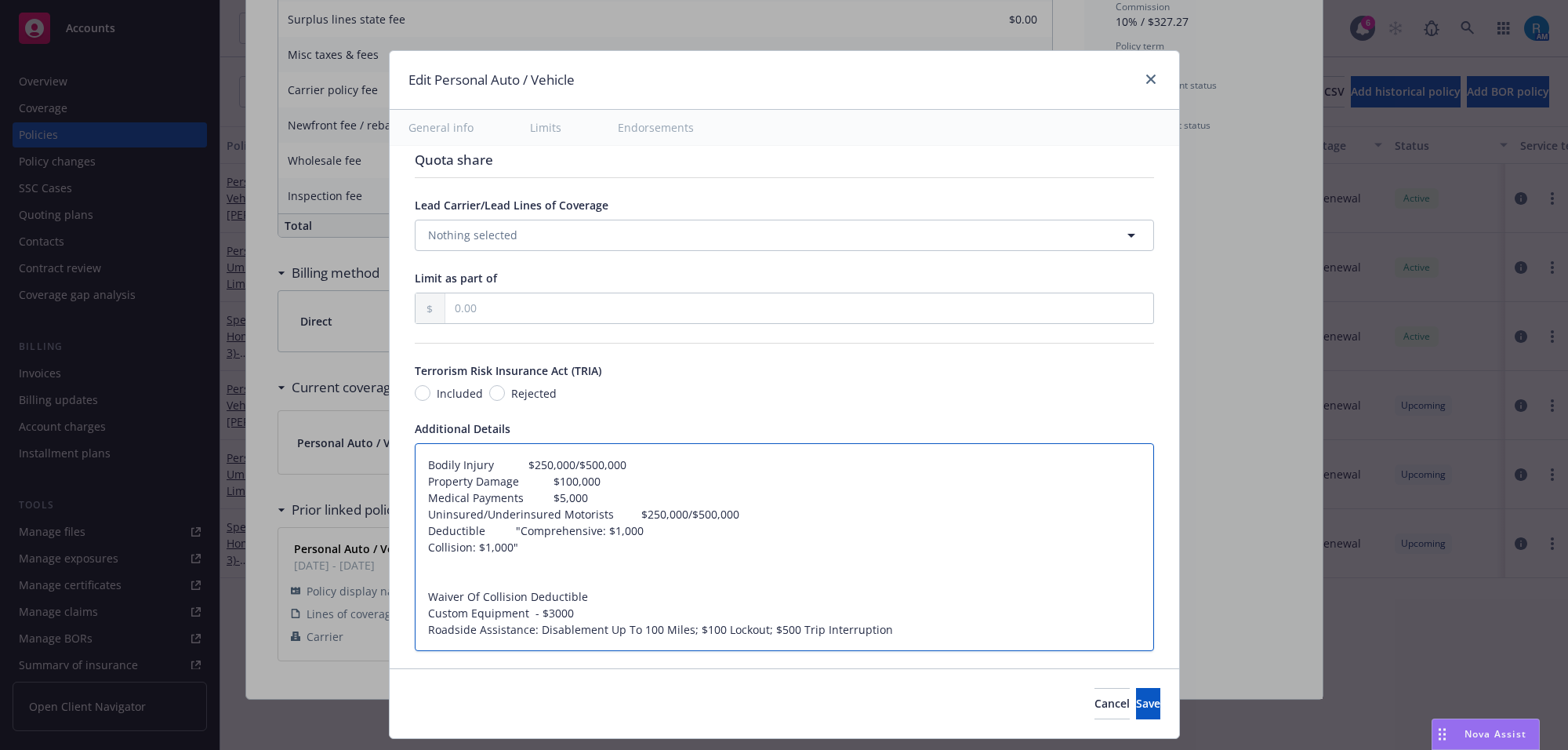
click at [479, 468] on textarea "Bodily Injury $250,000/$500,000 Property Damage $100,000 Medical Payments $5,00…" at bounding box center [784, 547] width 740 height 208
type textarea "x"
type textarea "Bodily Injury$250,000/$500,000 Property Damage $100,000 Medical Payments $5,000…"
type textarea "x"
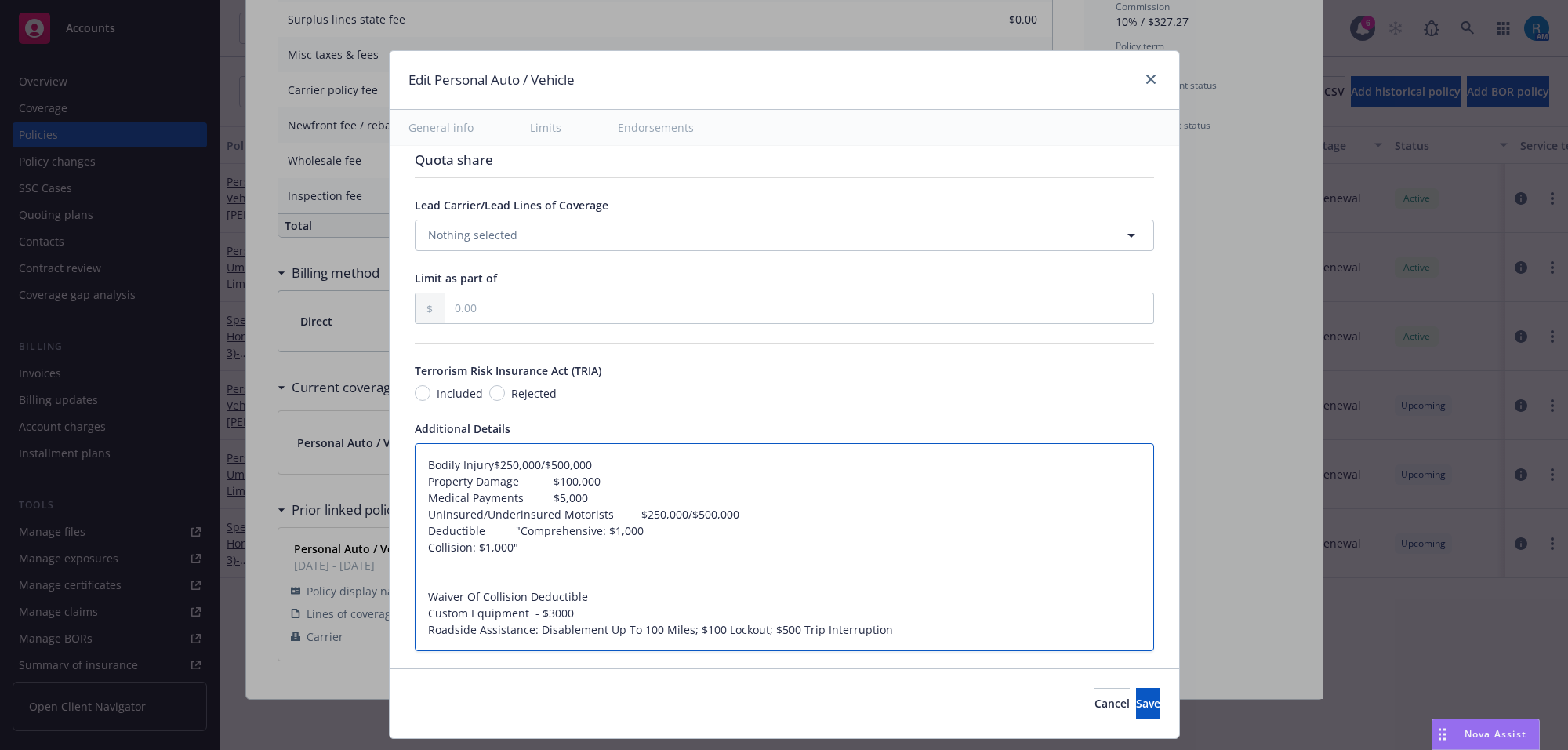
type textarea "Bodily Injury:$250,000/$500,000 Property Damage $100,000 Medical Payments $5,00…"
type textarea "x"
type textarea "Bodily Injury: $250,000/$500,000 Property Damage $100,000 Medical Payments $5,0…"
click at [509, 484] on textarea "Bodily Injury: $250,000/$500,000 Property Damage $100,000 Medical Payments $5,0…" at bounding box center [784, 547] width 740 height 208
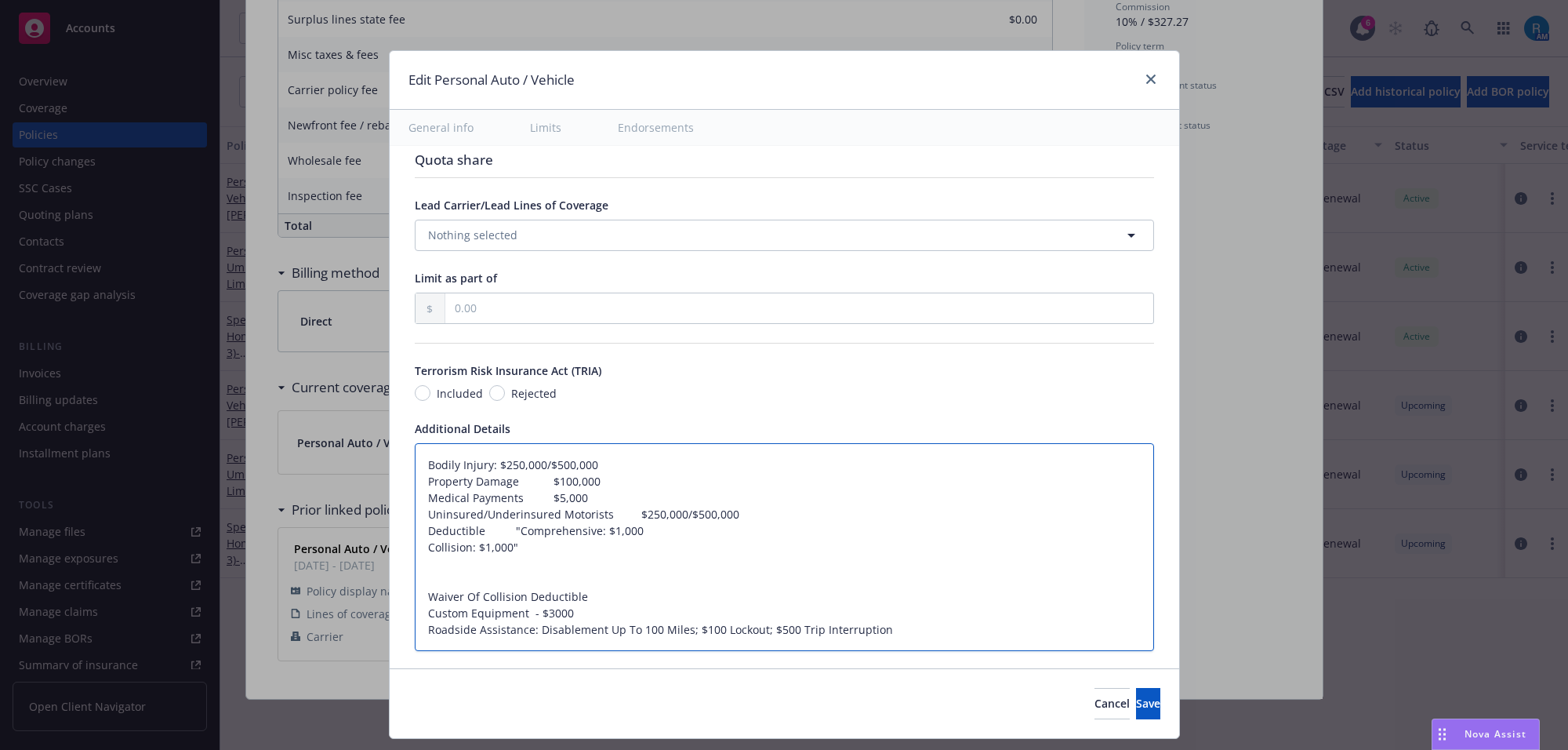
type textarea "x"
type textarea "Bodily Injury: $250,000/$500,000 Property Damage $100,000 Medical Payments $5,0…"
type textarea "x"
type textarea "Bodily Injury: $250,000/$500,000 Property Damage : $100,000 Medical Payments $5…"
click at [513, 502] on textarea "Bodily Injury: $250,000/$500,000 Property Damage : $100,000 Medical Payments $5…" at bounding box center [784, 547] width 740 height 208
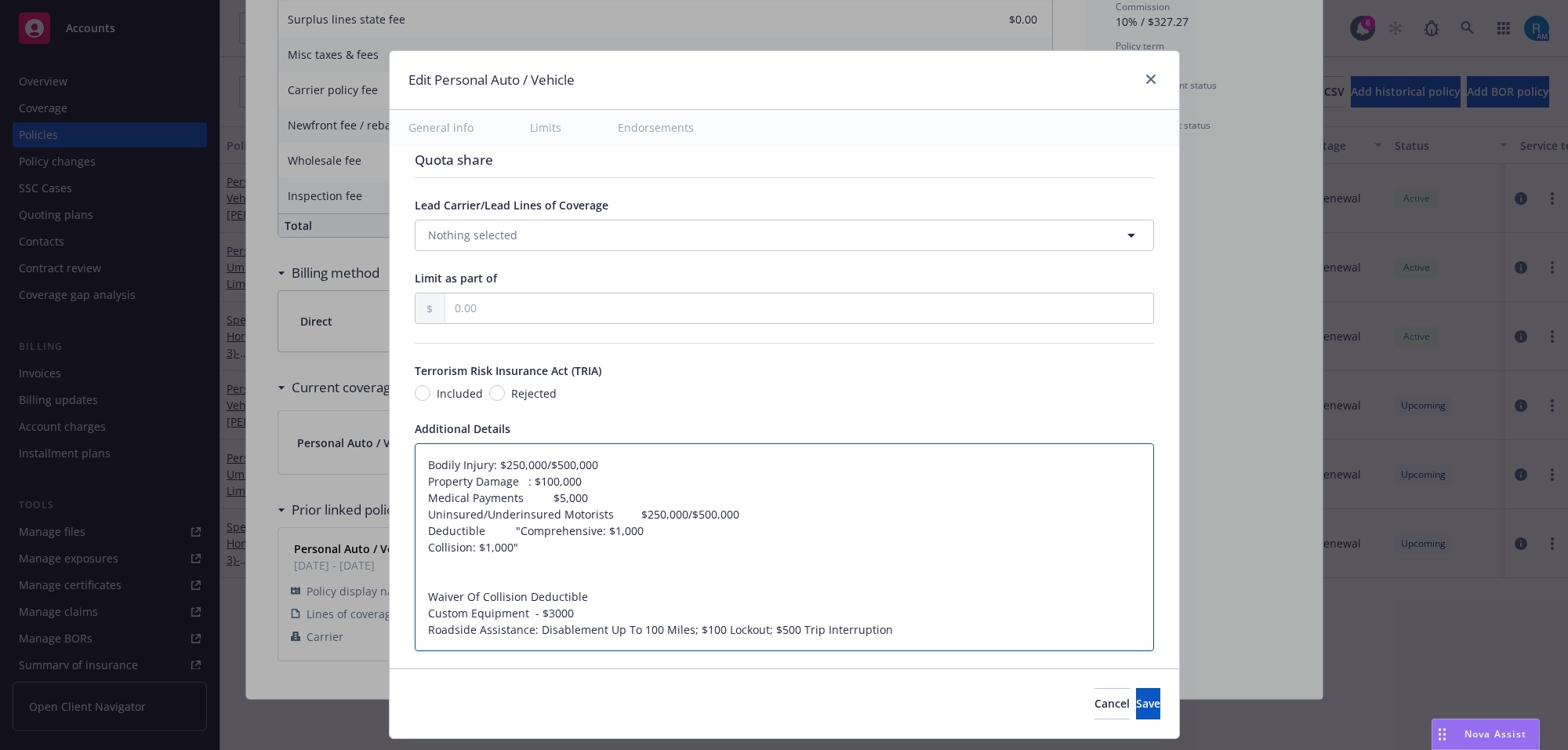
click at [513, 502] on textarea "Bodily Injury: $250,000/$500,000 Property Damage : $100,000 Medical Payments $5…" at bounding box center [784, 547] width 740 height 208
type textarea "x"
type textarea "Bodily Injury: $250,000/$500,000 Property Damage : $100,000 Medical Payments $5…"
type textarea "x"
type textarea "Bodily Injury: $250,000/$500,000 Property Damage : $100,000 Medical Payments$5,…"
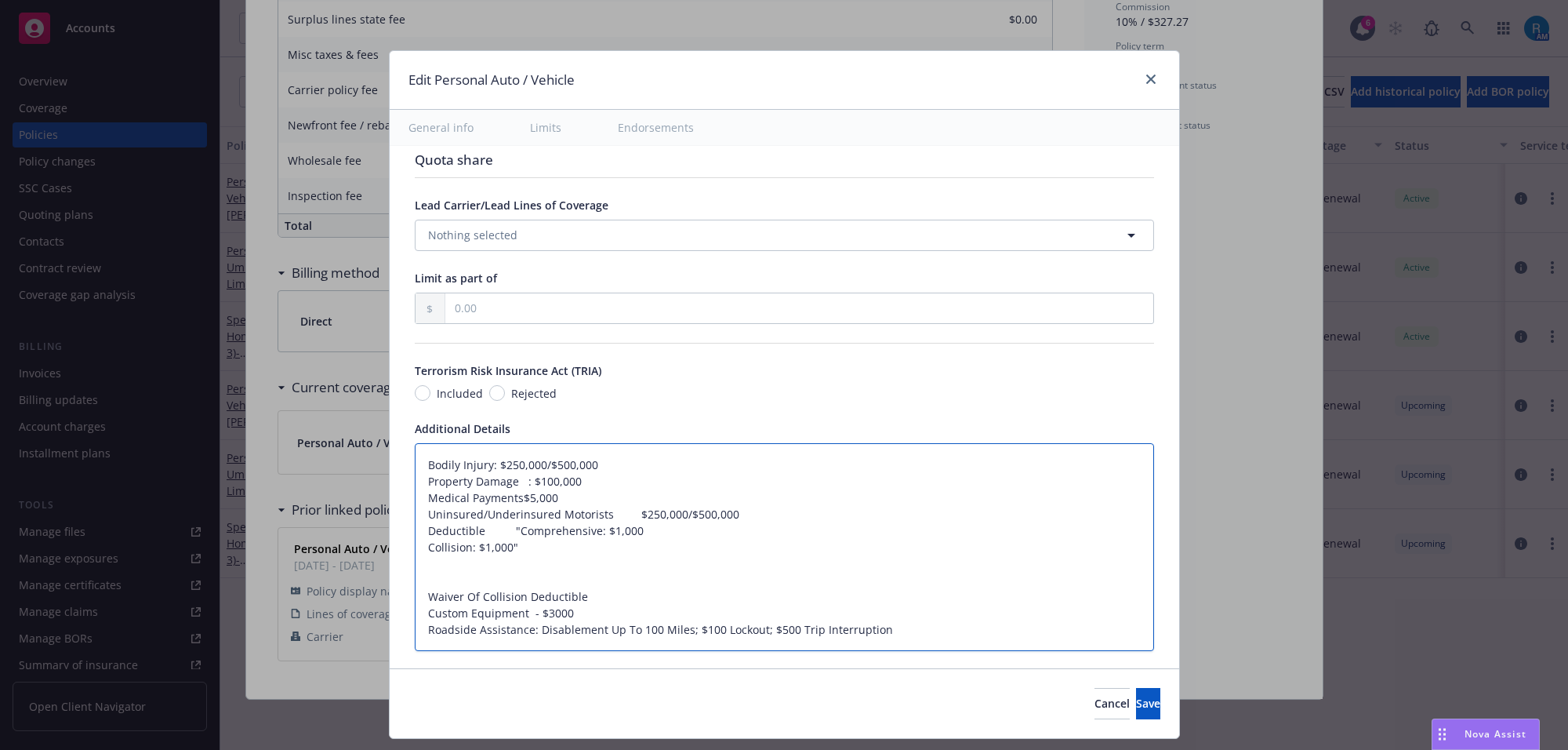
type textarea "x"
type textarea "Bodily Injury: $250,000/$500,000 Property Damage : $100,000 Medical Payments: $…"
click at [597, 515] on textarea "Bodily Injury: $250,000/$500,000 Property Damage : $100,000 Medical Payments: $…" at bounding box center [784, 547] width 740 height 208
type textarea "x"
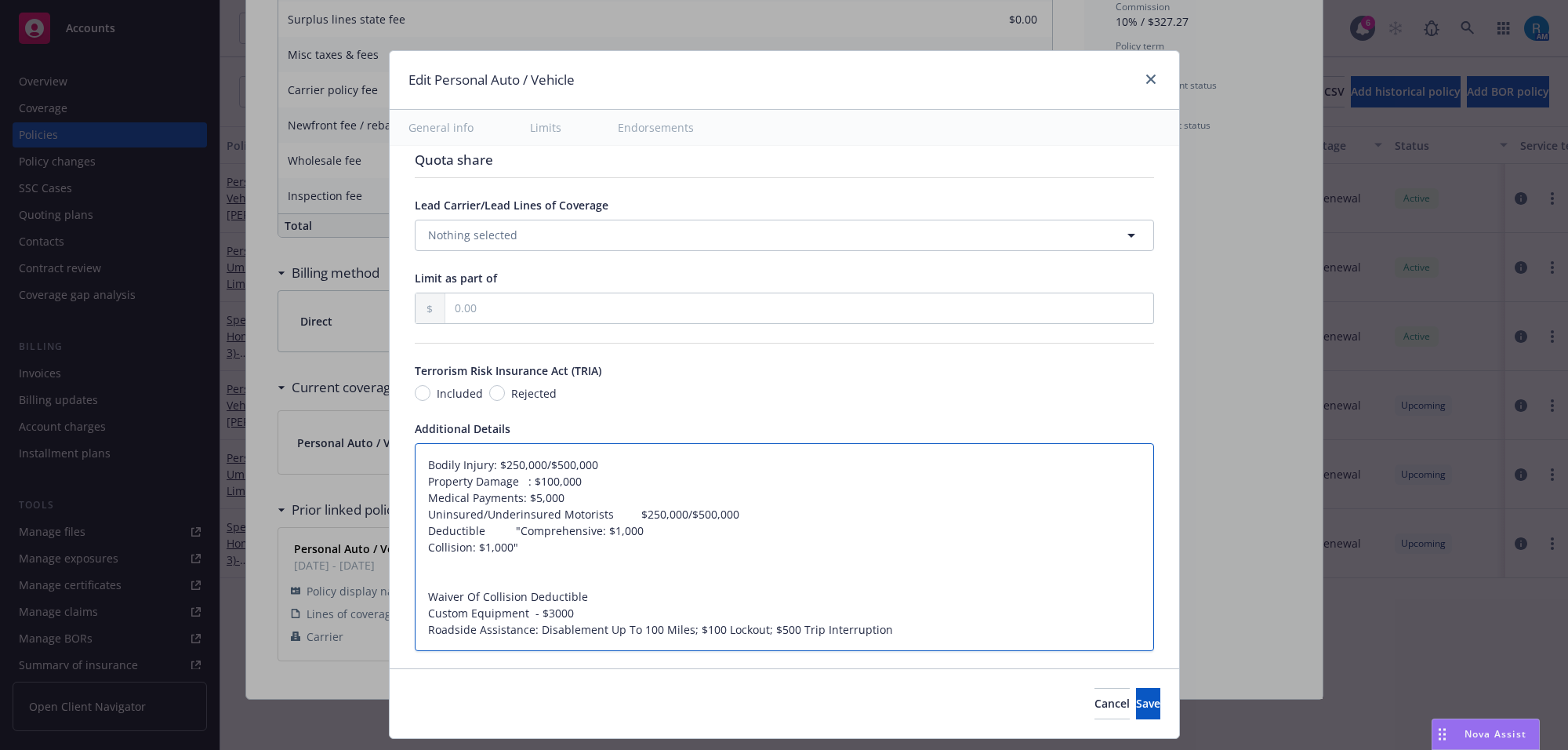
type textarea "Bodily Injury: $250,000/$500,000 Property Damage : $100,000 Medical Payments: $…"
type textarea "x"
type textarea "Bodily Injury: $250,000/$500,000 Property Damage : $100,000 Medical Payments: $…"
type textarea "x"
type textarea "Bodily Injury: $250,000/$500,000 Property Damage : $100,000 Medical Payments: $…"
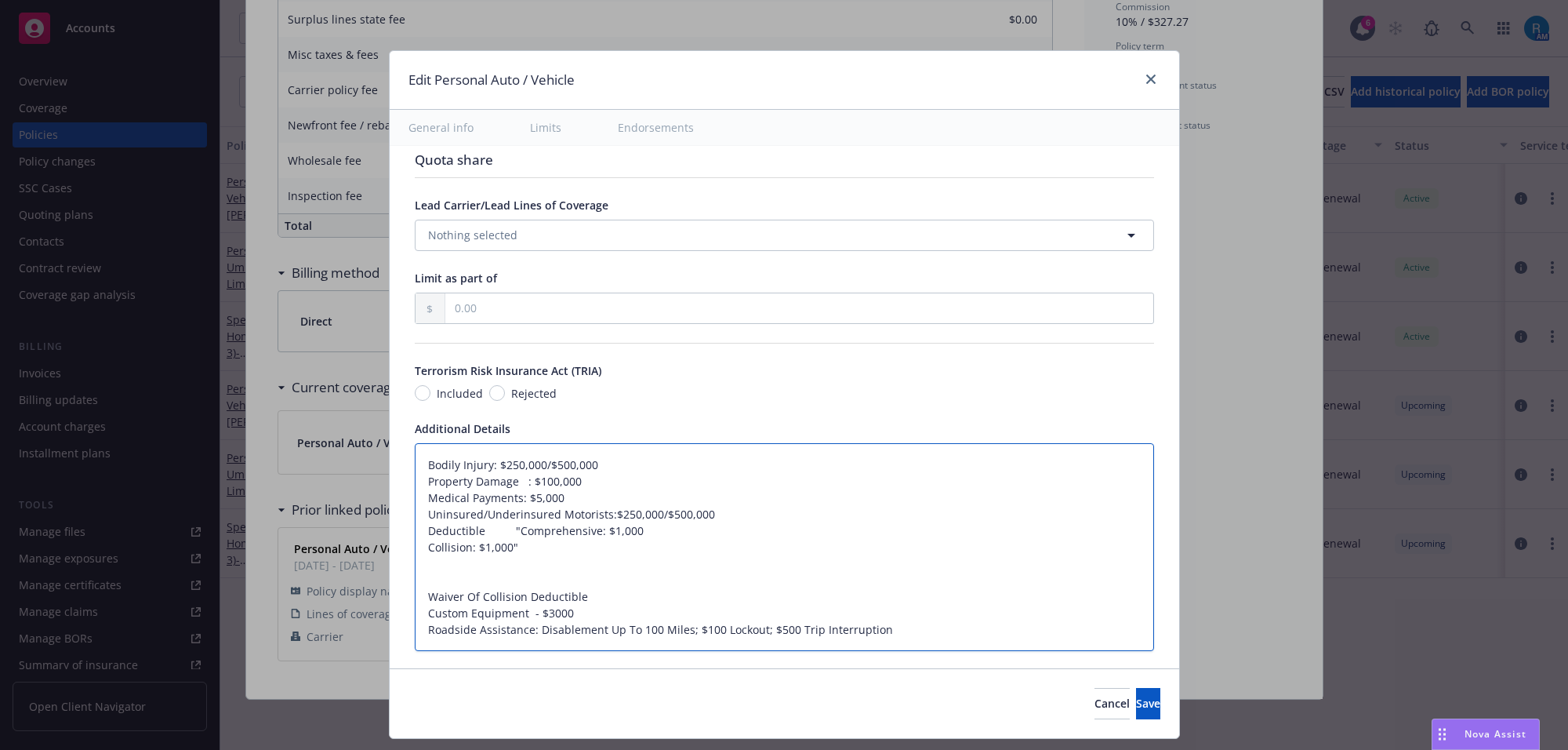
type textarea "x"
type textarea "Bodily Injury: $250,000/$500,000 Property Damage : $100,000 Medical Payments: $…"
click at [479, 536] on textarea "Bodily Injury: $250,000/$500,000 Property Damage : $100,000 Medical Payments: $…" at bounding box center [784, 547] width 740 height 208
drag, startPoint x: 499, startPoint y: 527, endPoint x: 469, endPoint y: 527, distance: 30.0
click at [469, 527] on textarea "Bodily Injury: $250,000/$500,000 Property Damage : $100,000 Medical Payments: $…" at bounding box center [784, 547] width 740 height 208
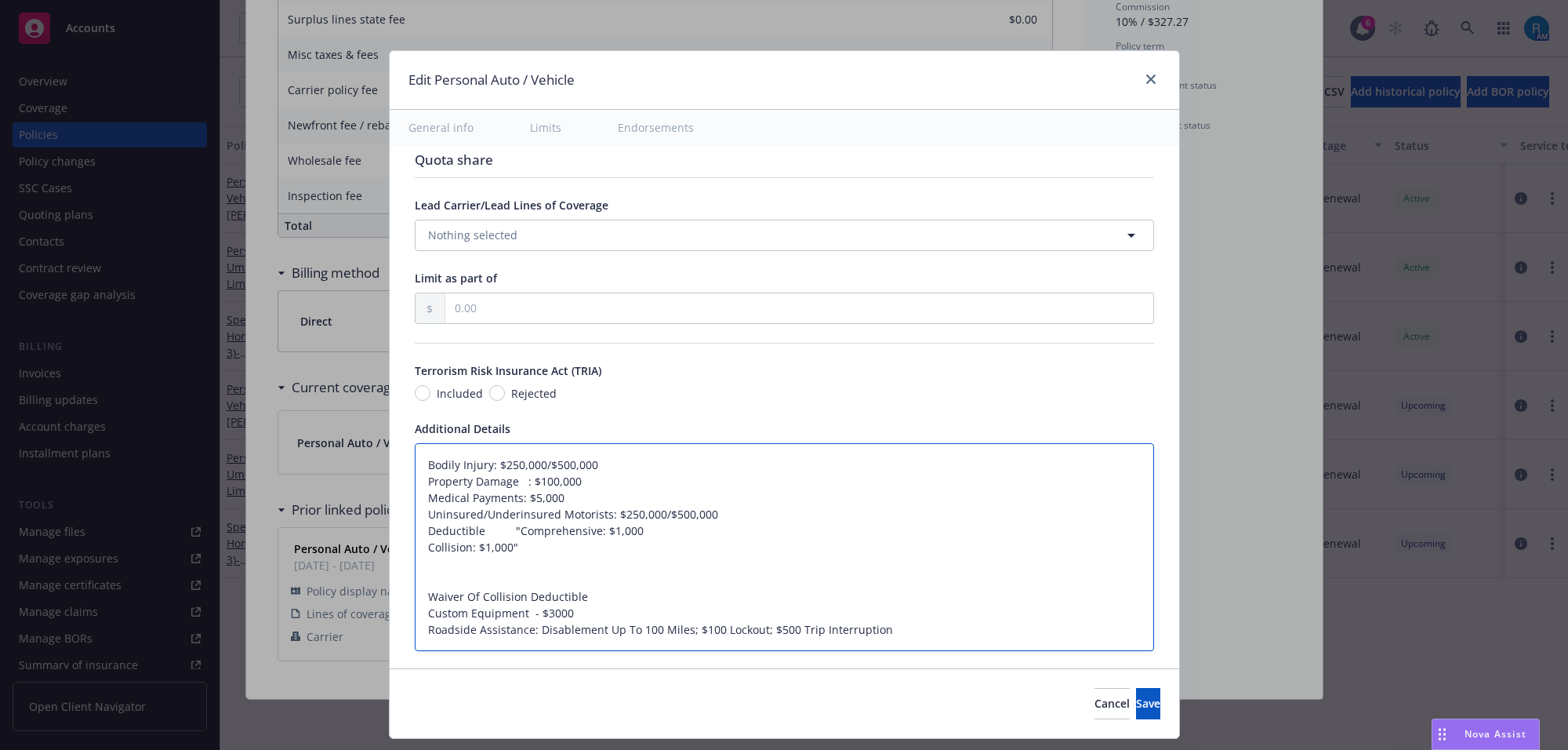
type textarea "x"
type textarea "Bodily Injury: $250,000/$500,000 Property Damage : $100,000 Medical Payments: $…"
click at [433, 538] on textarea "Bodily Injury: $250,000/$500,000 Property Damage : $100,000 Medical Payments: $…" at bounding box center [784, 547] width 740 height 208
click at [474, 535] on textarea "Bodily Injury: $250,000/$500,000 Property Damage : $100,000 Medical Payments: $…" at bounding box center [784, 547] width 740 height 208
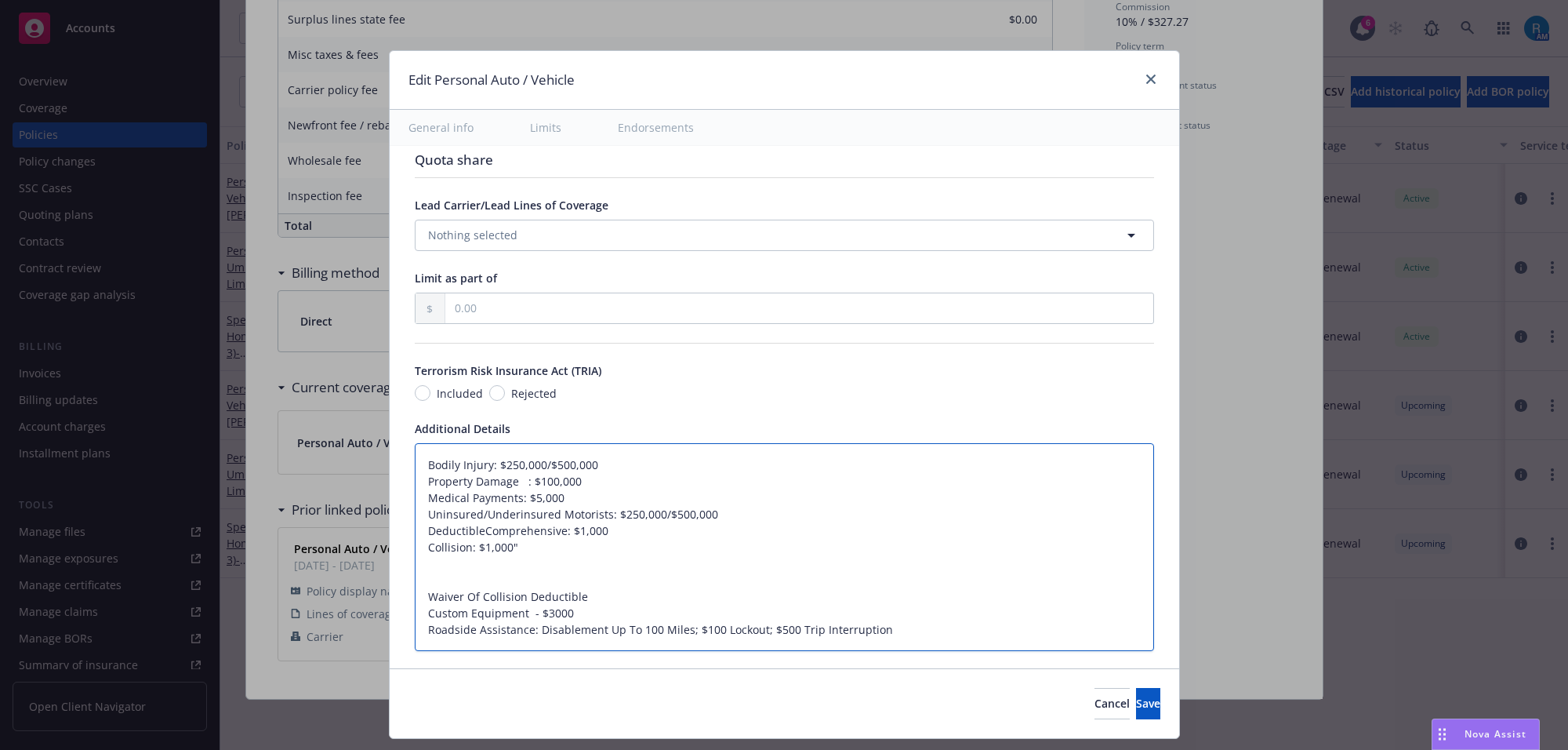
drag, startPoint x: 470, startPoint y: 531, endPoint x: 410, endPoint y: 539, distance: 60.5
click at [415, 539] on textarea "Bodily Injury: $250,000/$500,000 Property Damage : $100,000 Medical Payments: $…" at bounding box center [784, 547] width 740 height 208
type textarea "x"
type textarea "Bodily Injury: $250,000/$500,000 Property Damage : $100,000 Medical Payments: $…"
click at [494, 531] on textarea "Bodily Injury: $250,000/$500,000 Property Damage : $100,000 Medical Payments: $…" at bounding box center [784, 547] width 740 height 208
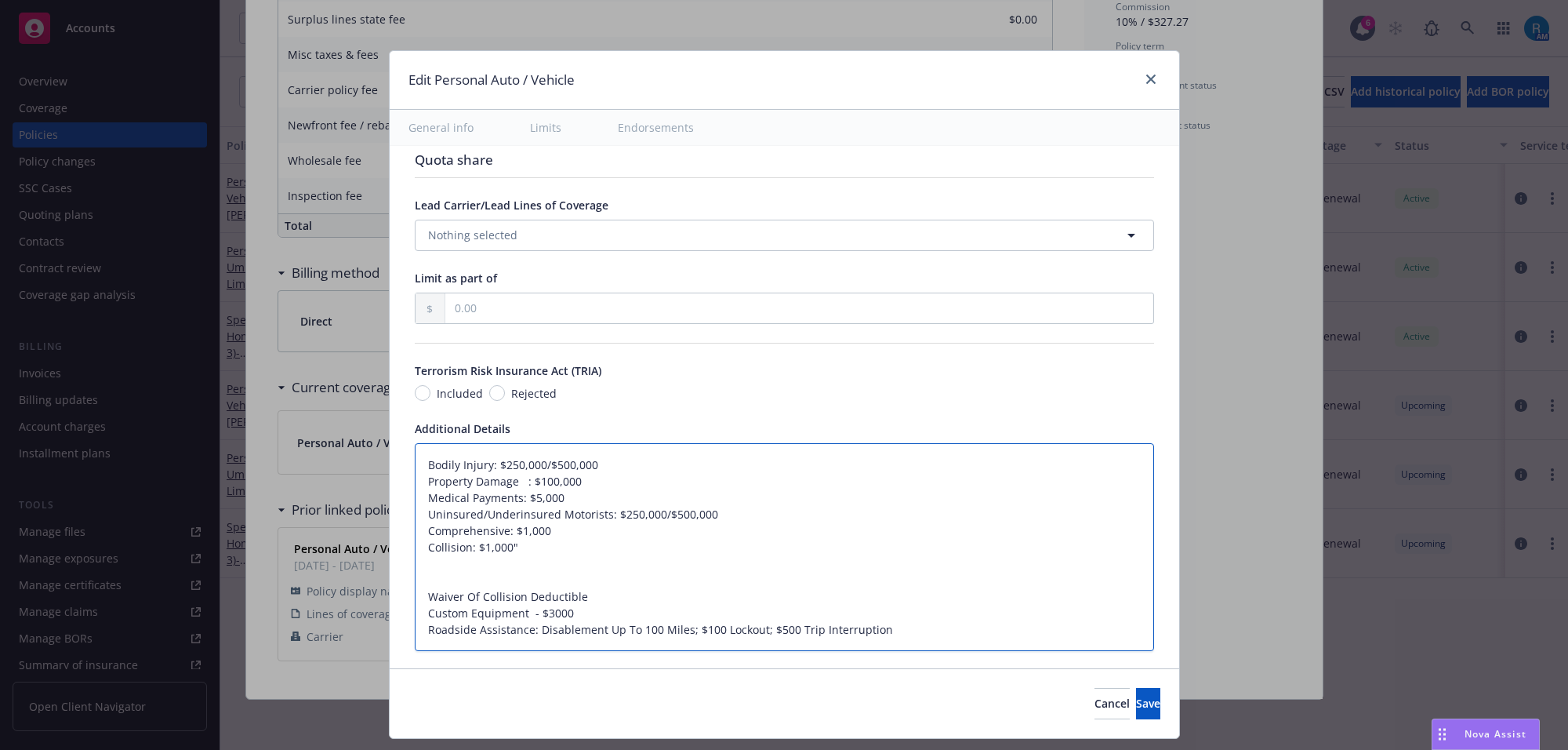
type textarea "x"
type textarea "Bodily Injury: $250,000/$500,000 Property Damage : $100,000 Medical Payments: $…"
paste textarea "Deductible"
type textarea "x"
type textarea "Bodily Injury: $250,000/$500,000 Property Damage : $100,000 Medical Payments: $…"
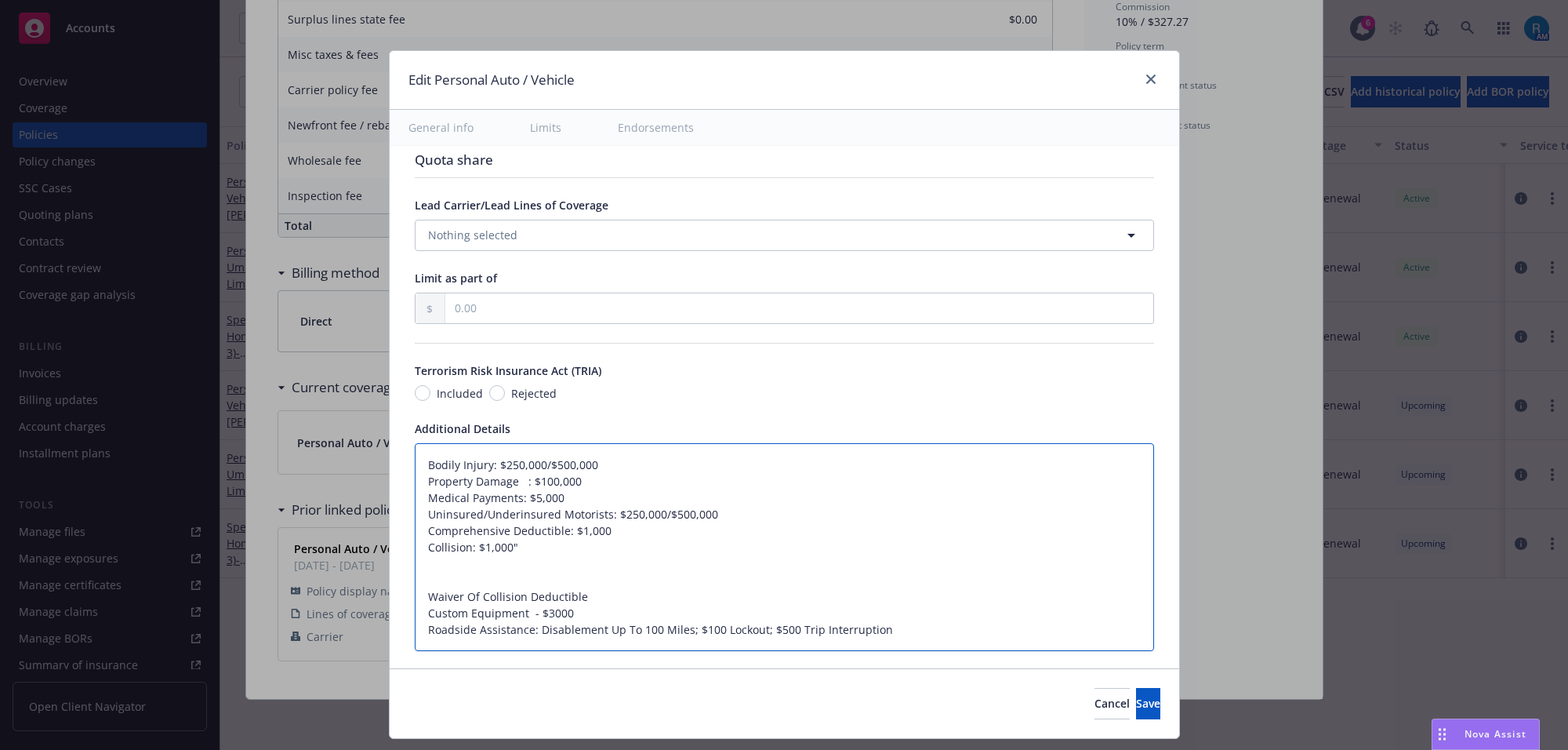
click at [508, 546] on textarea "Bodily Injury: $250,000/$500,000 Property Damage : $100,000 Medical Payments: $…" at bounding box center [784, 547] width 740 height 208
type textarea "x"
type textarea "Bodily Injury: $250,000/$500,000 Property Damage : $100,000 Medical Payments: $…"
click at [461, 550] on textarea "Bodily Injury: $250,000/$500,000 Property Damage : $100,000 Medical Payments: $…" at bounding box center [784, 547] width 740 height 208
type textarea "x"
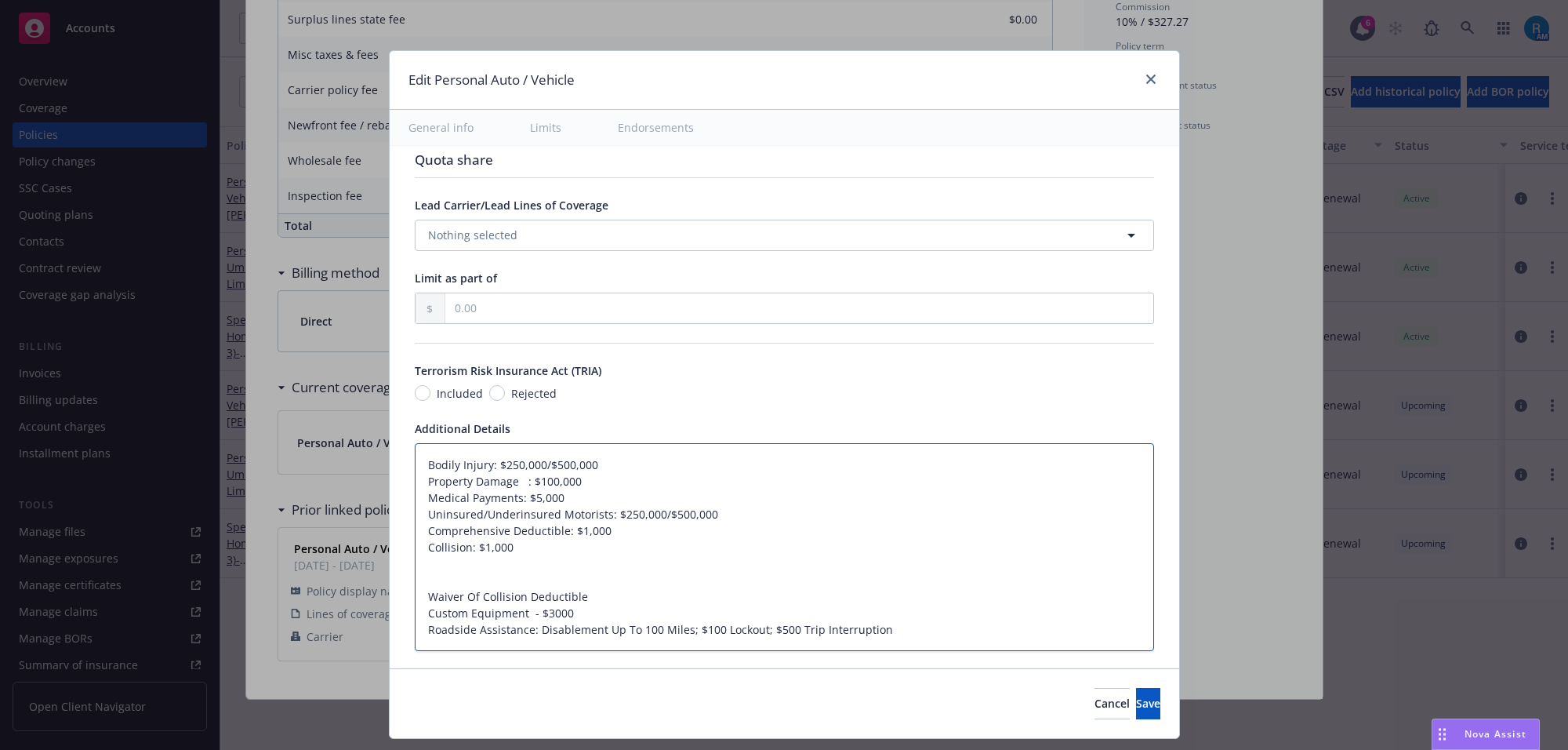
type textarea "Bodily Injury: $250,000/$500,000 Property Damage : $100,000 Medical Payments: $…"
paste textarea "Deductible"
type textarea "x"
type textarea "Bodily Injury: $250,000/$500,000 Property Damage : $100,000 Medical Payments: $…"
click at [482, 572] on textarea "Bodily Injury: $250,000/$500,000 Property Damage : $100,000 Medical Payments: $…" at bounding box center [784, 547] width 740 height 208
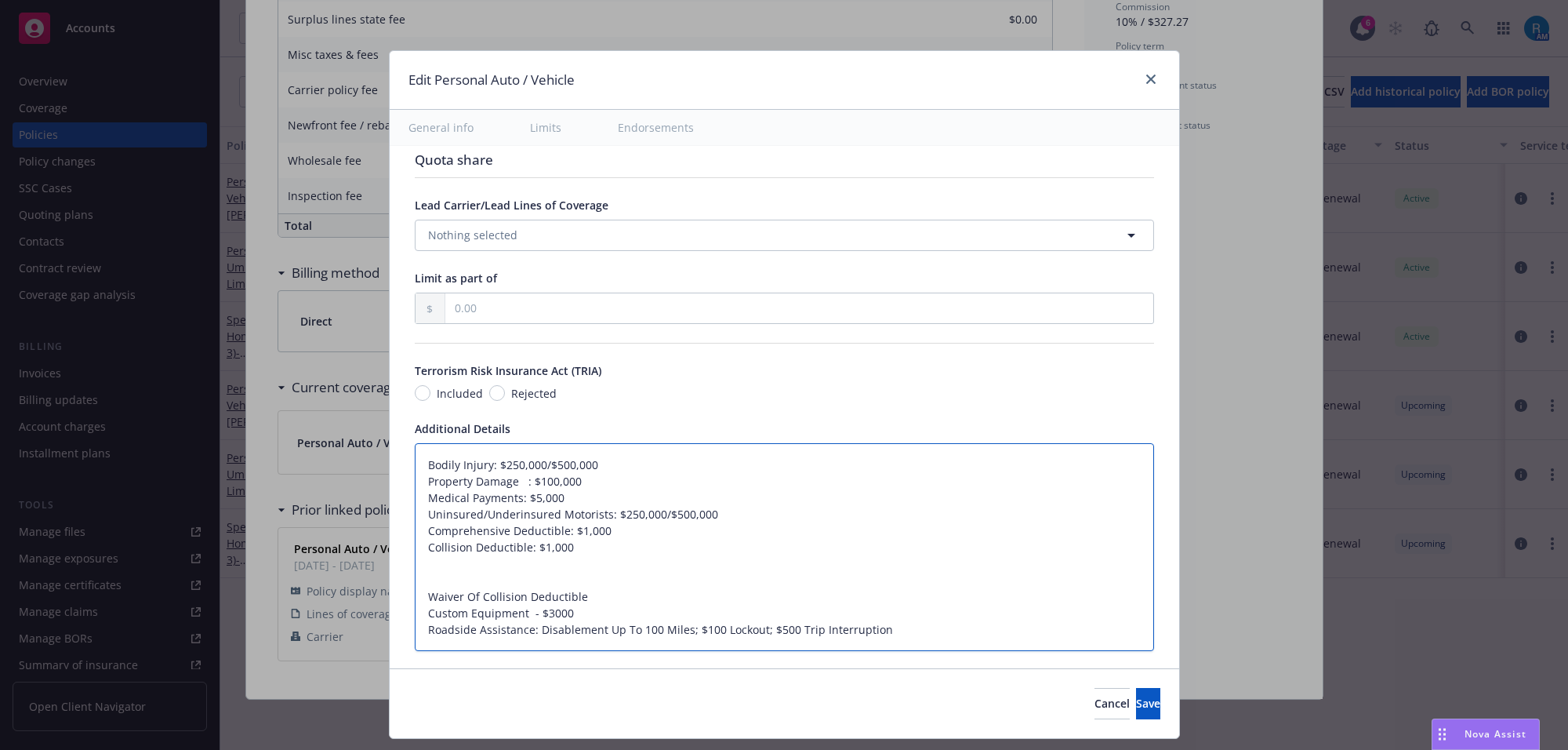
type textarea "x"
type textarea "Bodily Injury: $250,000/$500,000 Property Damage : $100,000 Medical Payments: $…"
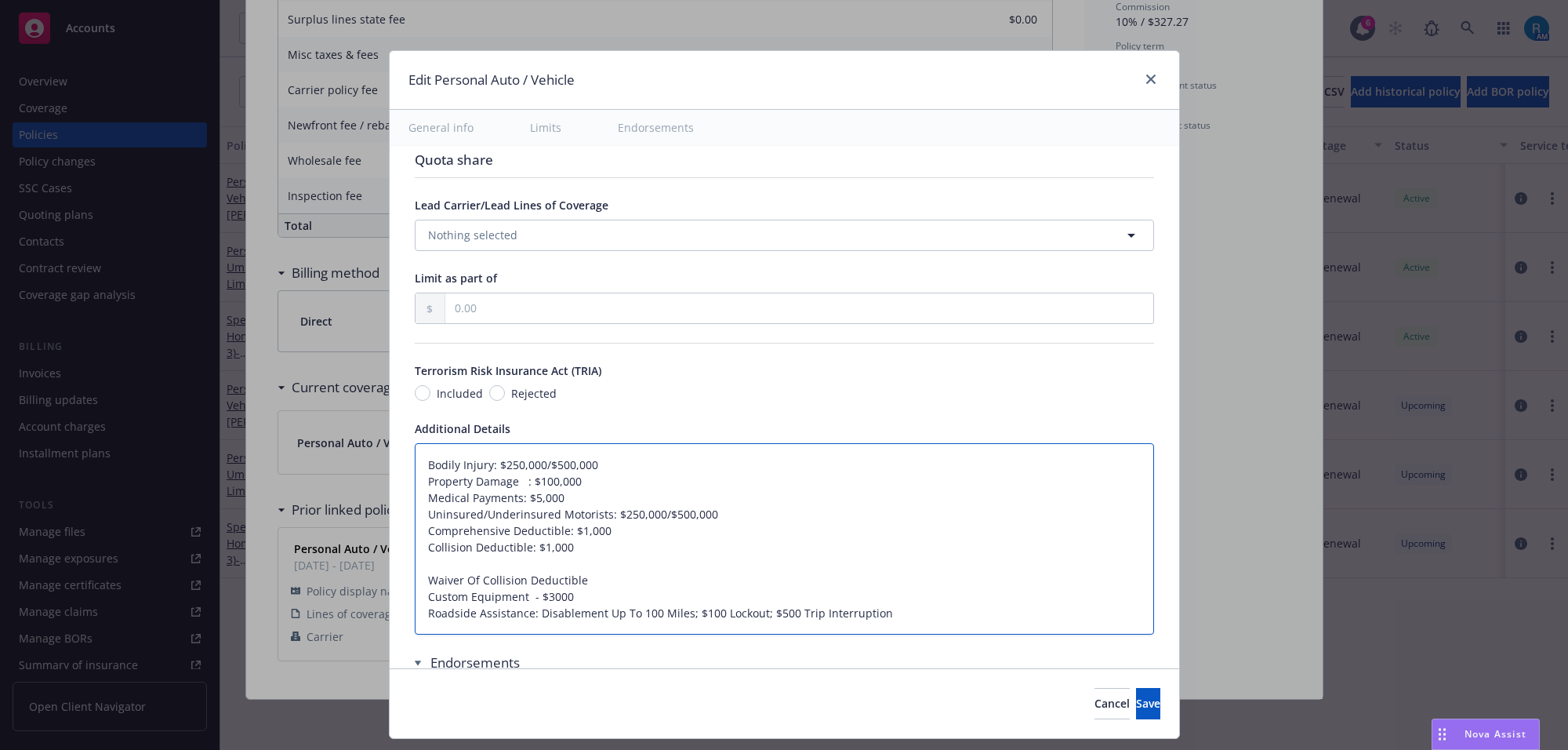
click at [428, 572] on textarea "Bodily Injury: $250,000/$500,000 Property Damage : $100,000 Medical Payments: $…" at bounding box center [784, 539] width 740 height 192
type textarea "x"
type textarea "Bodily Injury: $250,000/$500,000 Property Damage : $100,000 Medical Payments: $…"
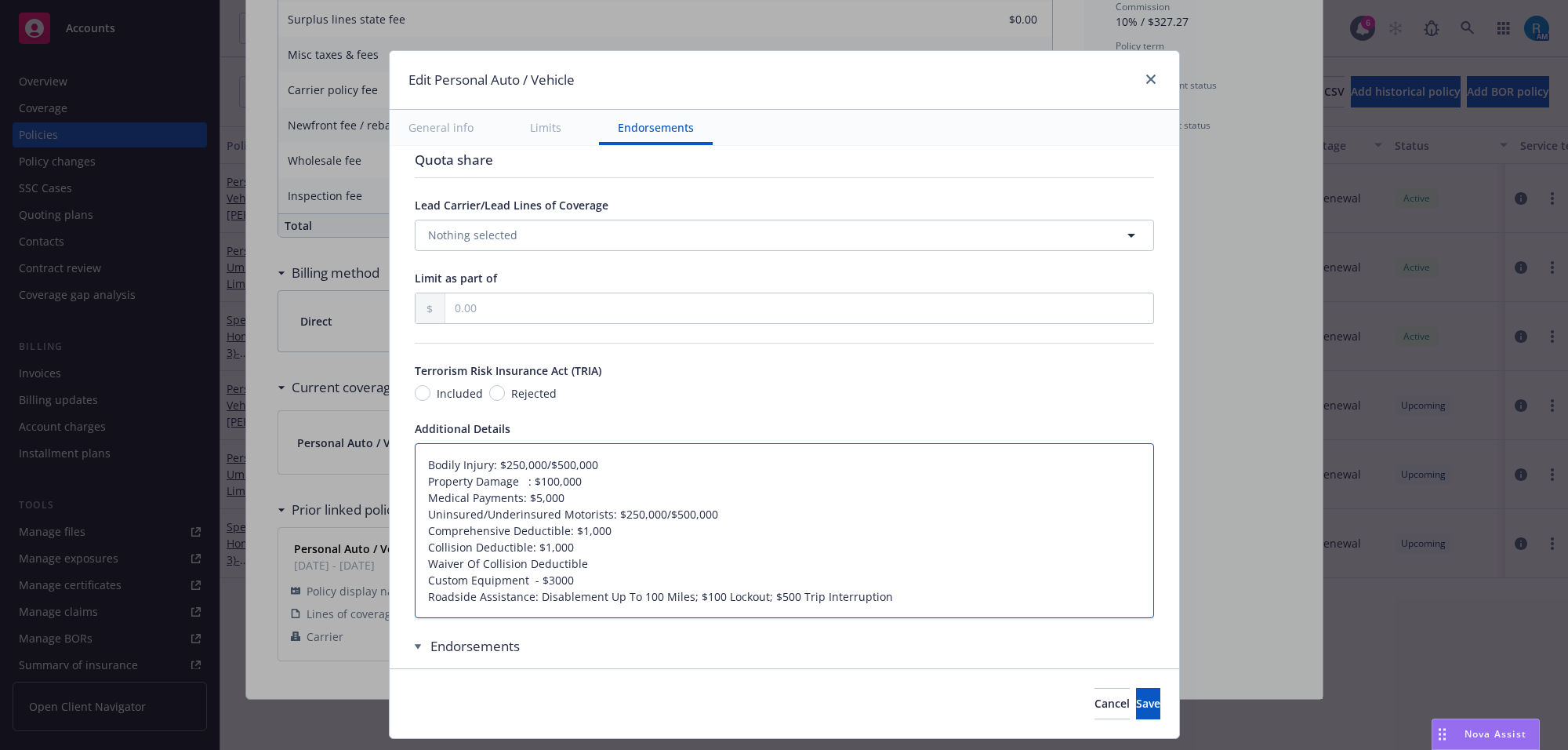
click at [590, 562] on textarea "Bodily Injury: $250,000/$500,000 Property Damage : $100,000 Medical Payments: $…" at bounding box center [784, 531] width 740 height 176
type textarea "x"
type textarea "Bodily Injury: $250,000/$500,000 Property Damage : $100,000 Medical Payments: $…"
type textarea "x"
type textarea "Bodily Injury: $250,000/$500,000 Property Damage : $100,000 Medical Payments: $…"
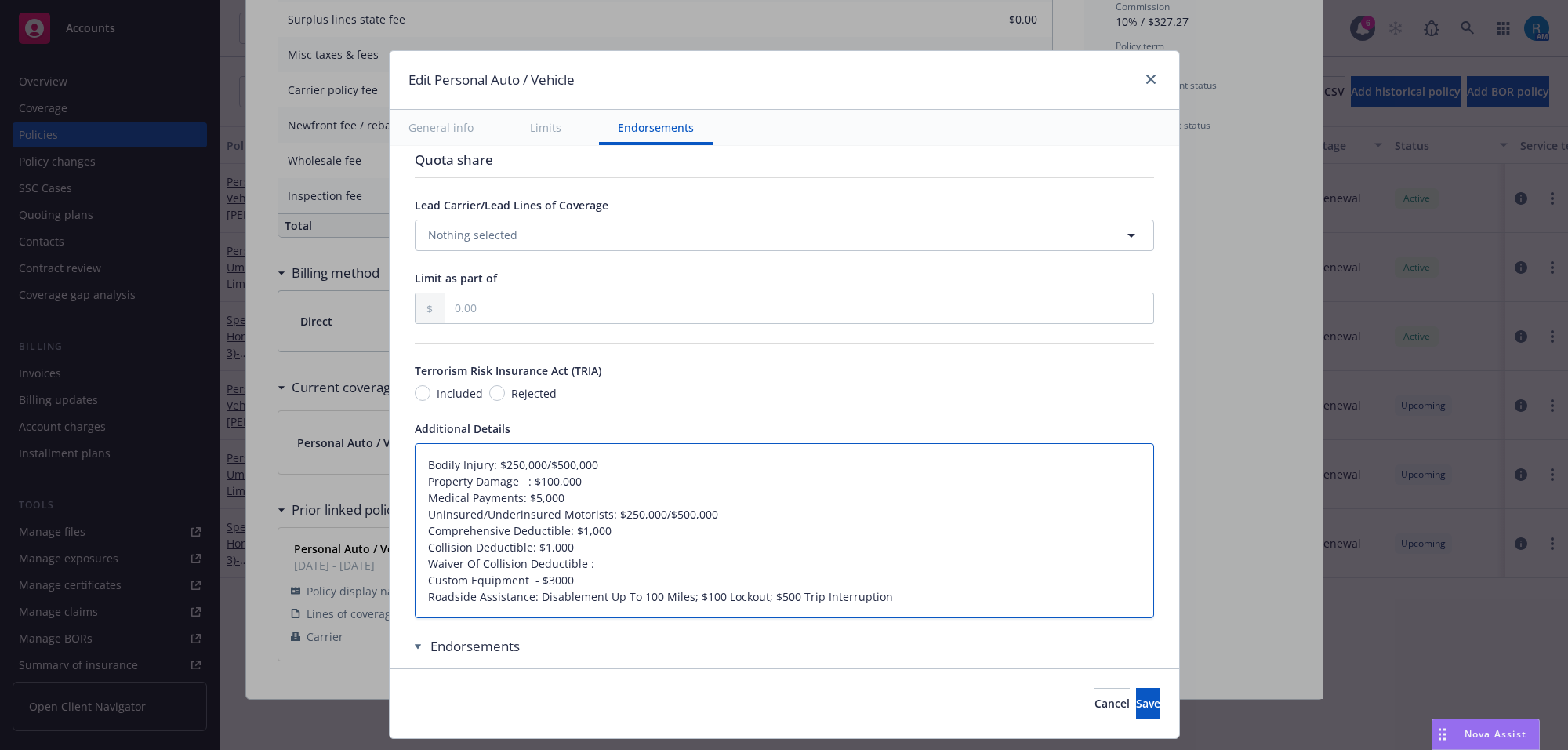
type textarea "x"
type textarea "Bodily Injury: $250,000/$500,000 Property Damage : $100,000 Medical Payments: $…"
type textarea "x"
type textarea "Bodily Injury: $250,000/$500,000 Property Damage : $100,000 Medical Payments: $…"
type textarea "x"
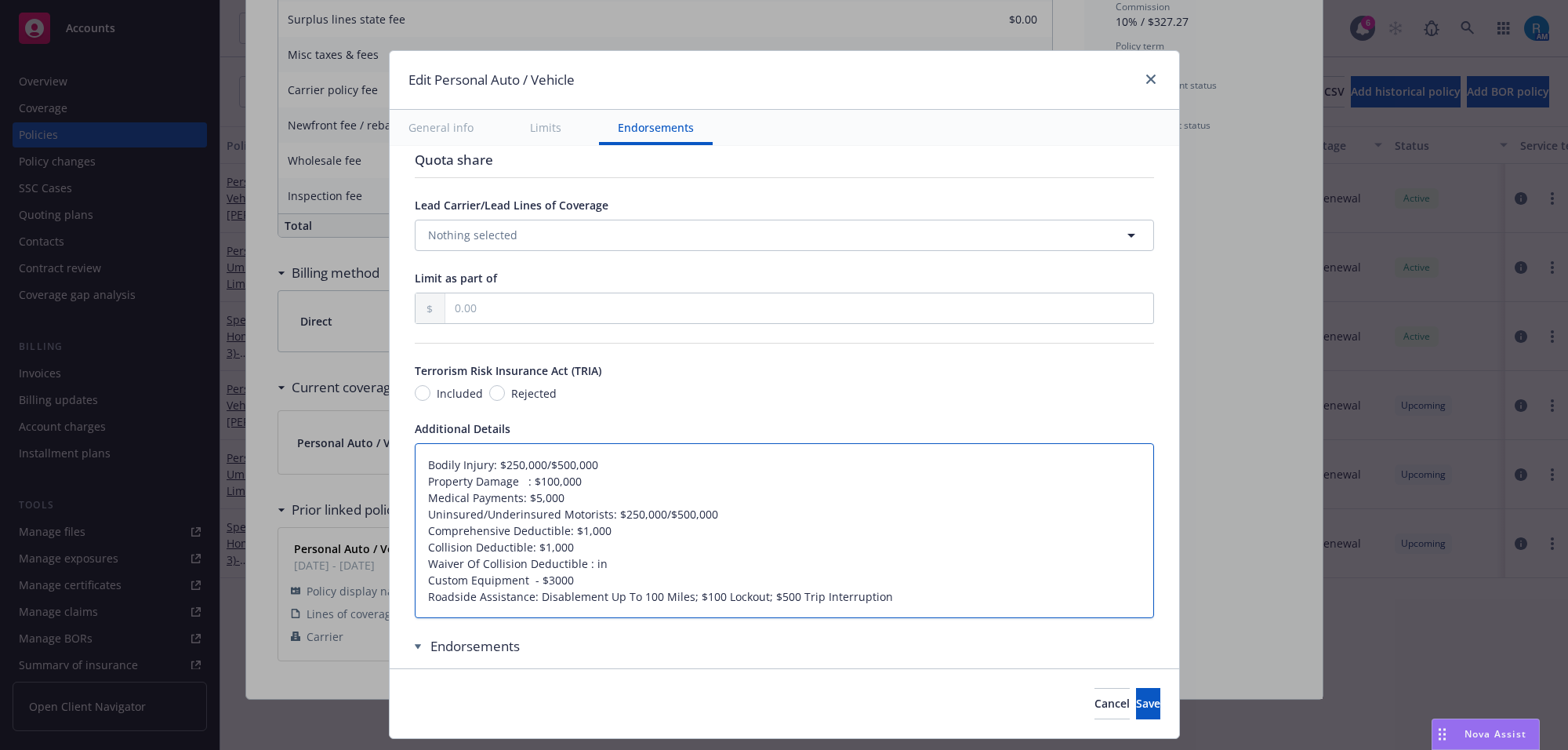
type textarea "Bodily Injury: $250,000/$500,000 Property Damage : $100,000 Medical Payments: $…"
type textarea "x"
type textarea "Bodily Injury: $250,000/$500,000 Property Damage : $100,000 Medical Payments: $…"
type textarea "x"
type textarea "Bodily Injury: $250,000/$500,000 Property Damage : $100,000 Medical Payments: $…"
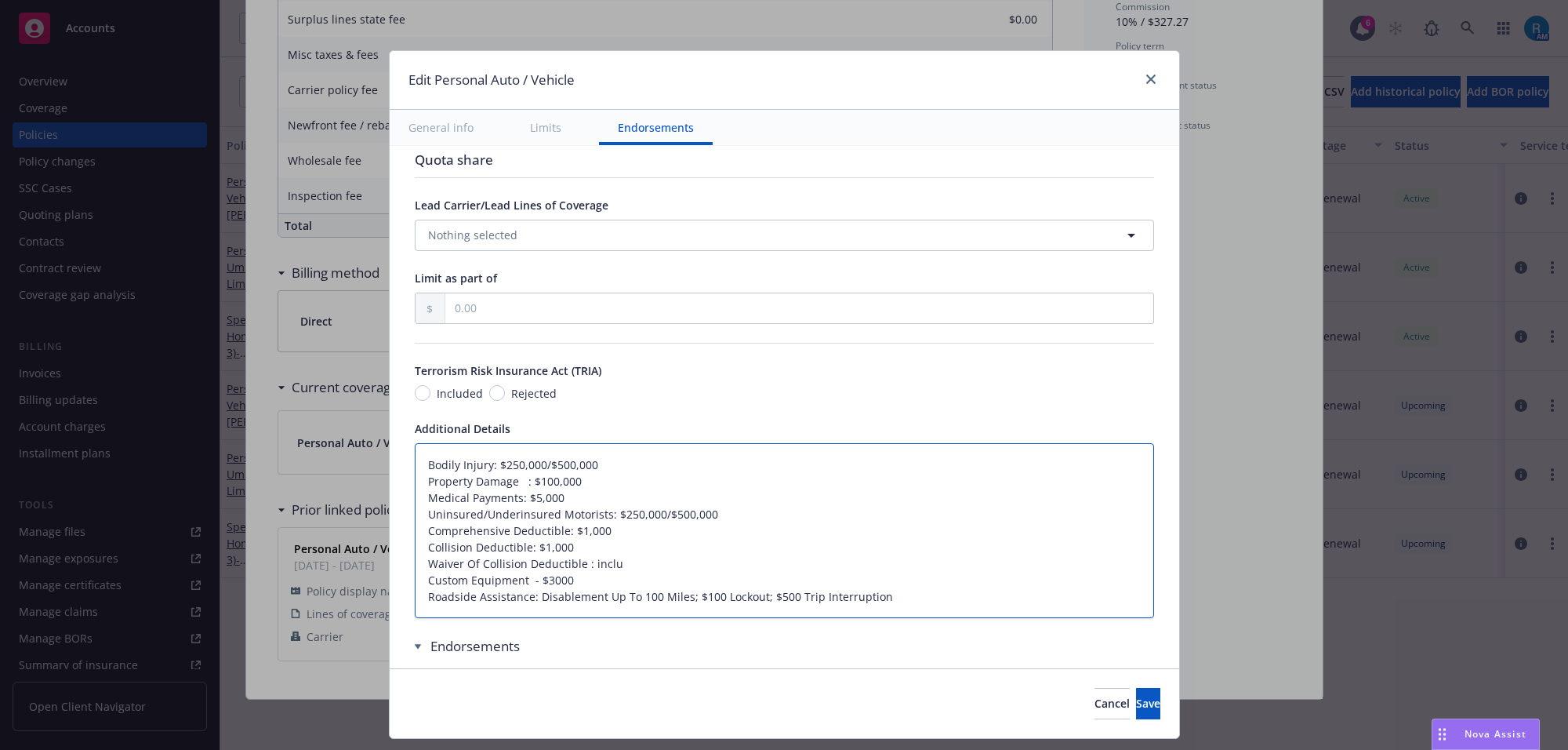
type textarea "x"
type textarea "Bodily Injury: $250,000/$500,000 Property Damage : $100,000 Medical Payments: $…"
type textarea "x"
type textarea "Bodily Injury: $250,000/$500,000 Property Damage : $100,000 Medical Payments: $…"
type textarea "x"
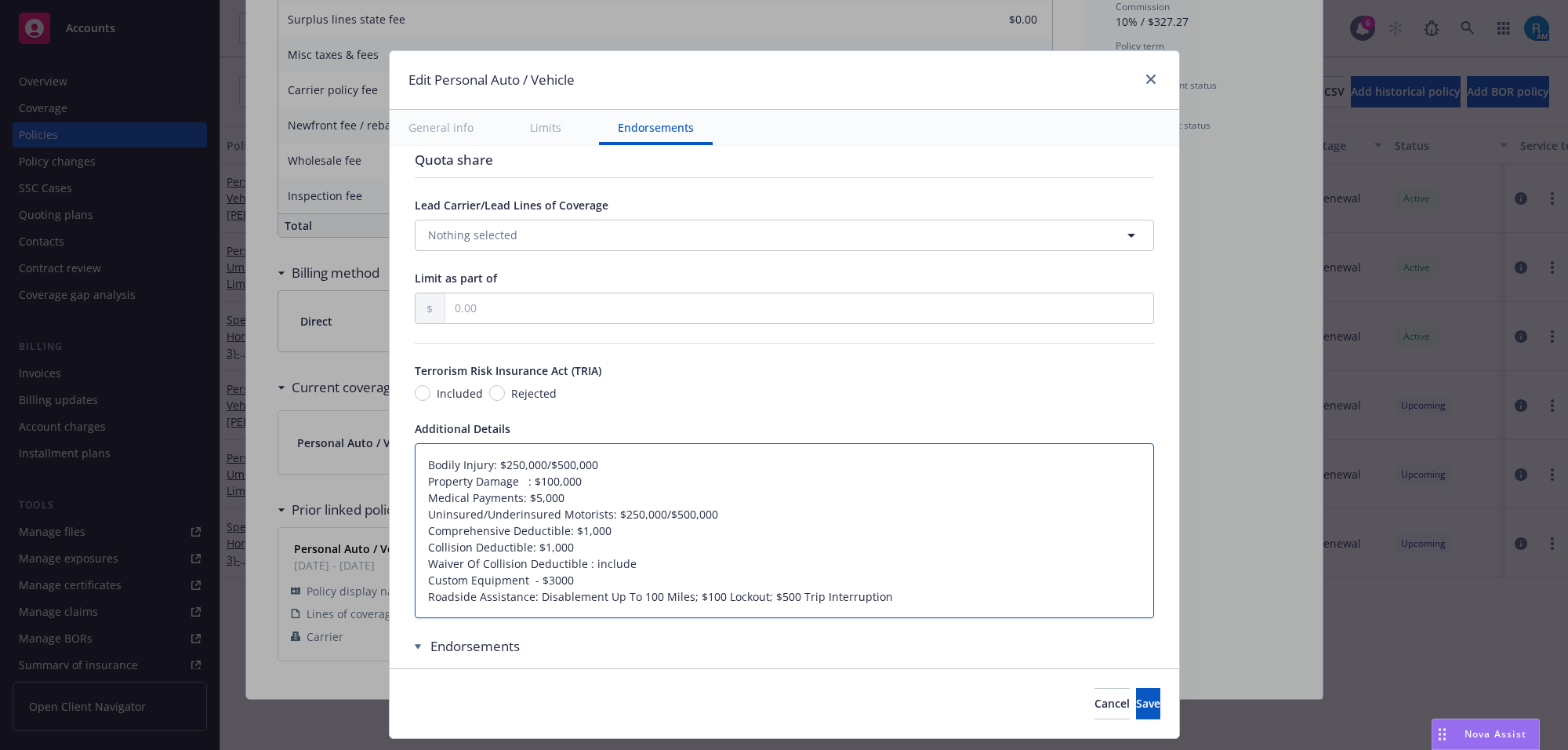
type textarea "Bodily Injury: $250,000/$500,000 Property Damage : $100,000 Medical Payments: $…"
click at [569, 574] on textarea "Bodily Injury: $250,000/$500,000 Property Damage : $100,000 Medical Payments: $…" at bounding box center [784, 531] width 740 height 176
drag, startPoint x: 565, startPoint y: 569, endPoint x: 598, endPoint y: 580, distance: 34.8
click at [567, 568] on textarea "Bodily Injury: $250,000/$500,000 Property Damage : $100,000 Medical Payments: $…" at bounding box center [784, 531] width 740 height 176
type textarea "x"
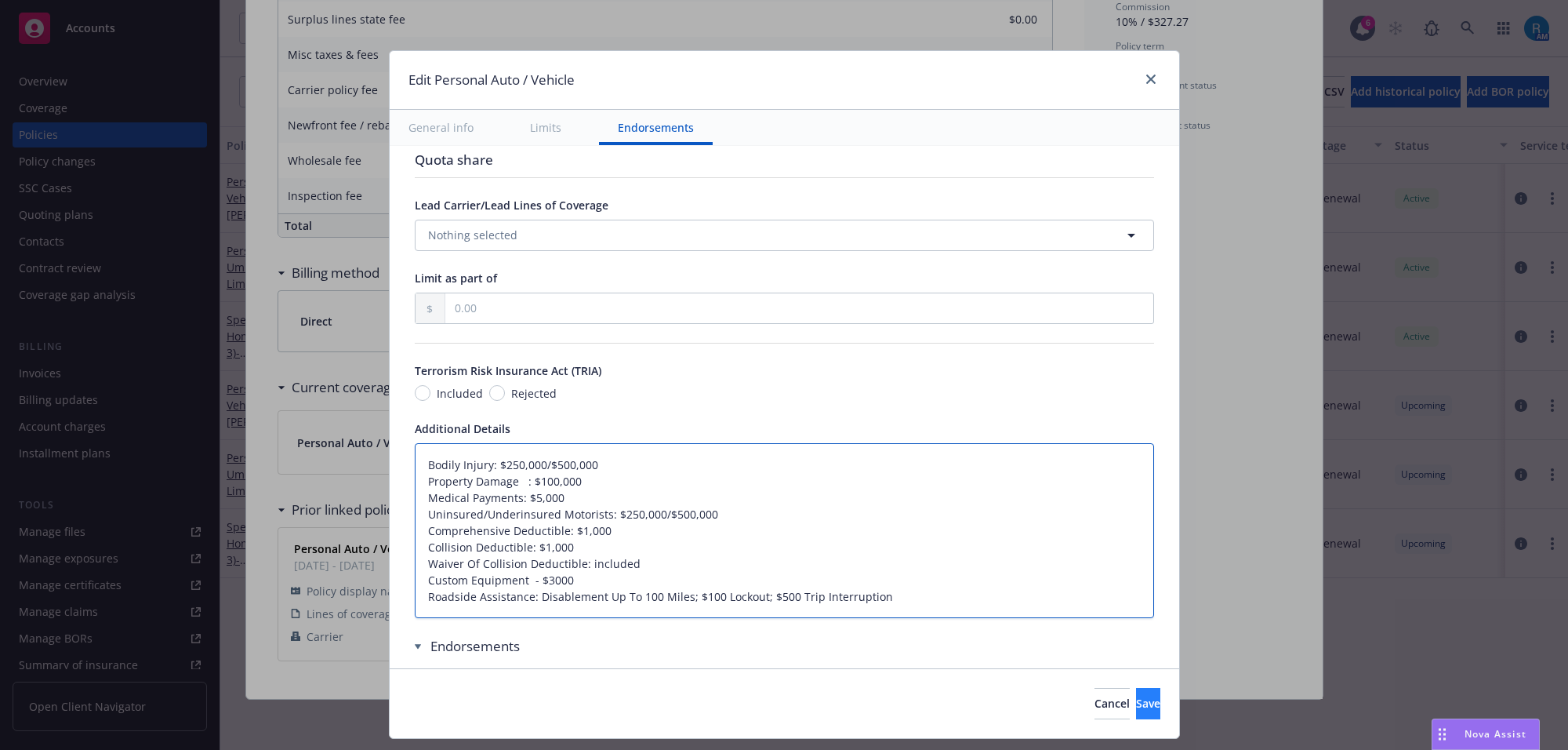
type textarea "Bodily Injury: $250,000/$500,000 Property Damage : $100,000 Medical Payments: $…"
click at [1136, 706] on button "Save" at bounding box center [1148, 703] width 24 height 31
type textarea "x"
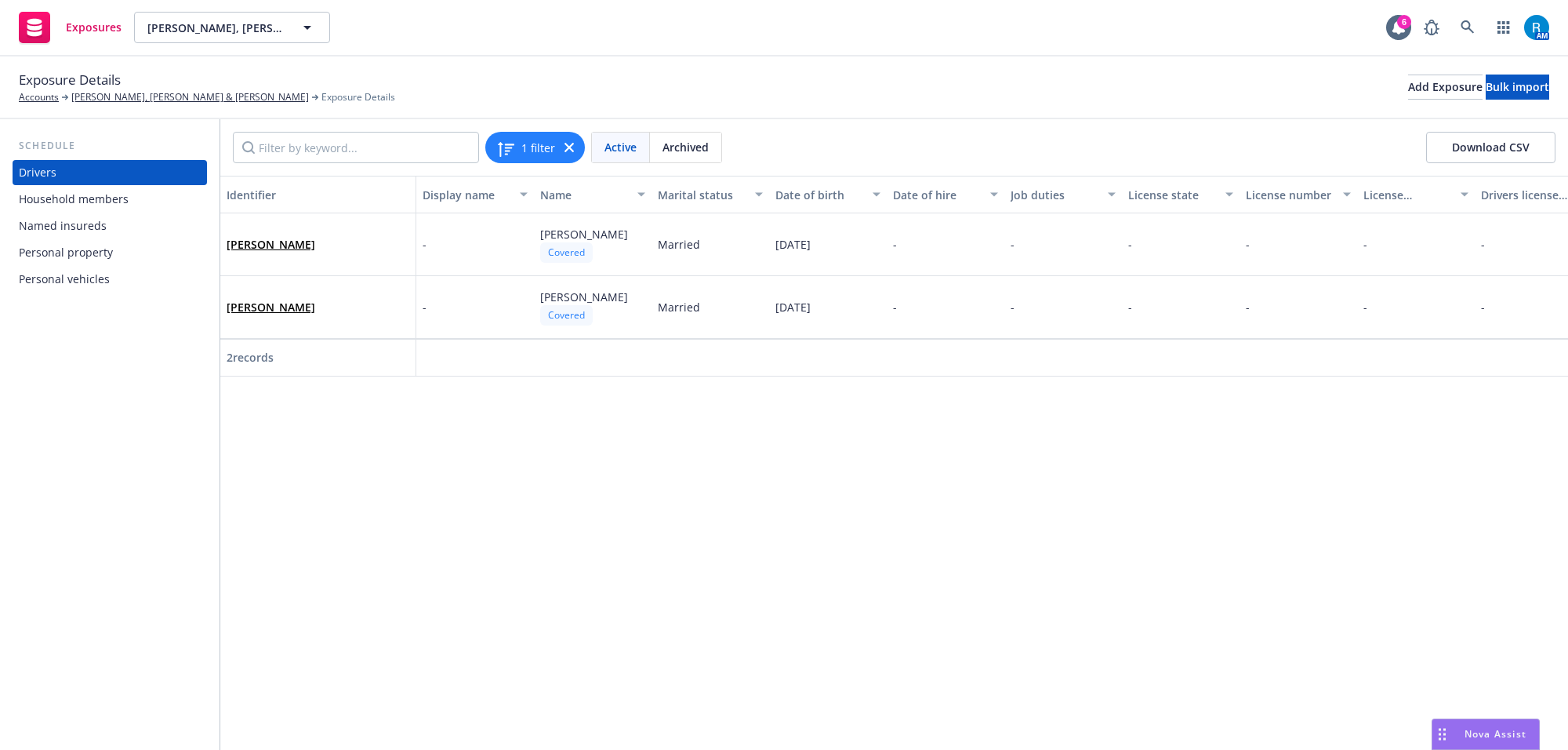
click at [53, 272] on div "Personal vehicles" at bounding box center [64, 278] width 91 height 25
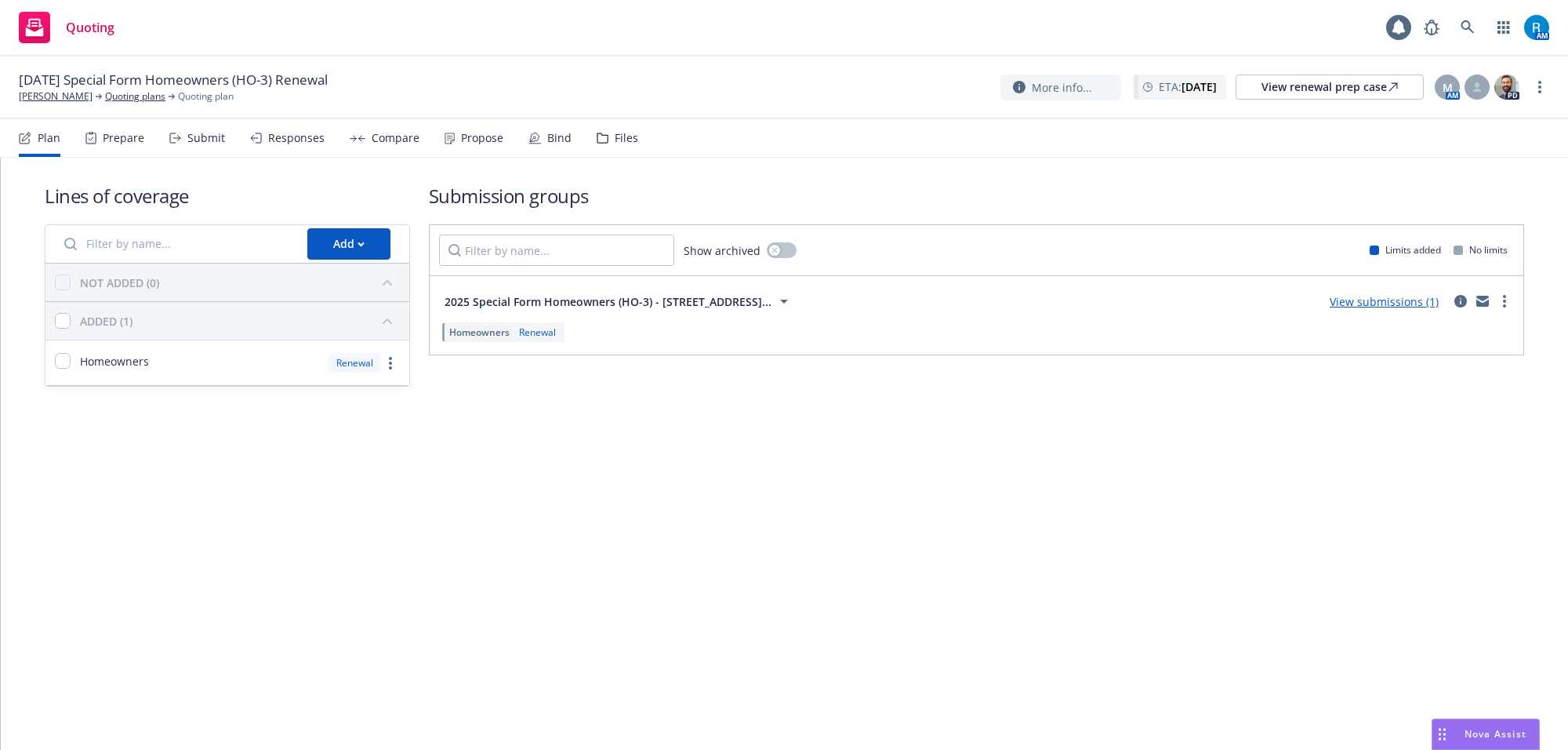
click at [1534, 75] on div "More info... ETA : October 19, 2025 View renewal prep case M AM PD" at bounding box center [1275, 87] width 549 height 28
click at [1539, 83] on icon "more" at bounding box center [1539, 87] width 3 height 13
click at [1434, 207] on link "Archive quoting plan" at bounding box center [1460, 212] width 174 height 31
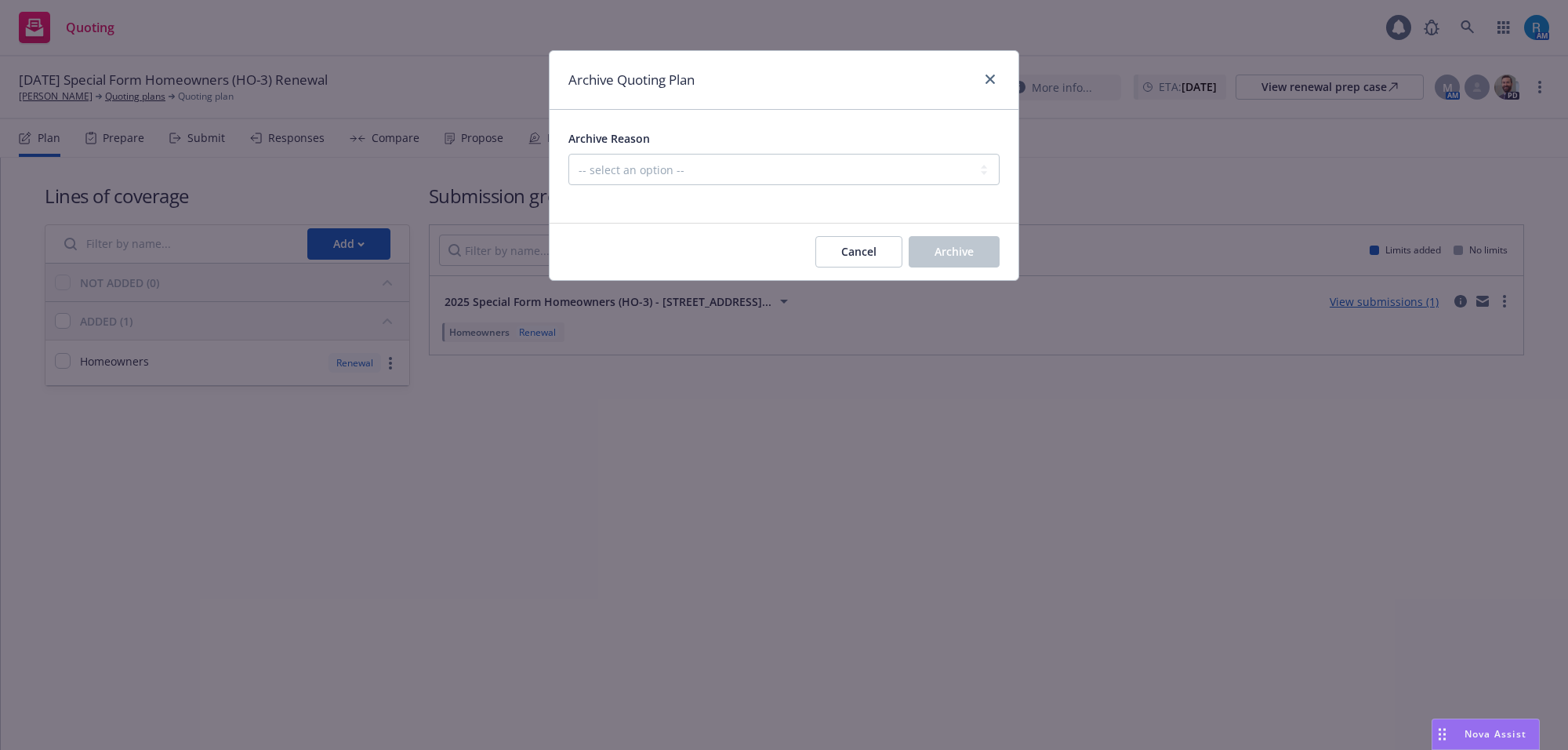
click at [680, 152] on div "Archive Reason -- select an option -- All policies in this renewal plan are aut…" at bounding box center [784, 157] width 432 height 57
click at [657, 179] on select "-- select an option -- All policies in this renewal plan are auto-renewed Creat…" at bounding box center [784, 169] width 432 height 31
select select "ARCHIVED_RENEWAL_POLICY_AUTO_RENEWED"
click at [568, 154] on select "-- select an option -- All policies in this renewal plan are auto-renewed Creat…" at bounding box center [784, 169] width 432 height 31
click at [951, 248] on span "Archive" at bounding box center [953, 251] width 39 height 15
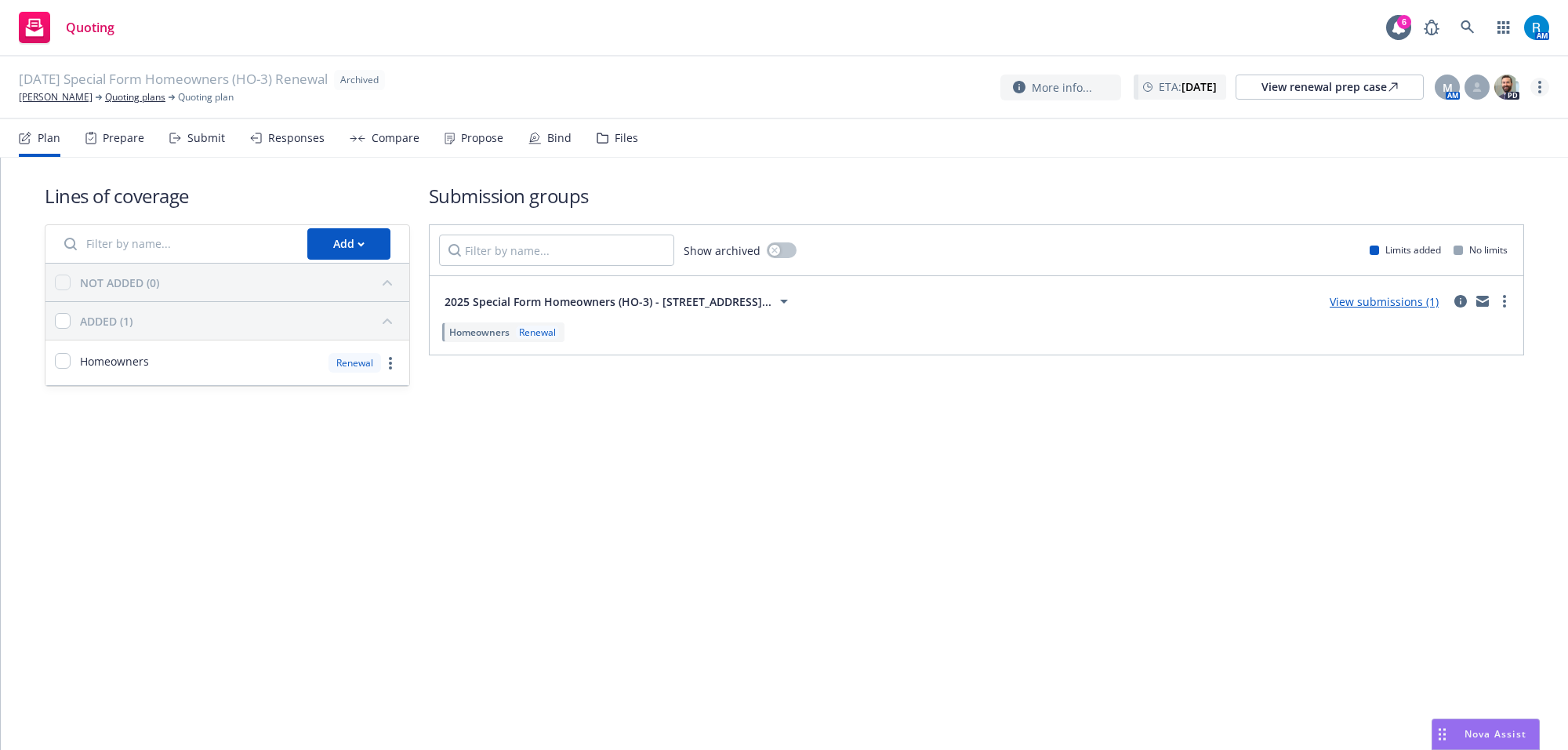
click at [1541, 80] on link "more" at bounding box center [1539, 87] width 19 height 19
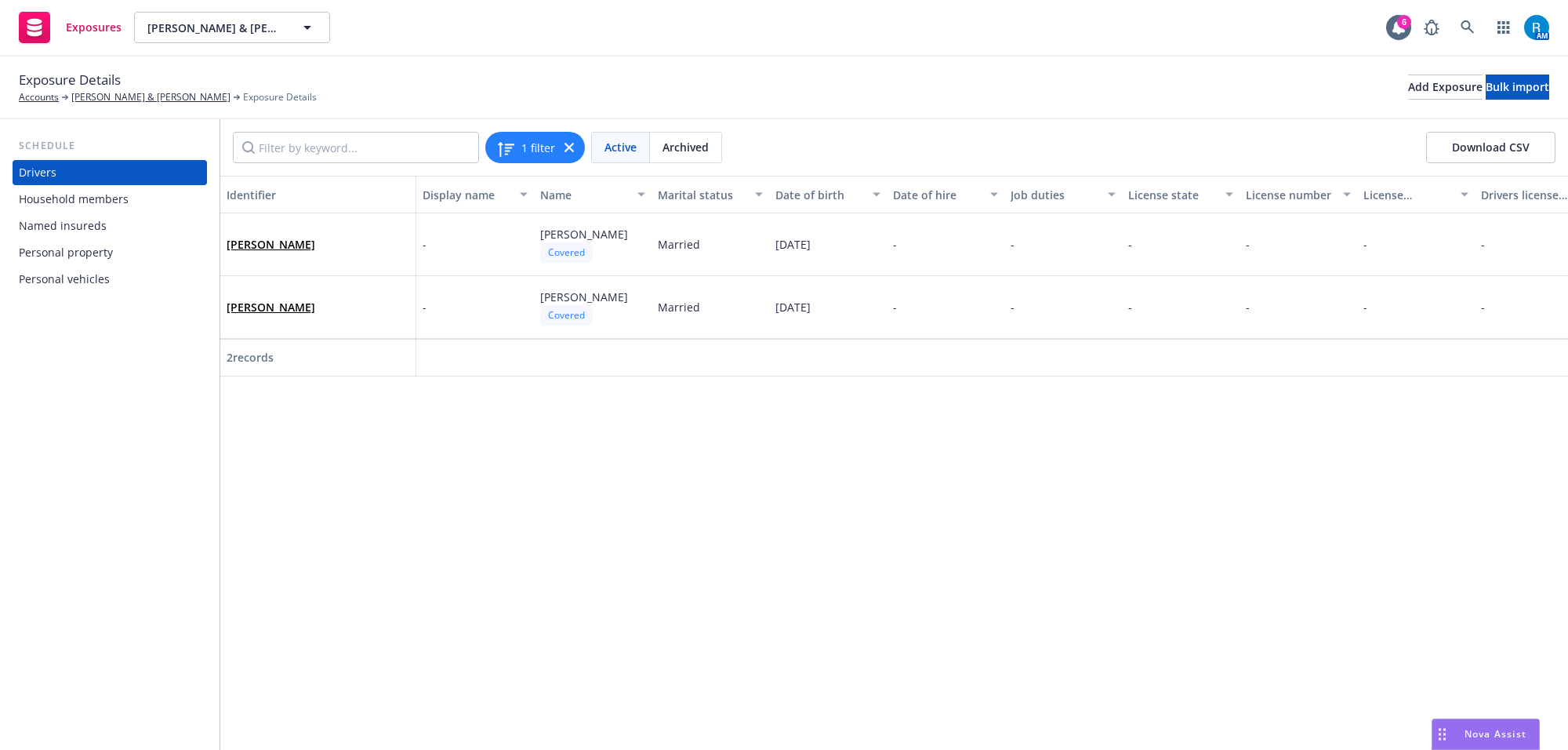
click at [63, 281] on div "Personal vehicles" at bounding box center [64, 278] width 91 height 25
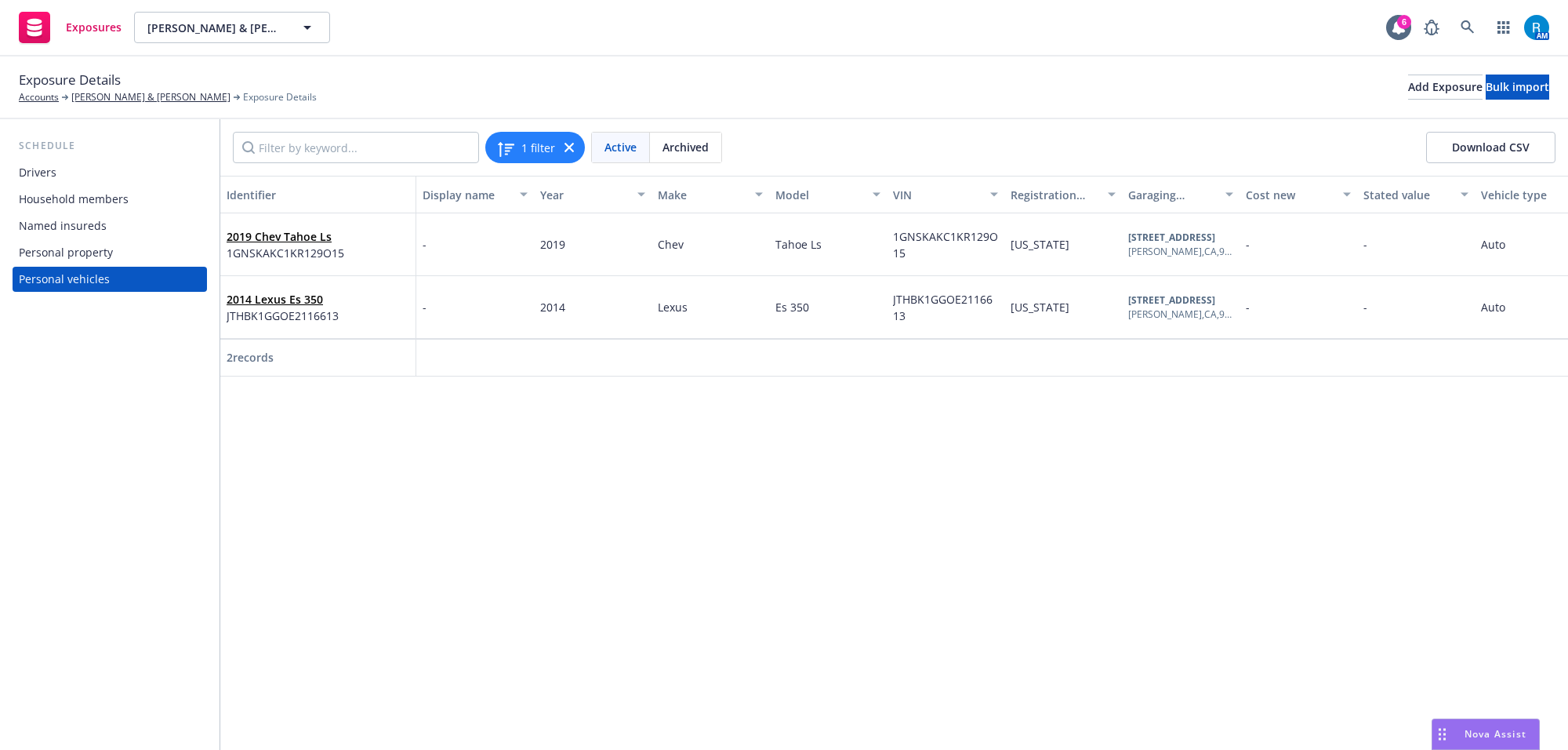
drag, startPoint x: 350, startPoint y: 376, endPoint x: 2, endPoint y: 319, distance: 352.6
click at [334, 373] on div "2 records" at bounding box center [318, 358] width 196 height 38
